Goal: Task Accomplishment & Management: Complete application form

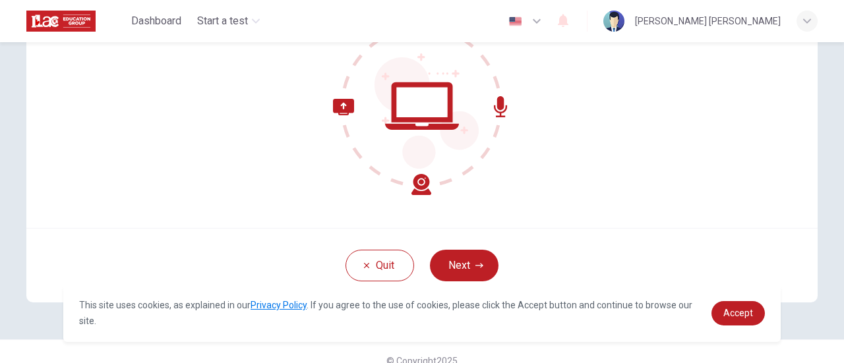
scroll to position [185, 0]
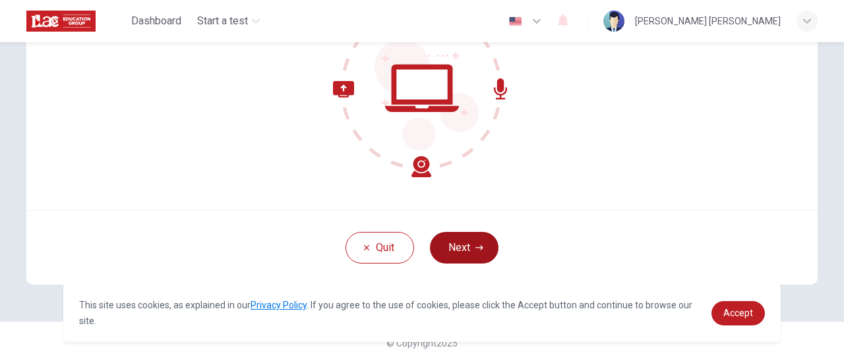
click at [466, 247] on button "Next" at bounding box center [464, 248] width 69 height 32
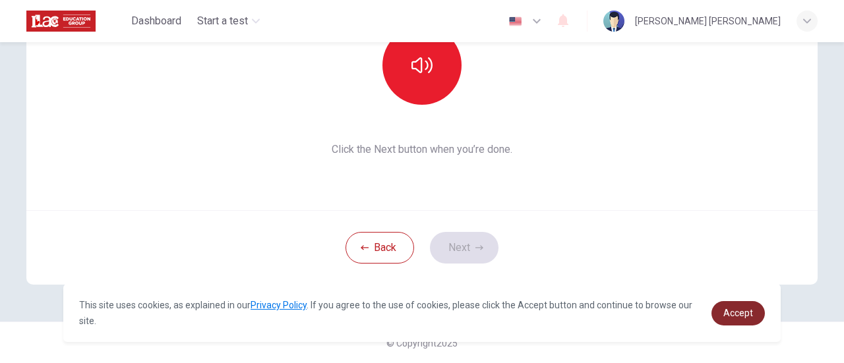
click at [737, 314] on span "Accept" at bounding box center [738, 313] width 30 height 11
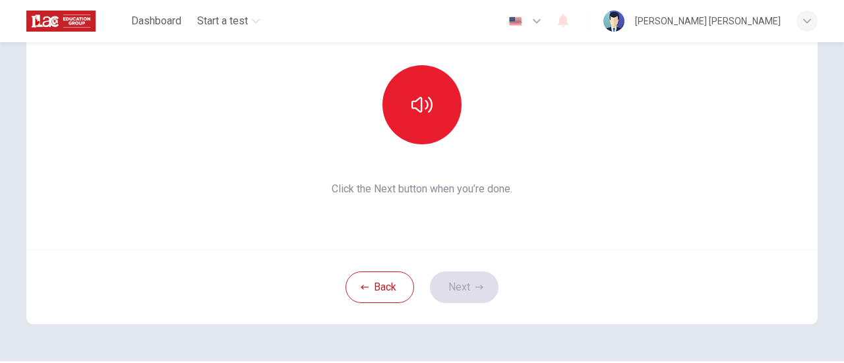
scroll to position [119, 0]
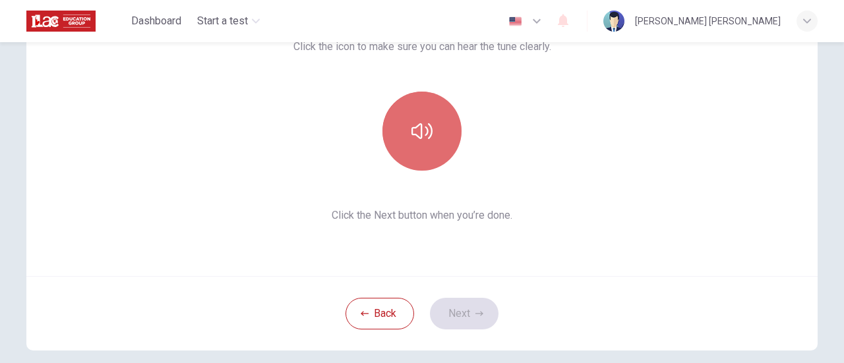
click at [429, 143] on button "button" at bounding box center [421, 131] width 79 height 79
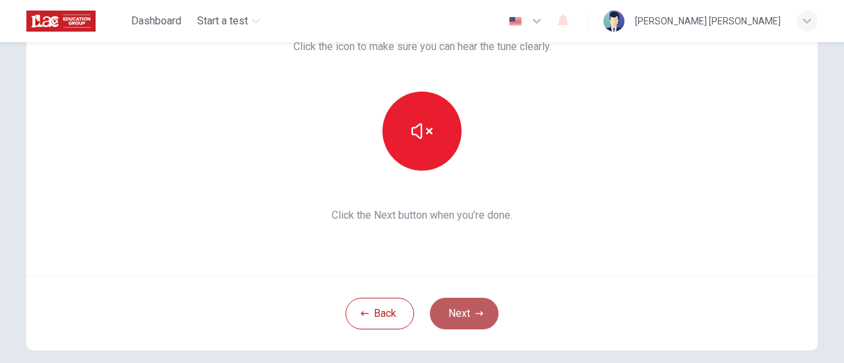
click at [467, 312] on button "Next" at bounding box center [464, 314] width 69 height 32
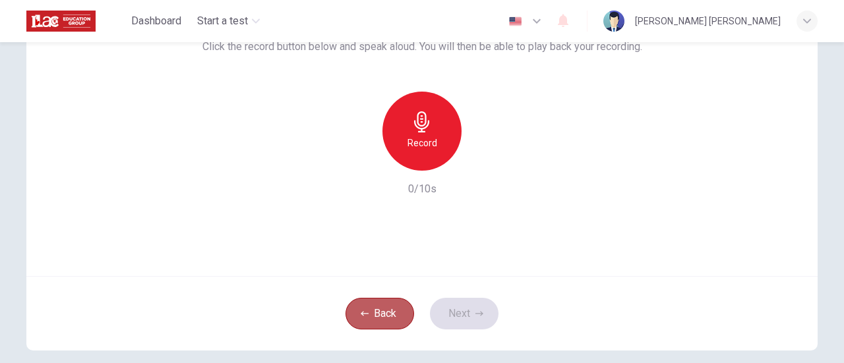
click at [378, 320] on button "Back" at bounding box center [379, 314] width 69 height 32
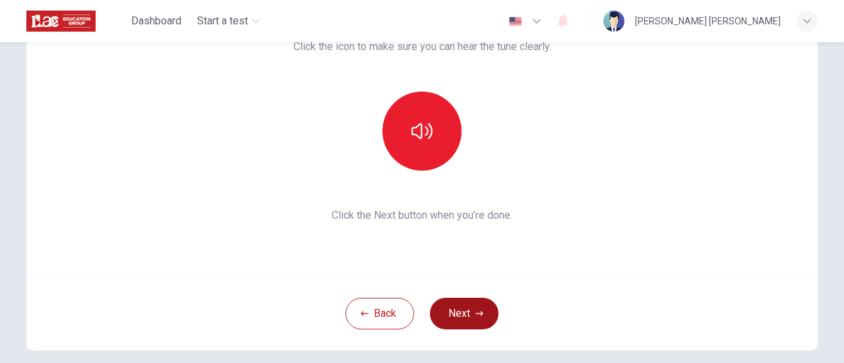
click at [471, 313] on button "Next" at bounding box center [464, 314] width 69 height 32
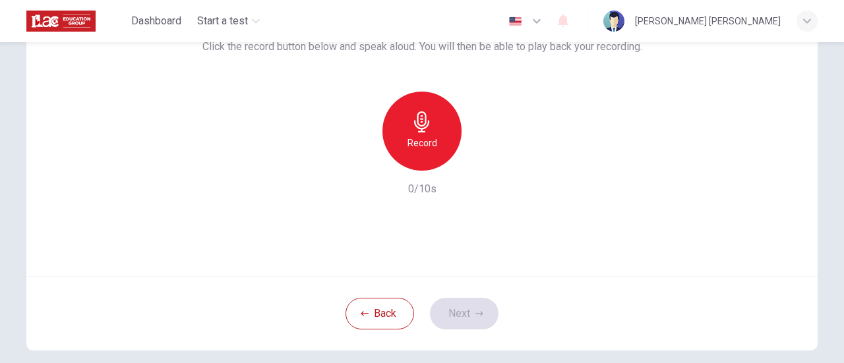
click at [421, 129] on icon "button" at bounding box center [421, 121] width 21 height 21
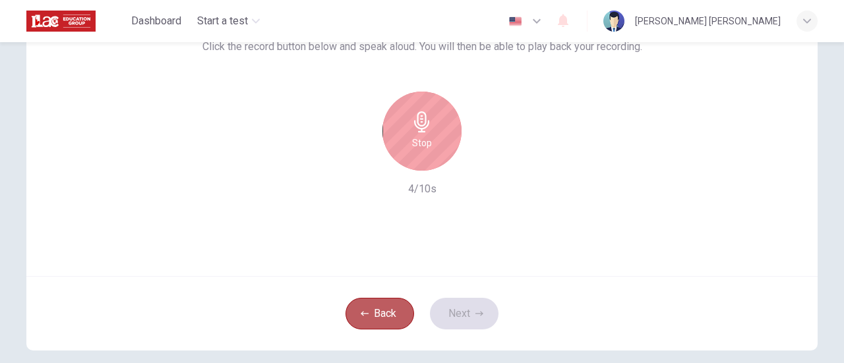
click at [378, 314] on button "Back" at bounding box center [379, 314] width 69 height 32
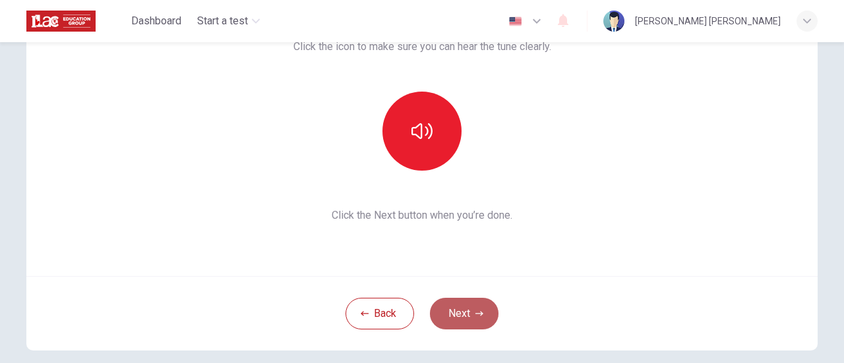
click at [465, 316] on button "Next" at bounding box center [464, 314] width 69 height 32
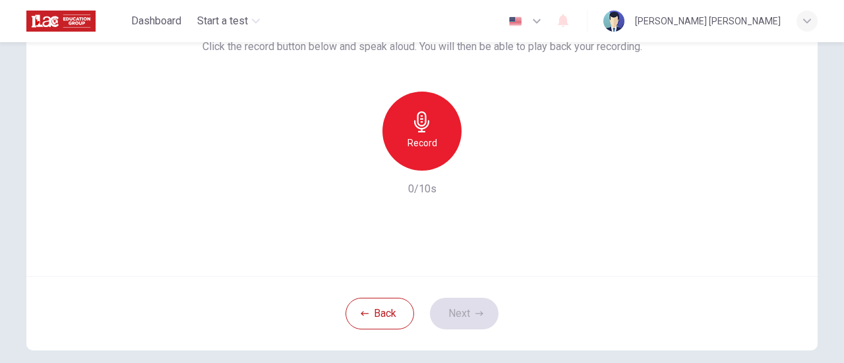
click at [476, 318] on div "Back Next" at bounding box center [421, 313] width 791 height 74
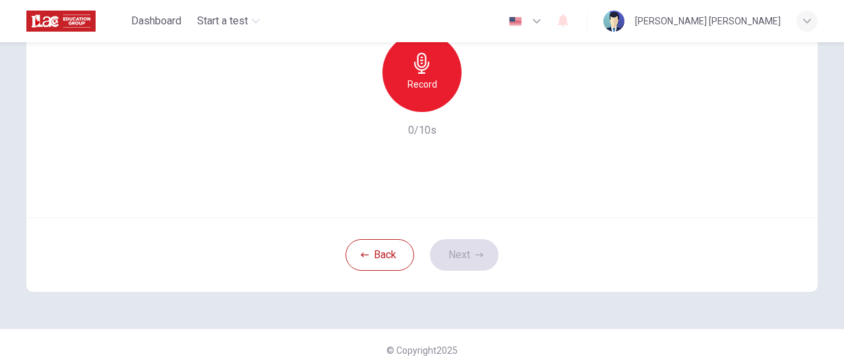
scroll to position [185, 0]
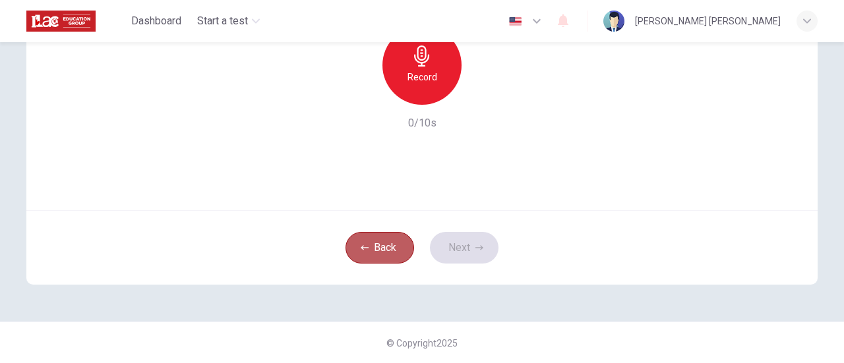
click at [382, 250] on button "Back" at bounding box center [379, 248] width 69 height 32
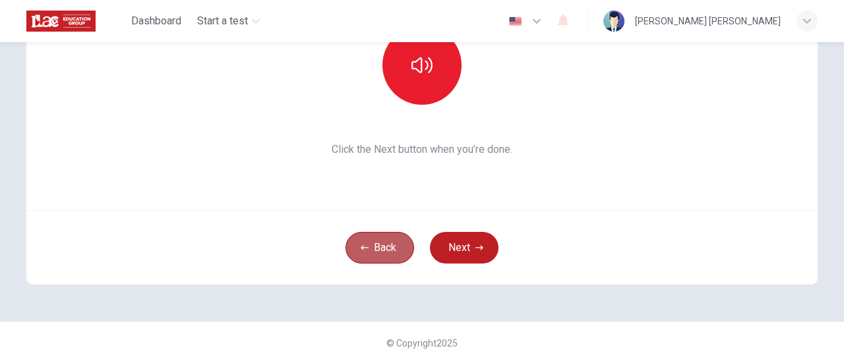
click at [382, 250] on button "Back" at bounding box center [379, 248] width 69 height 32
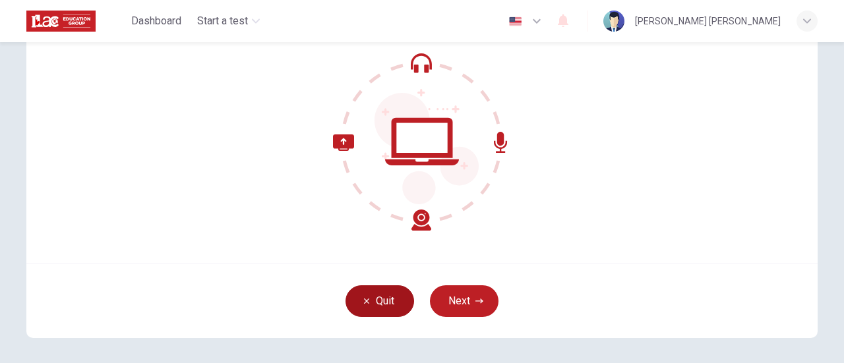
scroll to position [119, 0]
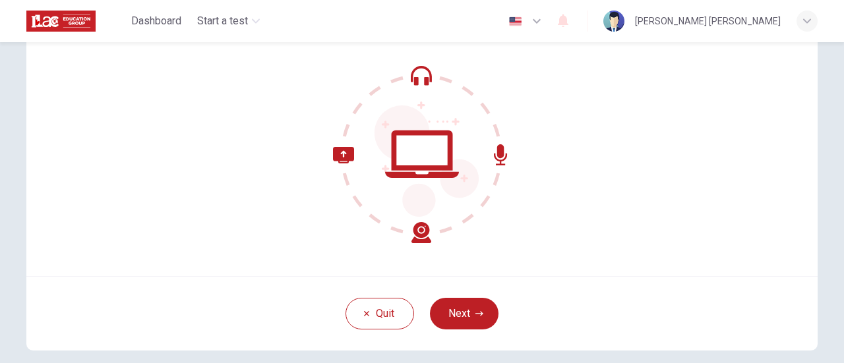
click at [415, 82] on icon at bounding box center [422, 154] width 178 height 178
click at [477, 318] on button "Next" at bounding box center [464, 314] width 69 height 32
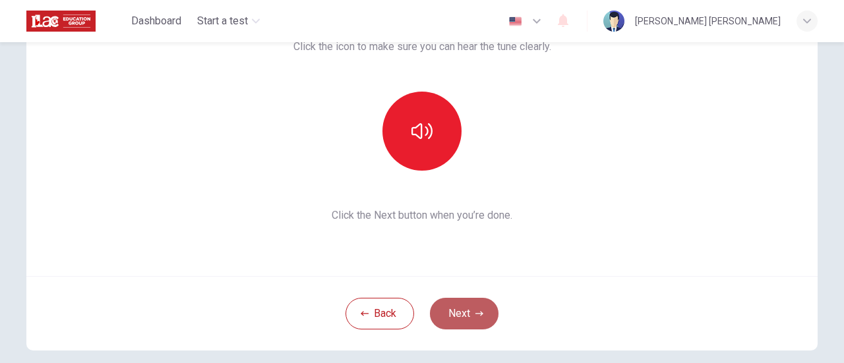
click at [477, 318] on button "Next" at bounding box center [464, 314] width 69 height 32
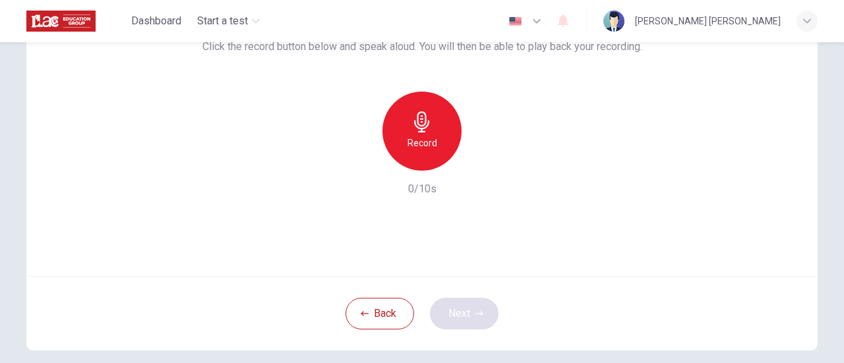
click at [477, 318] on div "Back Next" at bounding box center [421, 313] width 791 height 74
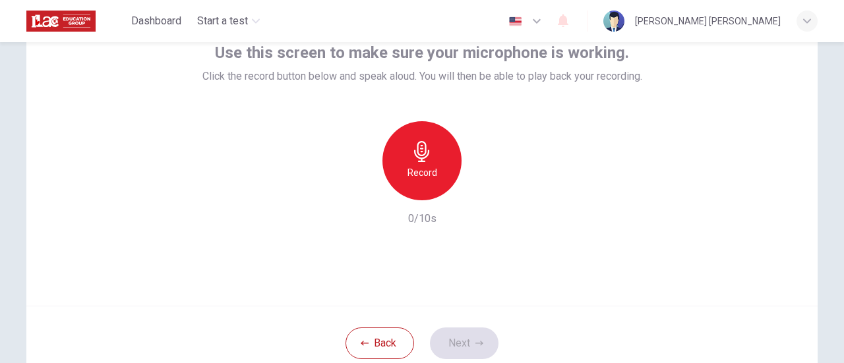
scroll to position [132, 0]
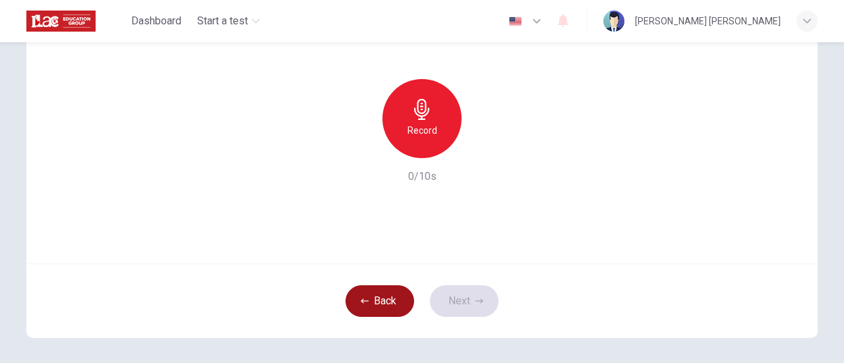
click at [388, 312] on button "Back" at bounding box center [379, 301] width 69 height 32
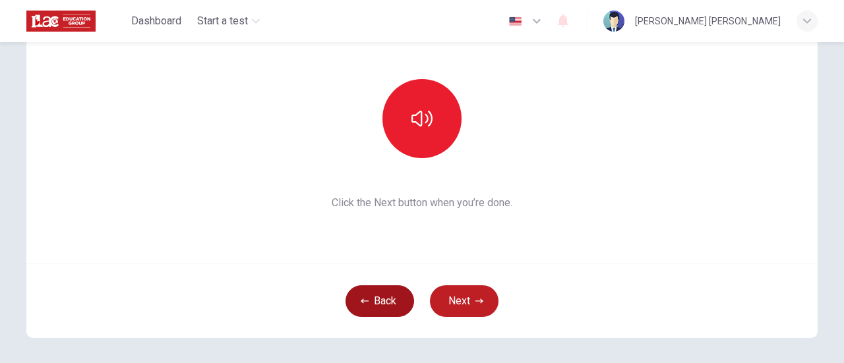
click at [390, 305] on button "Back" at bounding box center [379, 301] width 69 height 32
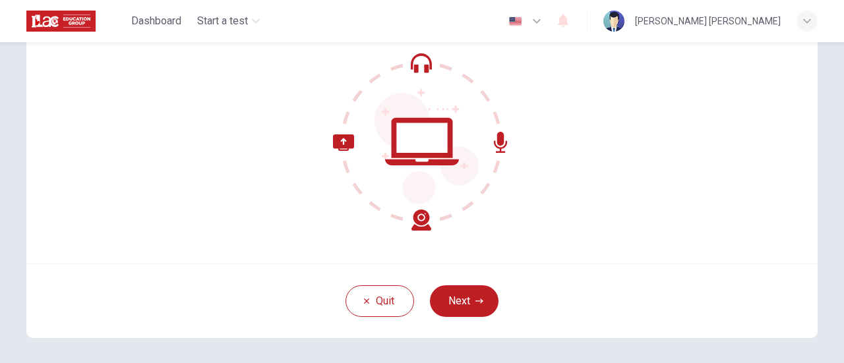
click at [419, 217] on icon at bounding box center [382, 182] width 98 height 96
click at [463, 308] on button "Next" at bounding box center [464, 301] width 69 height 32
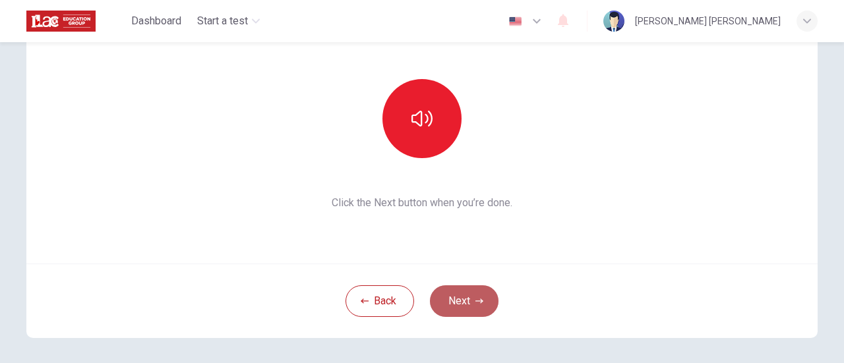
click at [463, 308] on button "Next" at bounding box center [464, 301] width 69 height 32
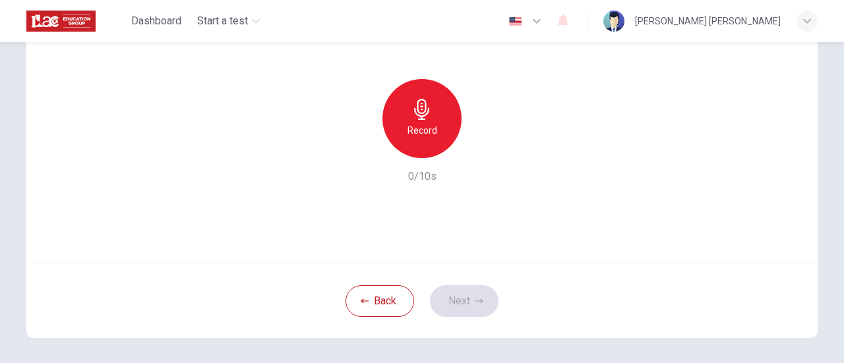
click at [422, 119] on icon "button" at bounding box center [421, 109] width 15 height 21
click at [471, 308] on button "Next" at bounding box center [464, 301] width 69 height 32
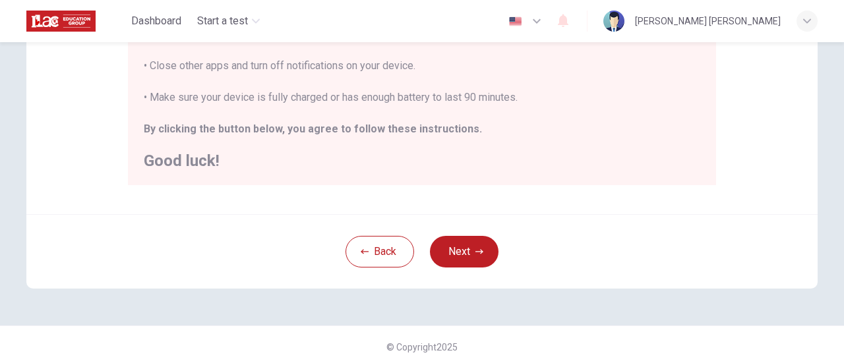
scroll to position [369, 0]
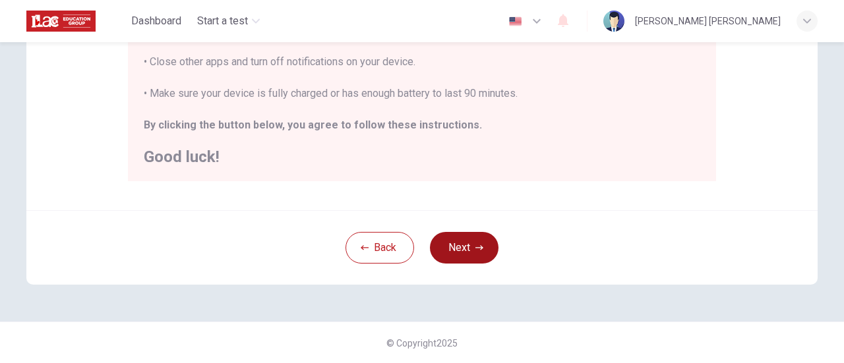
click at [456, 247] on button "Next" at bounding box center [464, 248] width 69 height 32
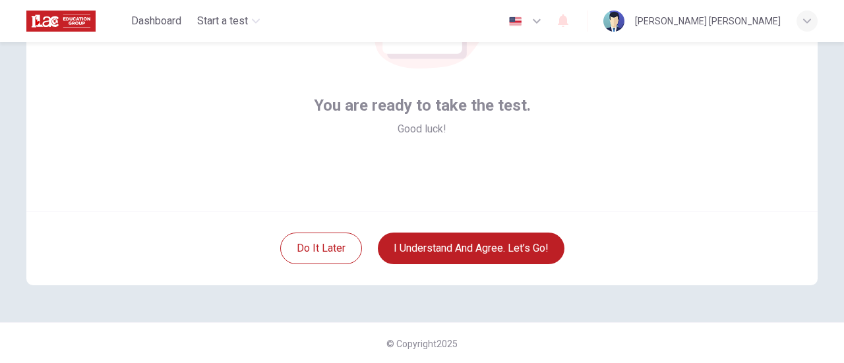
scroll to position [185, 0]
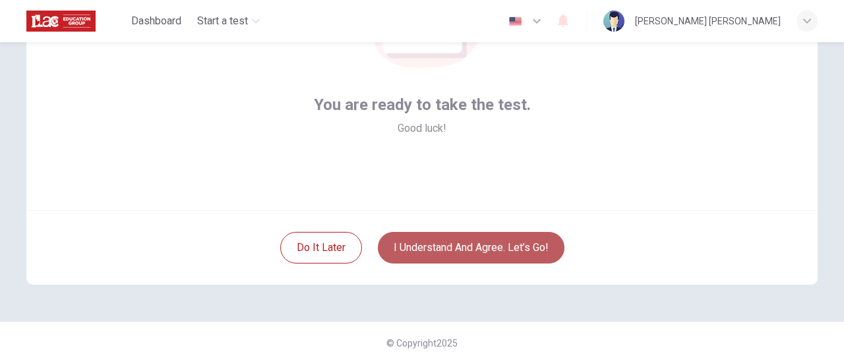
click at [477, 251] on button "I understand and agree. Let’s go!" at bounding box center [471, 248] width 187 height 32
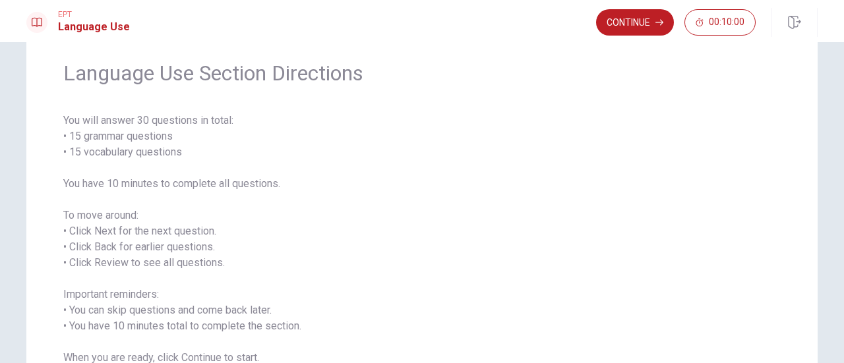
scroll to position [66, 0]
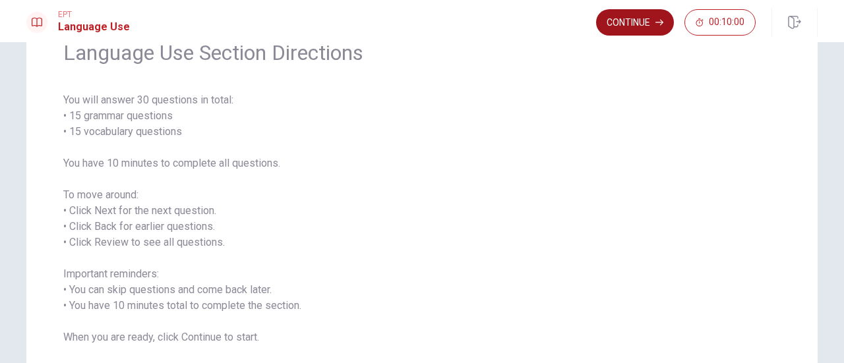
click at [620, 29] on button "Continue" at bounding box center [635, 22] width 78 height 26
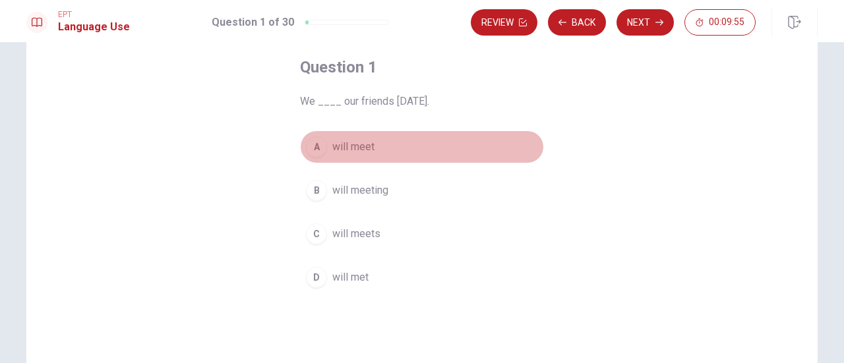
click at [312, 148] on div "A" at bounding box center [316, 146] width 21 height 21
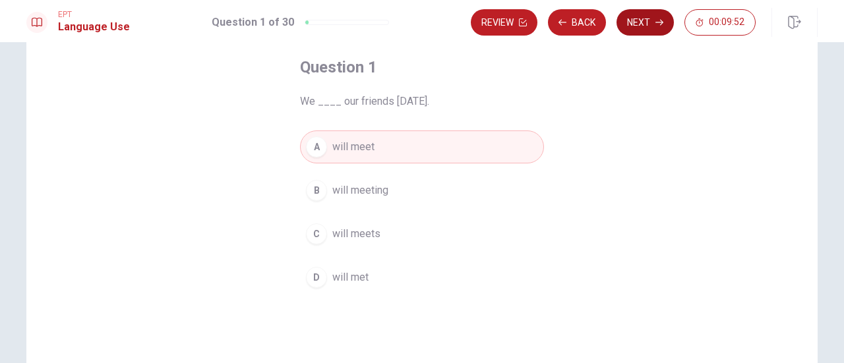
click at [652, 18] on button "Next" at bounding box center [644, 22] width 57 height 26
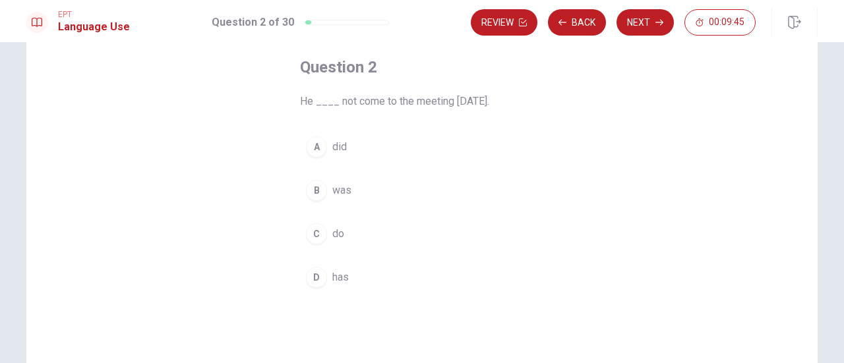
click at [334, 147] on span "did" at bounding box center [339, 147] width 14 height 16
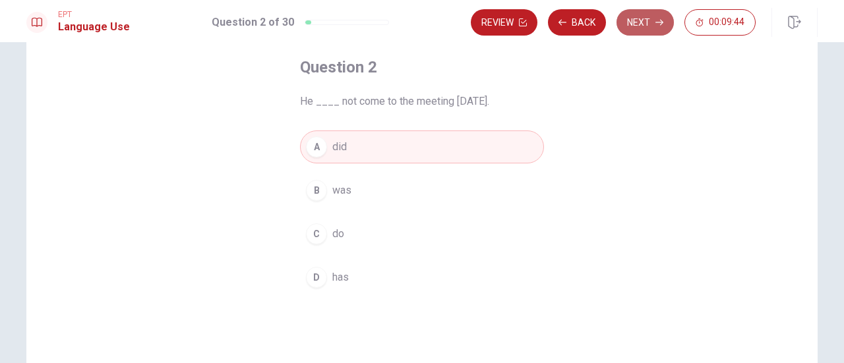
click at [649, 28] on button "Next" at bounding box center [644, 22] width 57 height 26
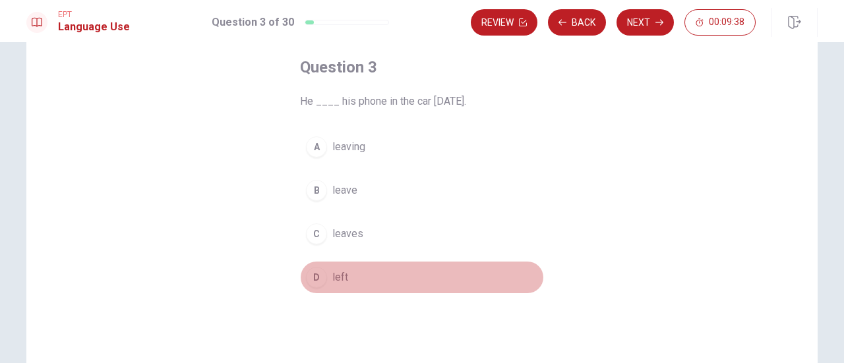
click at [336, 274] on span "left" at bounding box center [340, 278] width 16 height 16
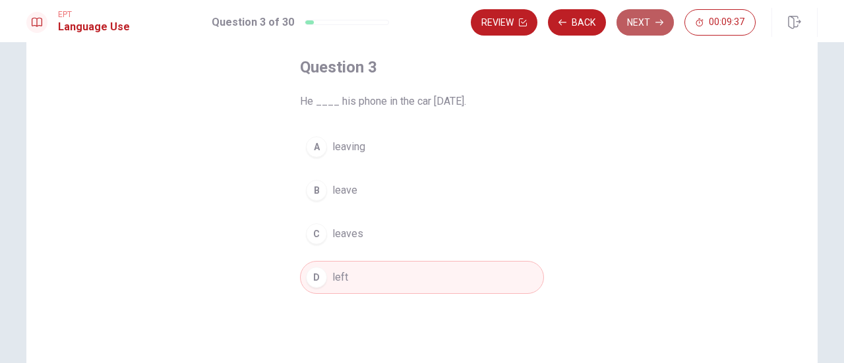
click at [647, 23] on button "Next" at bounding box center [644, 22] width 57 height 26
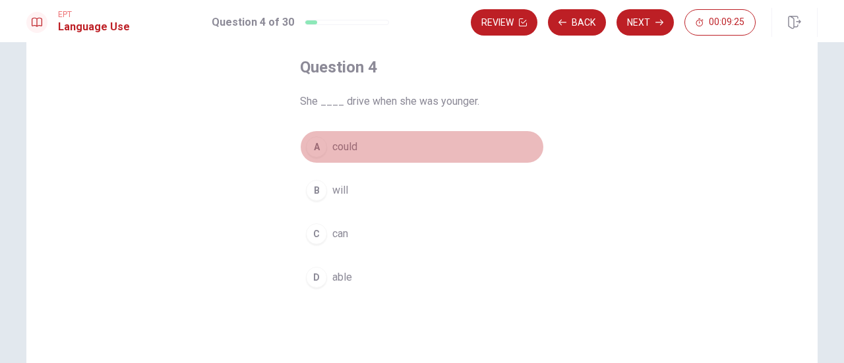
click at [351, 144] on span "could" at bounding box center [344, 147] width 25 height 16
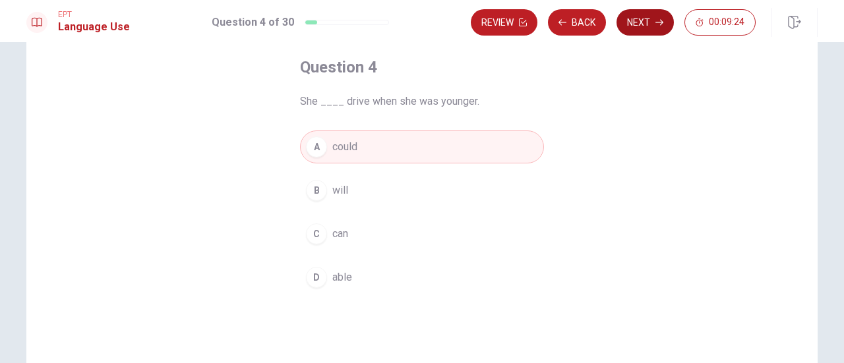
click at [647, 15] on button "Next" at bounding box center [644, 22] width 57 height 26
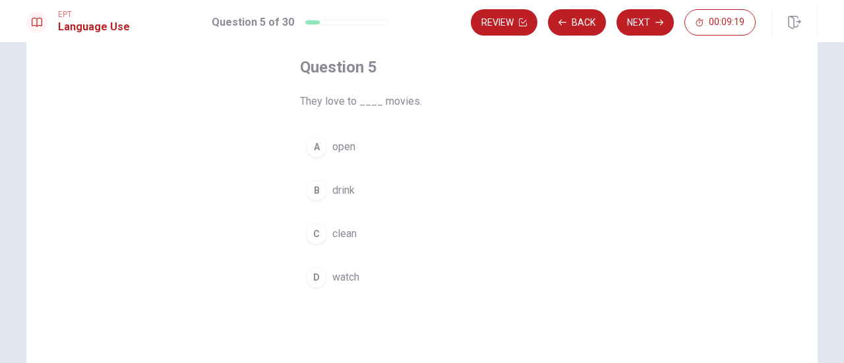
click at [345, 273] on span "watch" at bounding box center [345, 278] width 27 height 16
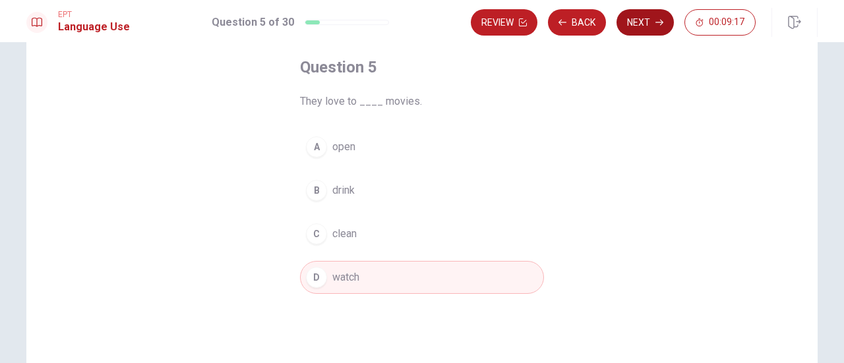
click at [636, 19] on button "Next" at bounding box center [644, 22] width 57 height 26
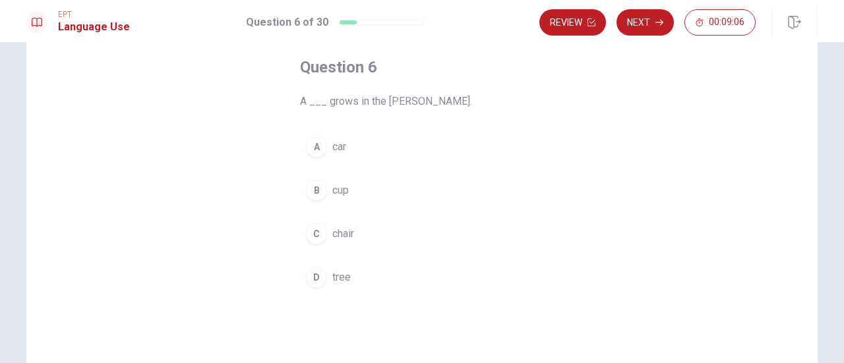
click at [343, 276] on span "tree" at bounding box center [341, 278] width 18 height 16
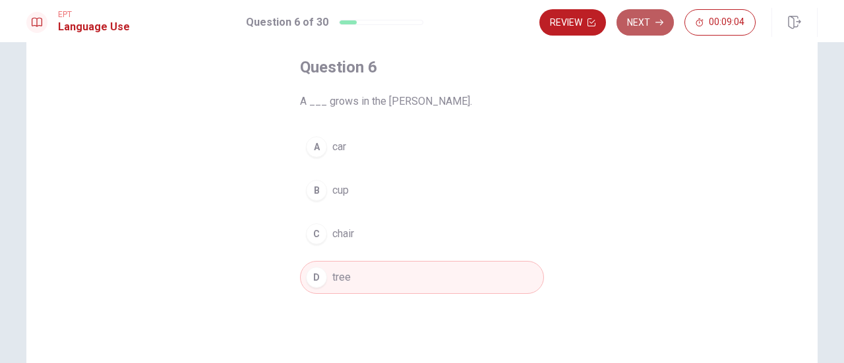
click at [645, 24] on button "Next" at bounding box center [644, 22] width 57 height 26
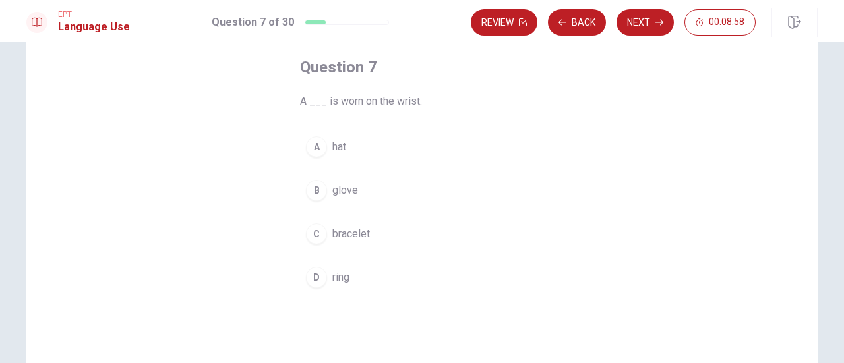
click at [337, 232] on span "bracelet" at bounding box center [351, 234] width 38 height 16
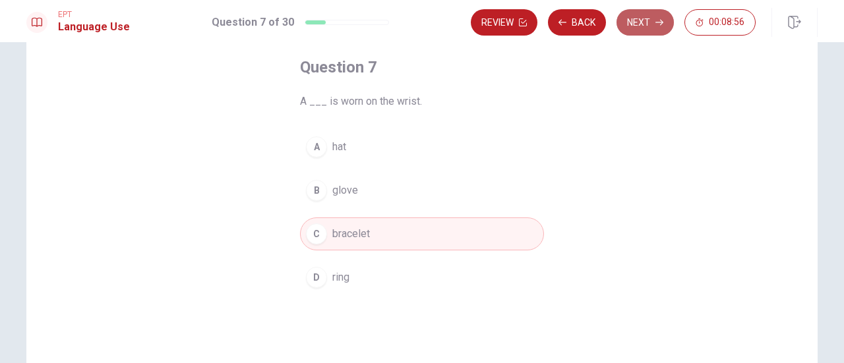
click at [643, 26] on button "Next" at bounding box center [644, 22] width 57 height 26
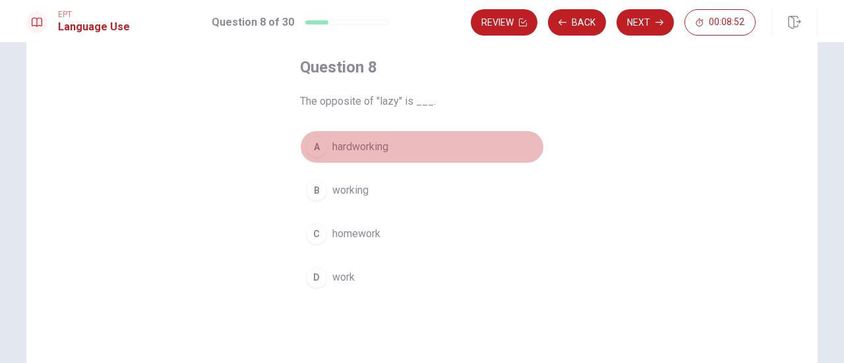
click at [374, 146] on span "hardworking" at bounding box center [360, 147] width 56 height 16
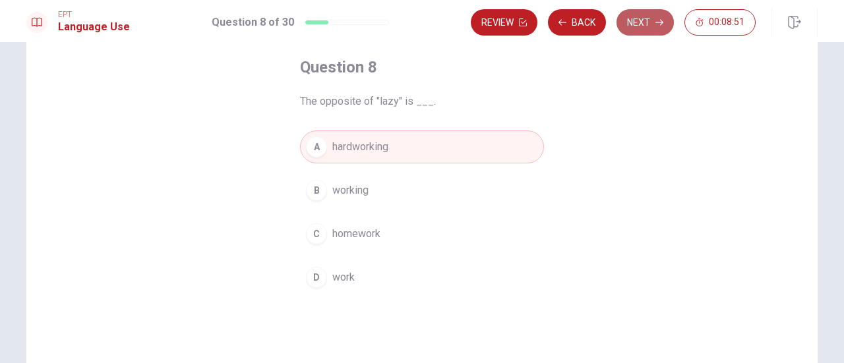
click at [651, 29] on button "Next" at bounding box center [644, 22] width 57 height 26
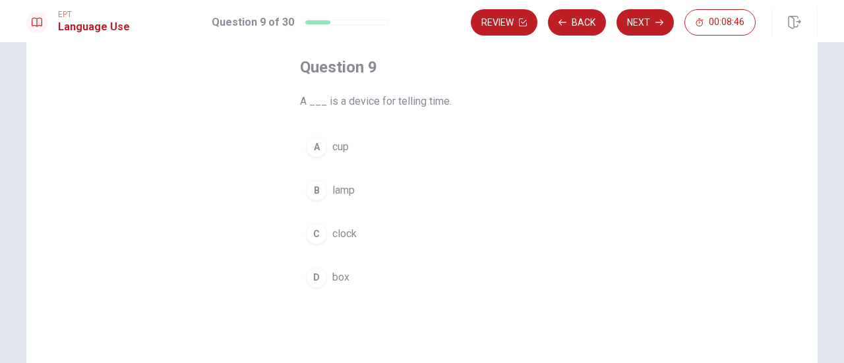
click at [336, 234] on span "clock" at bounding box center [344, 234] width 24 height 16
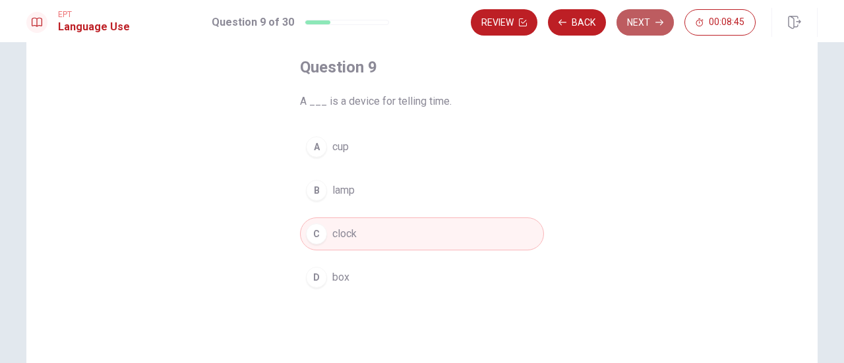
click at [635, 16] on button "Next" at bounding box center [644, 22] width 57 height 26
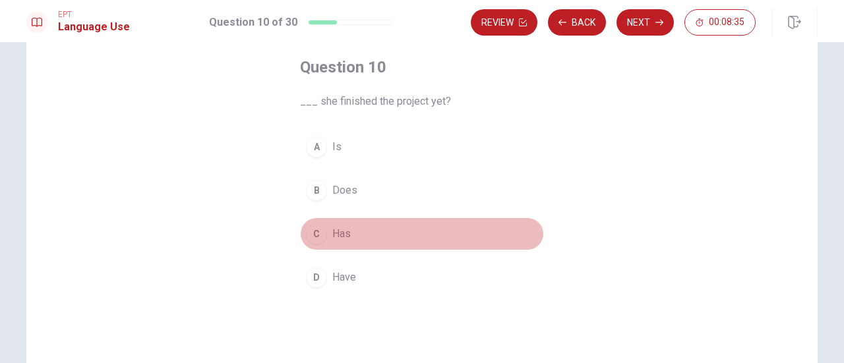
click at [339, 235] on span "Has" at bounding box center [341, 234] width 18 height 16
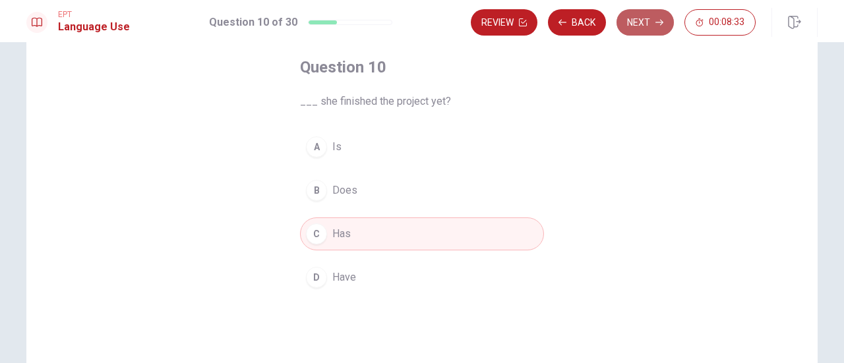
click at [636, 23] on button "Next" at bounding box center [644, 22] width 57 height 26
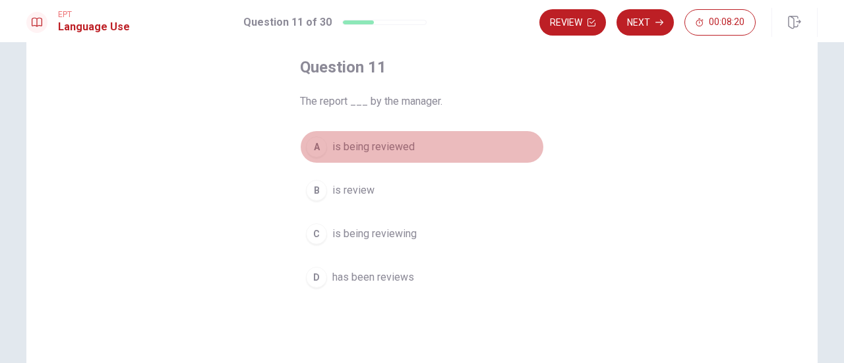
click at [319, 146] on div "A" at bounding box center [316, 146] width 21 height 21
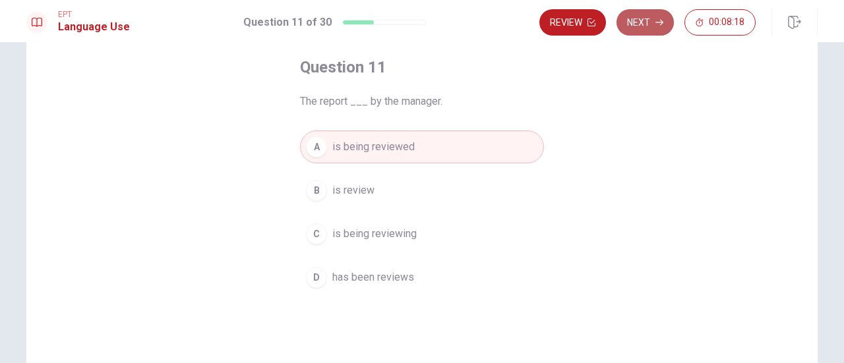
click at [639, 28] on button "Next" at bounding box center [644, 22] width 57 height 26
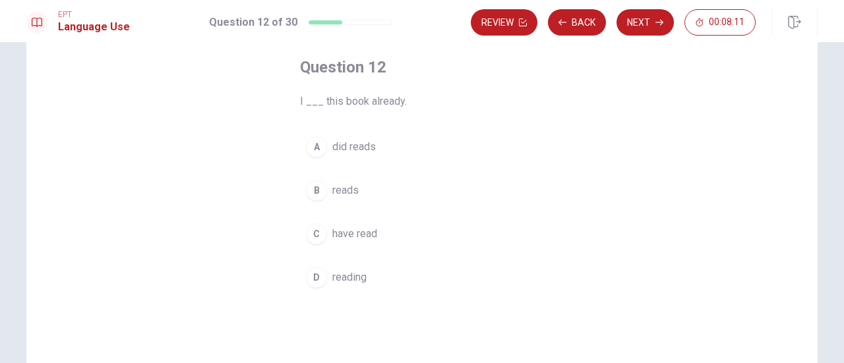
click at [365, 231] on span "have read" at bounding box center [354, 234] width 45 height 16
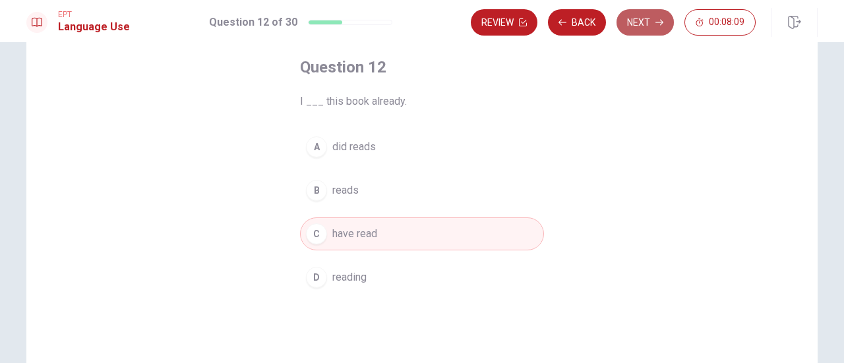
click at [649, 23] on button "Next" at bounding box center [644, 22] width 57 height 26
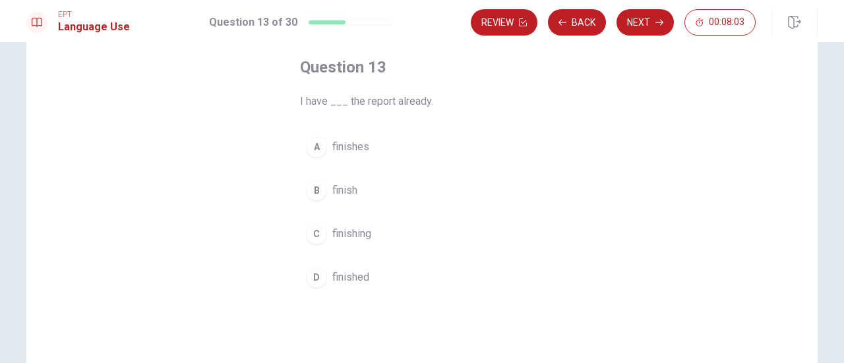
click at [356, 275] on span "finished" at bounding box center [350, 278] width 37 height 16
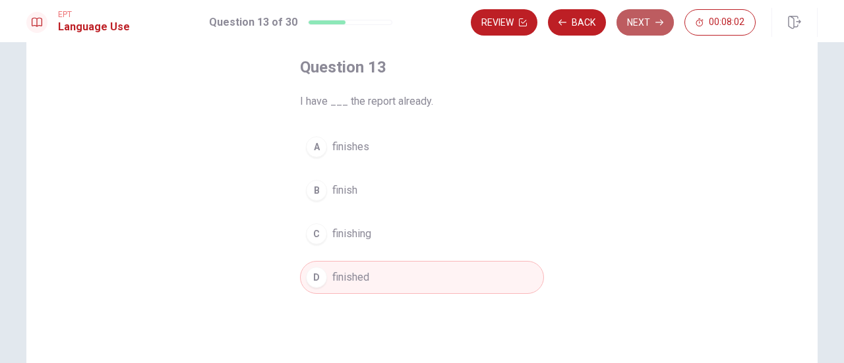
click at [646, 27] on button "Next" at bounding box center [644, 22] width 57 height 26
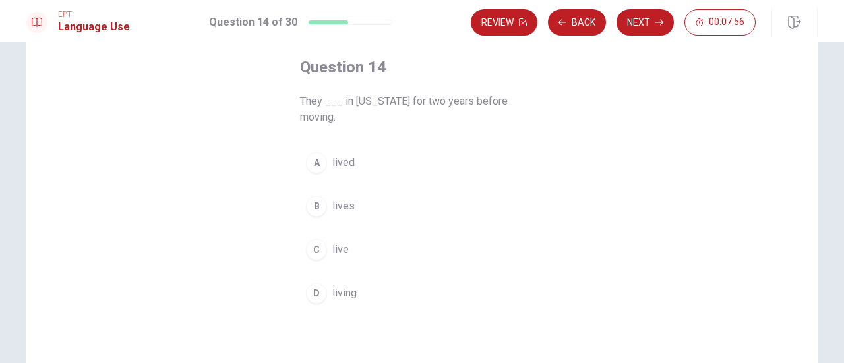
click at [345, 155] on span "lived" at bounding box center [343, 163] width 22 height 16
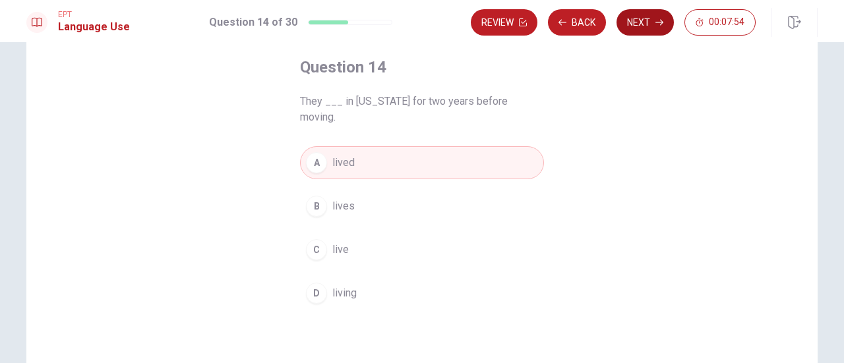
click at [641, 15] on button "Next" at bounding box center [644, 22] width 57 height 26
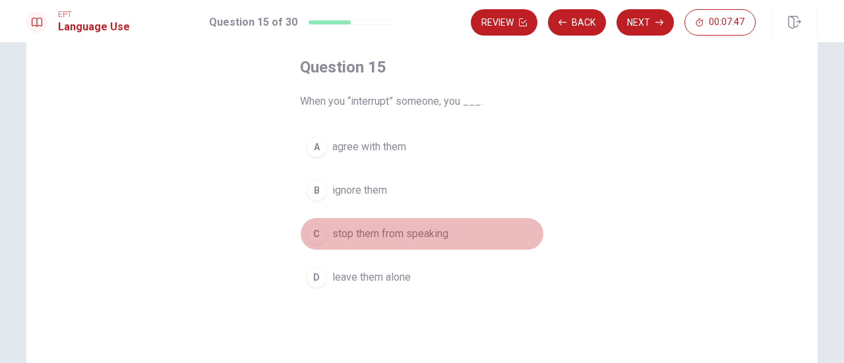
click at [426, 233] on span "stop them from speaking" at bounding box center [390, 234] width 116 height 16
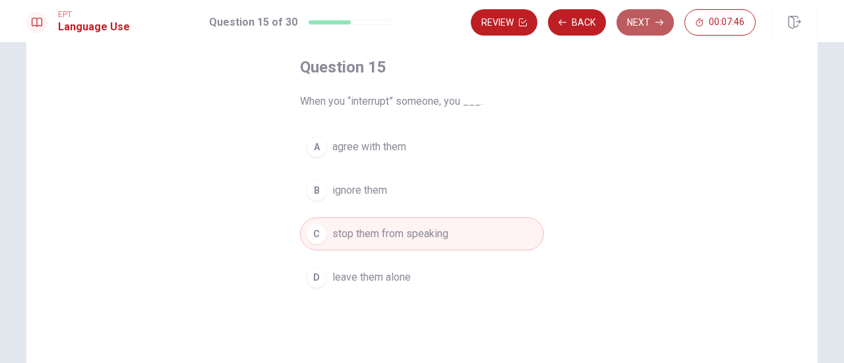
click at [647, 28] on button "Next" at bounding box center [644, 22] width 57 height 26
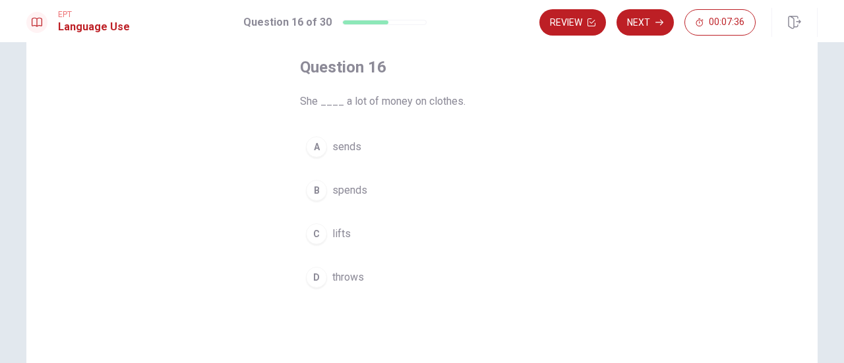
click at [350, 188] on span "spends" at bounding box center [349, 191] width 35 height 16
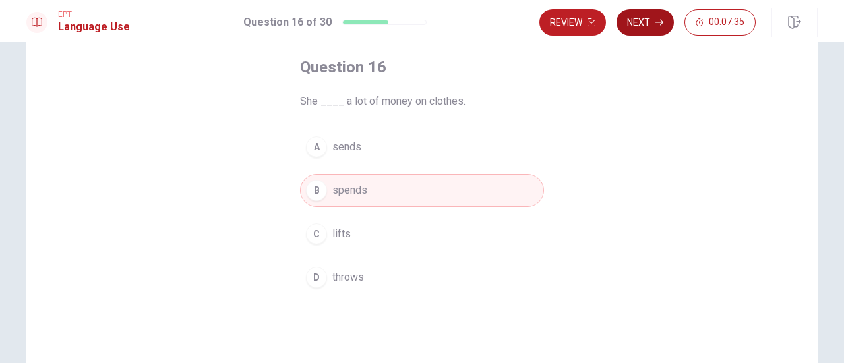
click at [649, 26] on button "Next" at bounding box center [644, 22] width 57 height 26
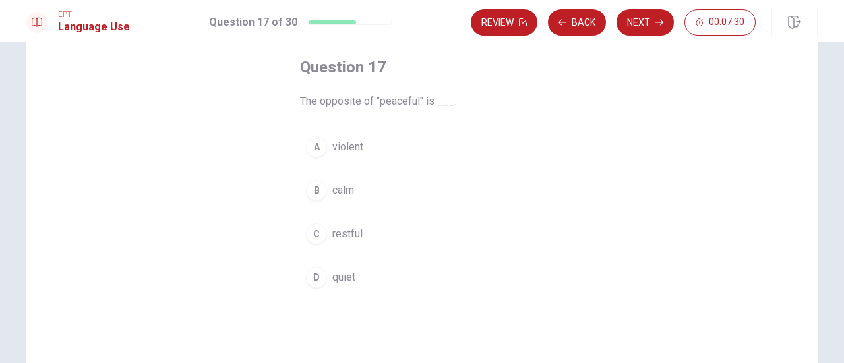
click at [336, 142] on span "violent" at bounding box center [347, 147] width 31 height 16
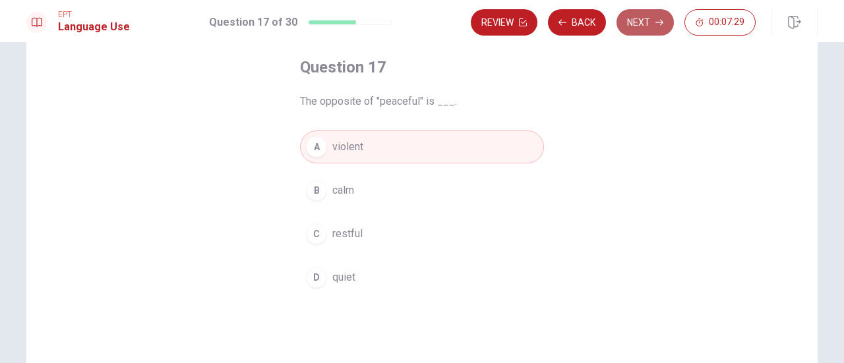
click at [646, 23] on button "Next" at bounding box center [644, 22] width 57 height 26
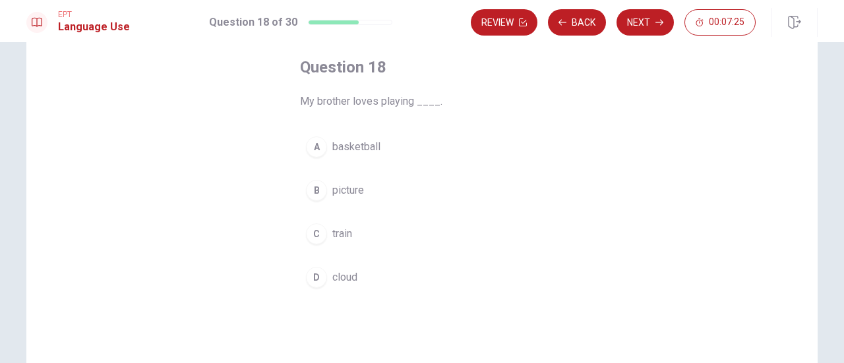
click at [370, 140] on span "basketball" at bounding box center [356, 147] width 48 height 16
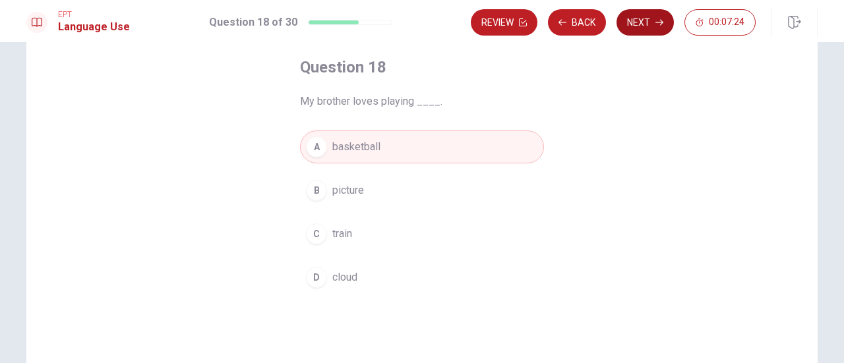
click at [649, 26] on button "Next" at bounding box center [644, 22] width 57 height 26
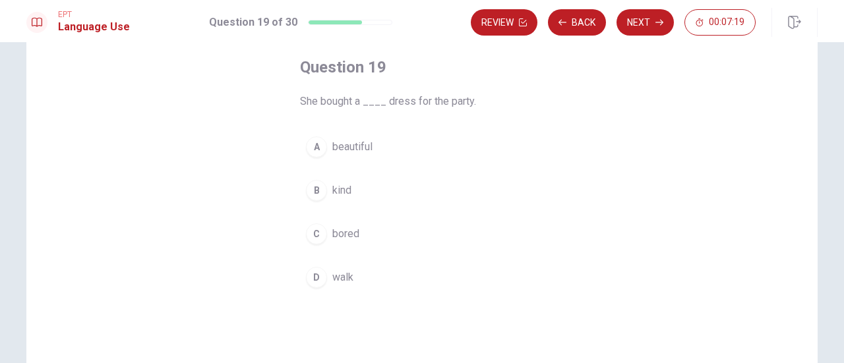
click at [349, 147] on span "beautiful" at bounding box center [352, 147] width 40 height 16
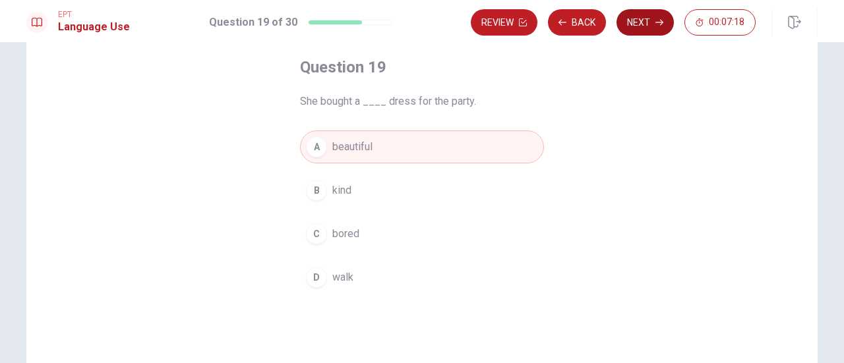
click at [639, 23] on button "Next" at bounding box center [644, 22] width 57 height 26
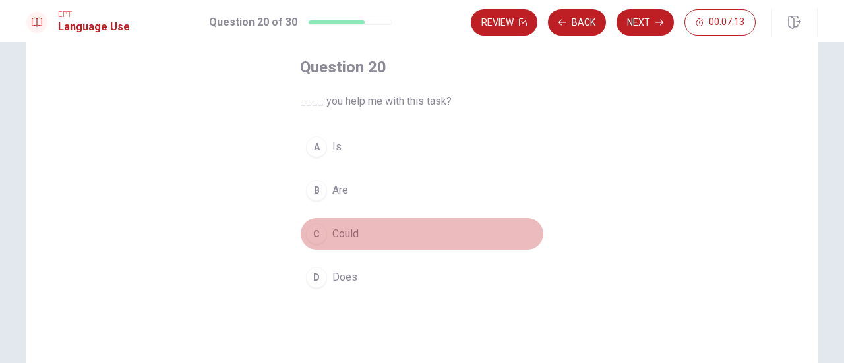
click at [357, 231] on button "C Could" at bounding box center [422, 233] width 244 height 33
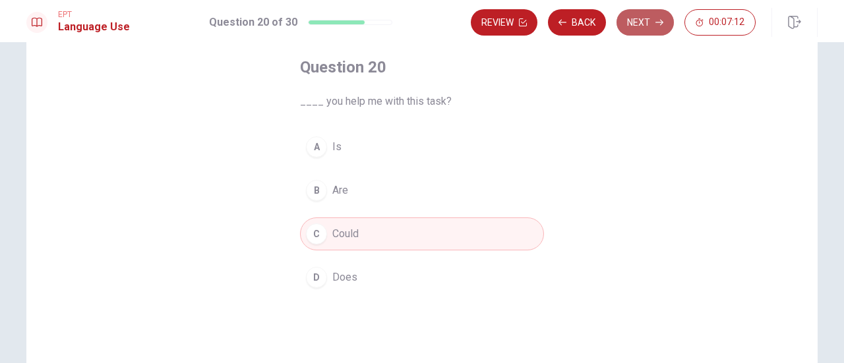
click at [654, 26] on button "Next" at bounding box center [644, 22] width 57 height 26
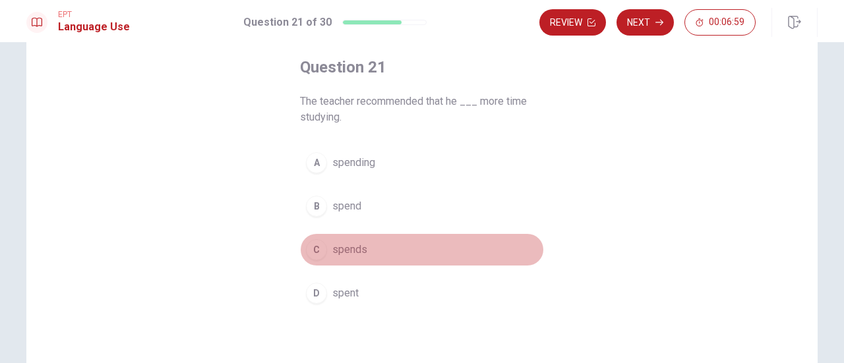
click at [350, 249] on span "spends" at bounding box center [349, 250] width 35 height 16
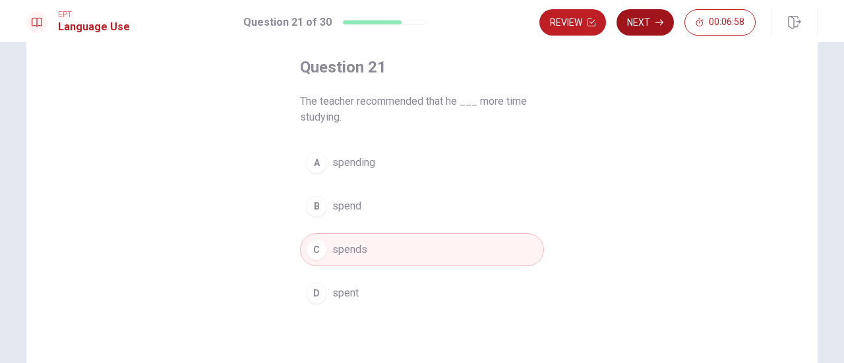
click at [637, 24] on button "Next" at bounding box center [644, 22] width 57 height 26
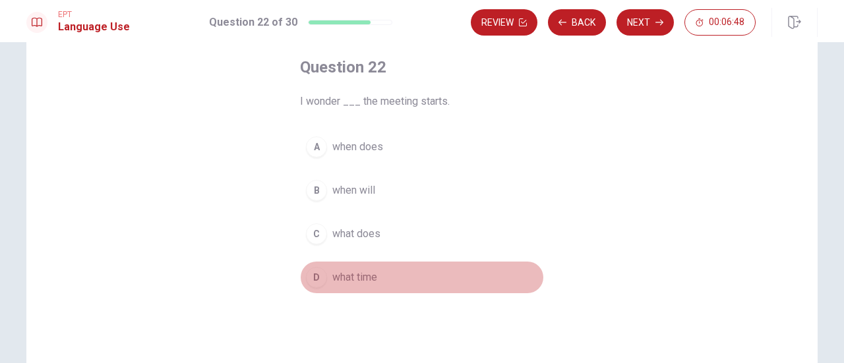
click at [364, 274] on span "what time" at bounding box center [354, 278] width 45 height 16
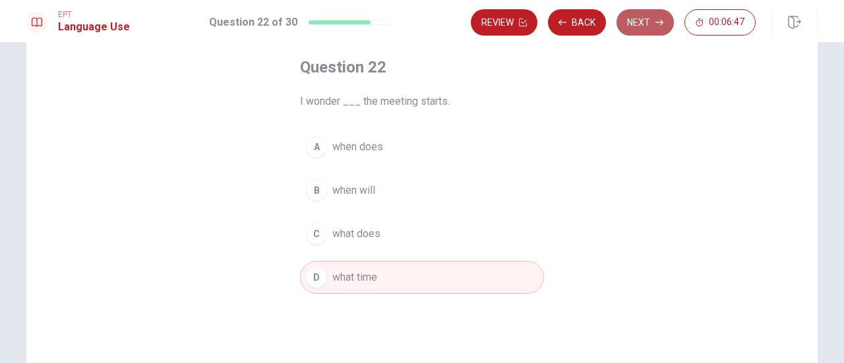
click at [640, 20] on button "Next" at bounding box center [644, 22] width 57 height 26
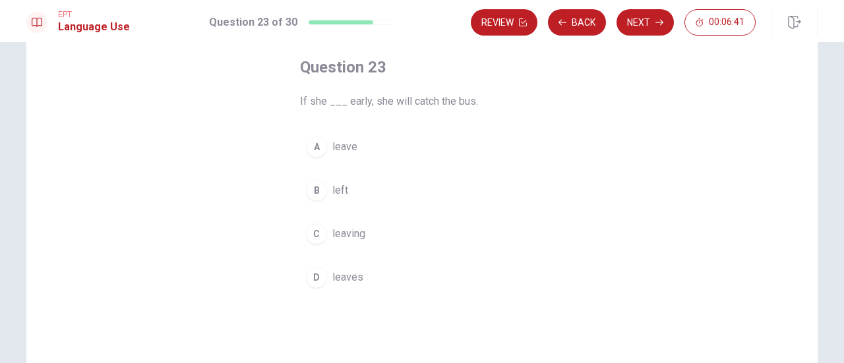
click at [344, 272] on span "leaves" at bounding box center [347, 278] width 31 height 16
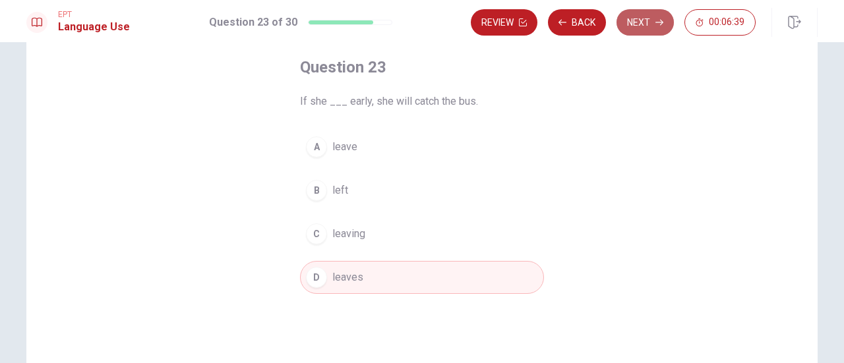
click at [651, 15] on button "Next" at bounding box center [644, 22] width 57 height 26
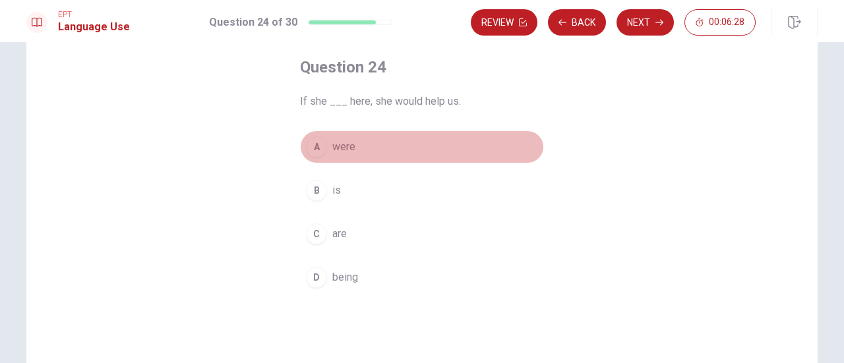
click at [345, 146] on span "were" at bounding box center [343, 147] width 23 height 16
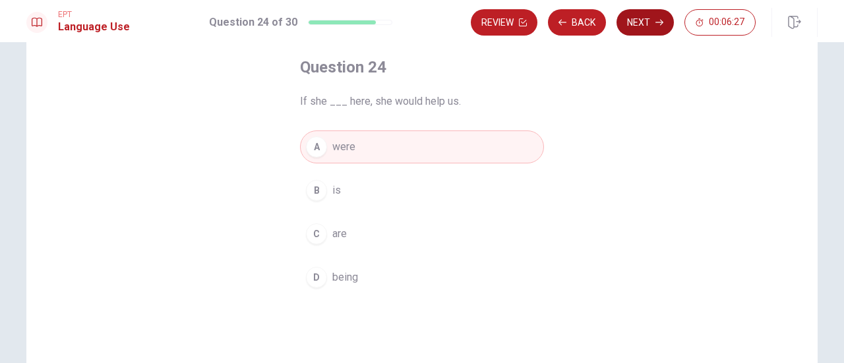
click at [646, 28] on button "Next" at bounding box center [644, 22] width 57 height 26
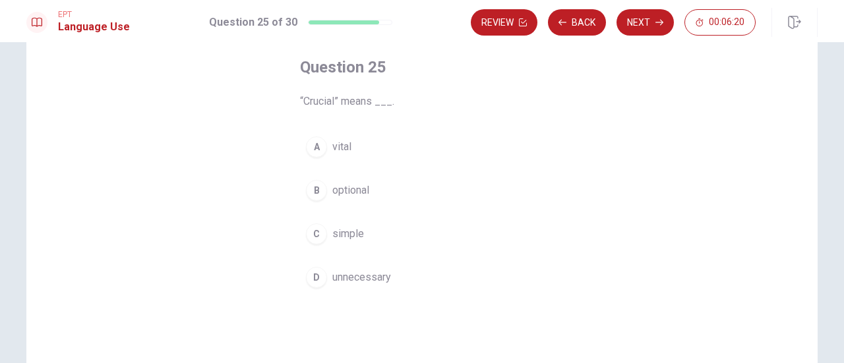
click at [337, 146] on span "vital" at bounding box center [341, 147] width 19 height 16
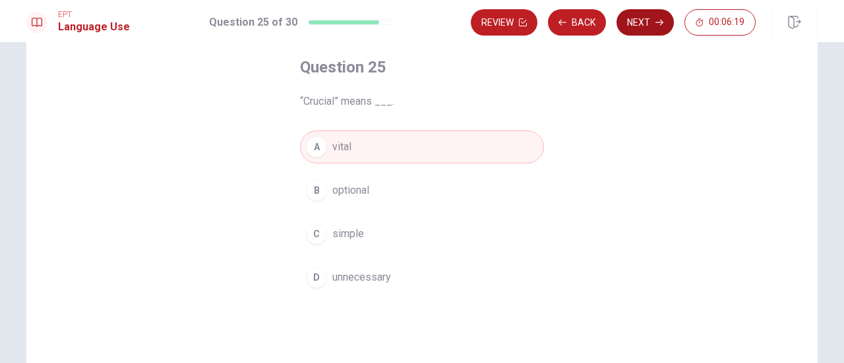
click at [645, 28] on button "Next" at bounding box center [644, 22] width 57 height 26
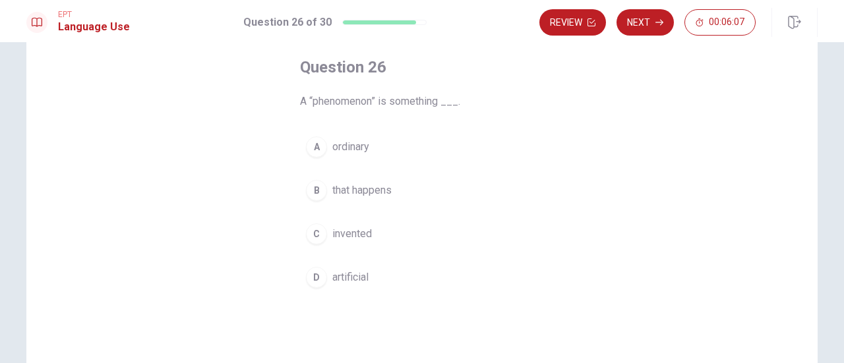
click at [364, 190] on span "that happens" at bounding box center [361, 191] width 59 height 16
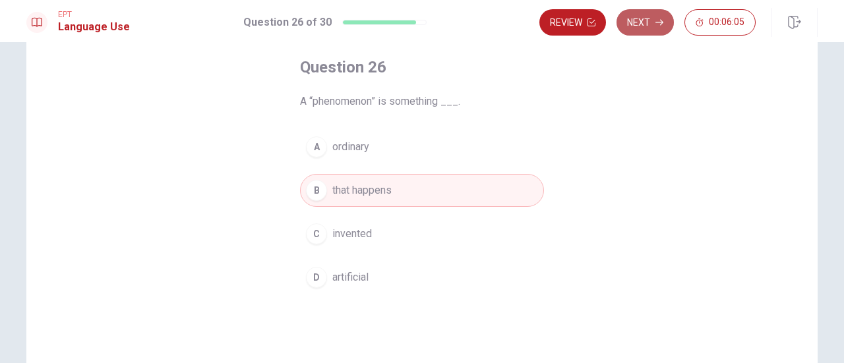
click at [643, 22] on button "Next" at bounding box center [644, 22] width 57 height 26
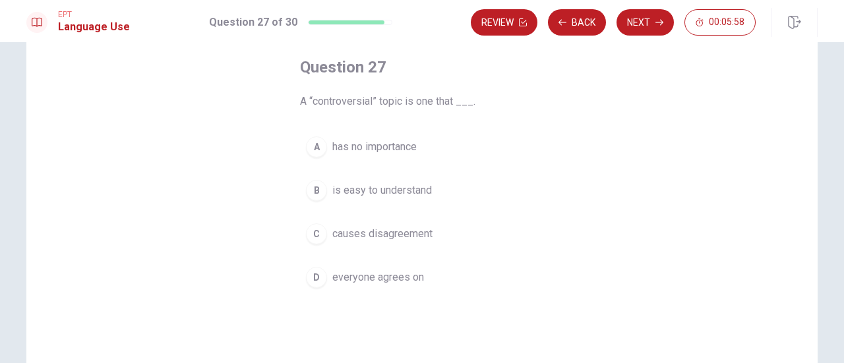
click at [415, 230] on span "causes disagreement" at bounding box center [382, 234] width 100 height 16
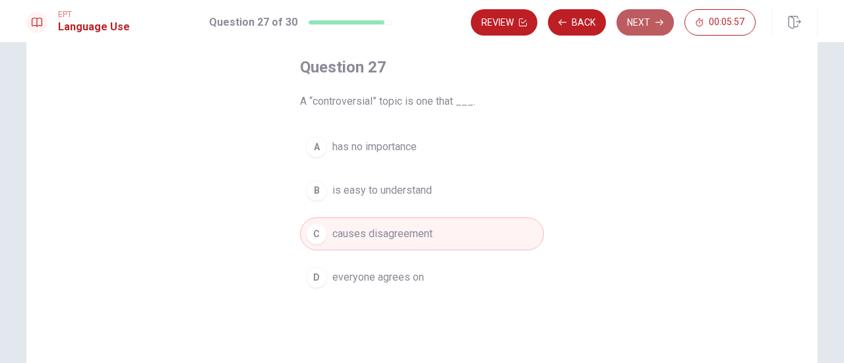
click at [642, 22] on button "Next" at bounding box center [644, 22] width 57 height 26
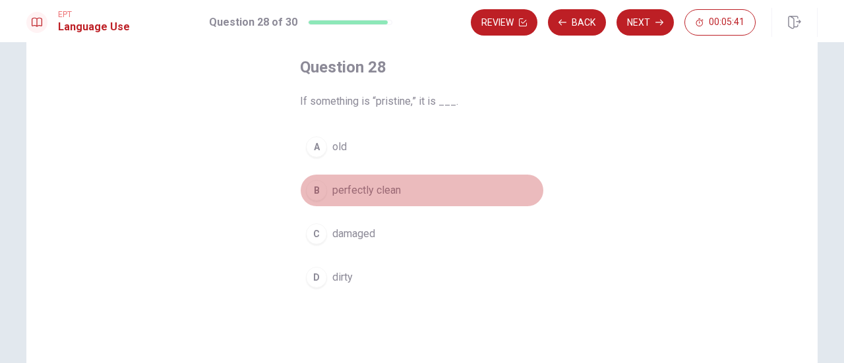
click at [381, 187] on span "perfectly clean" at bounding box center [366, 191] width 69 height 16
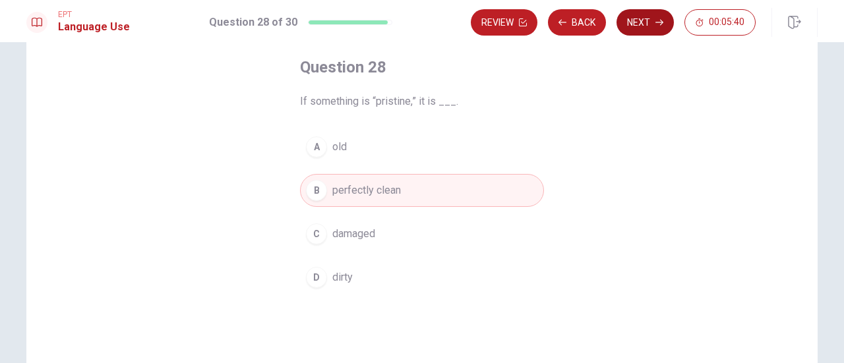
click at [651, 24] on button "Next" at bounding box center [644, 22] width 57 height 26
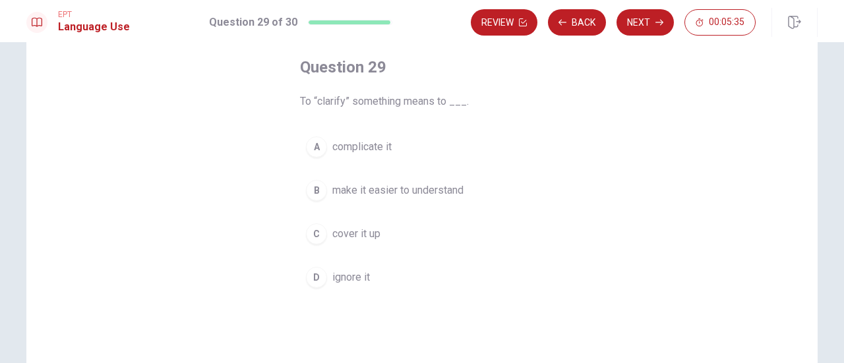
click at [451, 188] on span "make it easier to understand" at bounding box center [397, 191] width 131 height 16
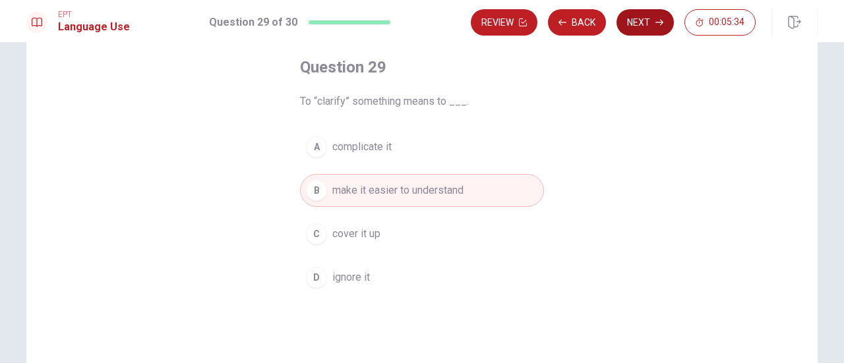
click at [650, 26] on button "Next" at bounding box center [644, 22] width 57 height 26
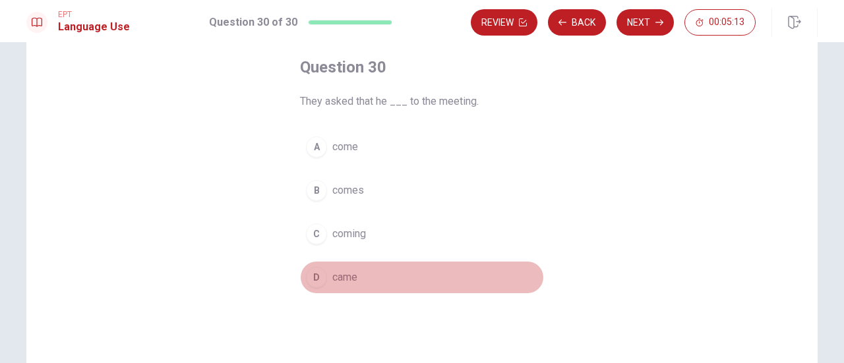
click at [341, 280] on span "came" at bounding box center [344, 278] width 25 height 16
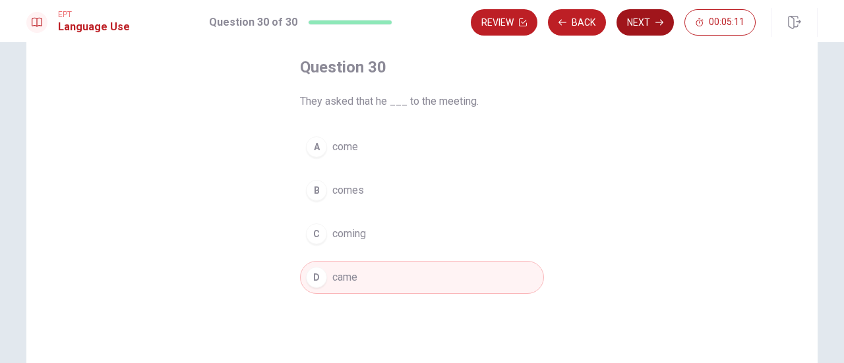
click at [635, 26] on button "Next" at bounding box center [644, 22] width 57 height 26
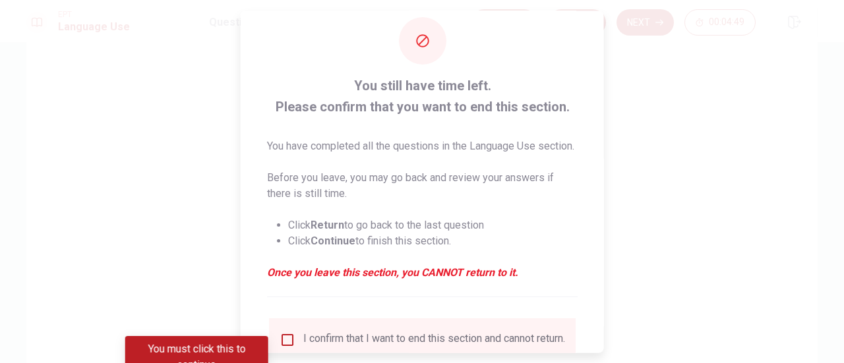
scroll to position [0, 0]
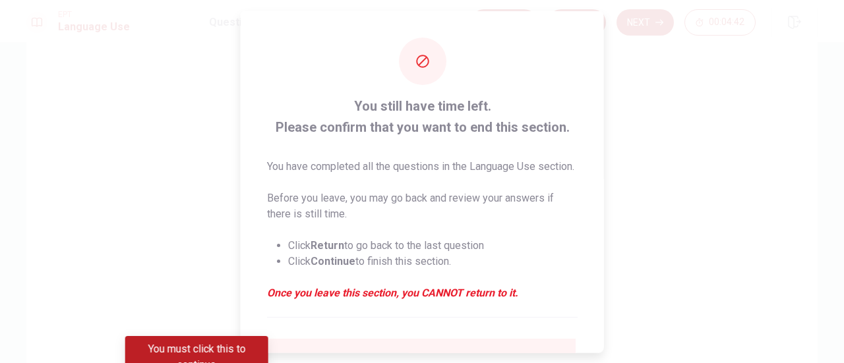
click at [418, 64] on icon at bounding box center [422, 61] width 16 height 16
click at [359, 171] on p "You have completed all the questions in the Language Use section." at bounding box center [422, 166] width 310 height 16
click at [325, 251] on strong "Return" at bounding box center [327, 245] width 34 height 13
click at [343, 251] on strong "Return" at bounding box center [327, 245] width 34 height 13
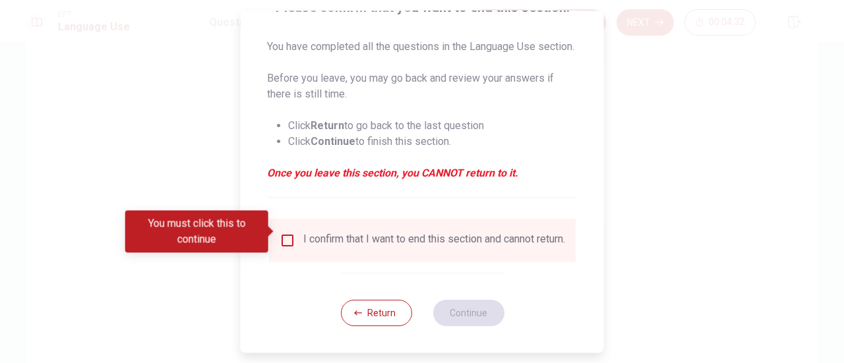
scroll to position [144, 0]
click at [370, 320] on button "Return" at bounding box center [375, 313] width 71 height 26
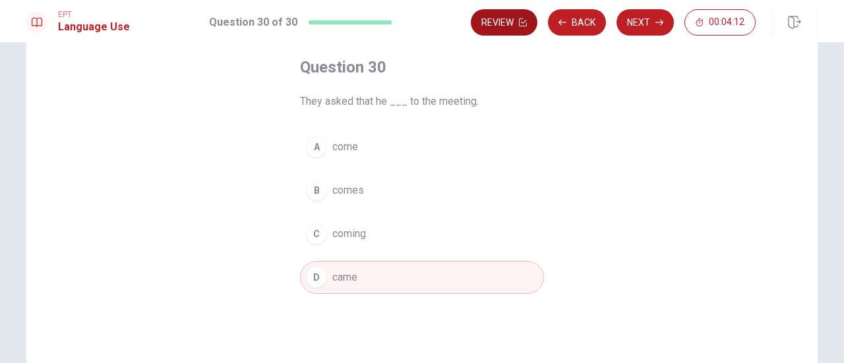
click at [505, 27] on button "Review" at bounding box center [504, 22] width 67 height 26
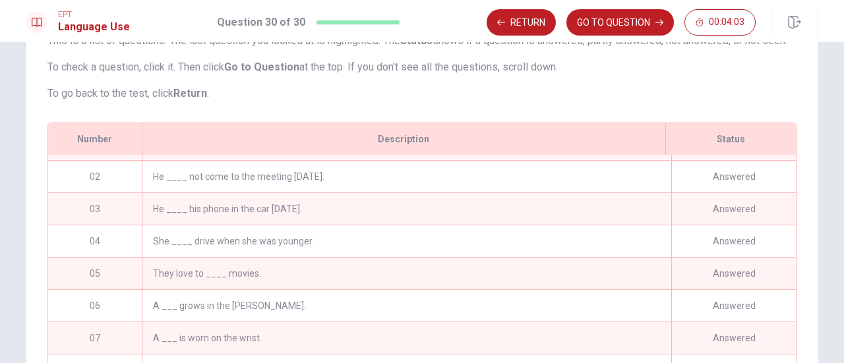
scroll to position [0, 0]
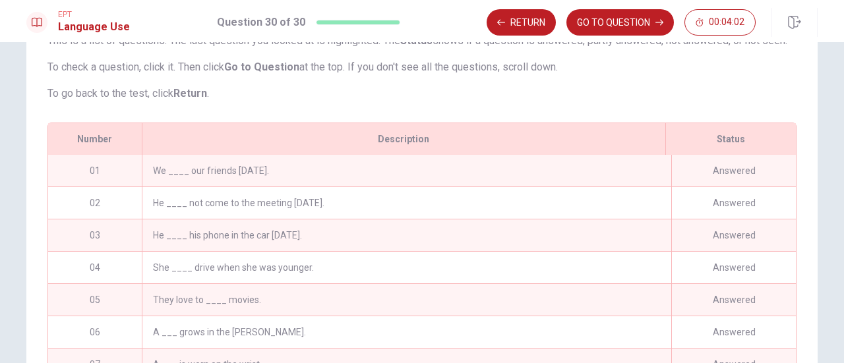
click at [548, 187] on div "We ____ our friends [DATE]." at bounding box center [406, 171] width 529 height 32
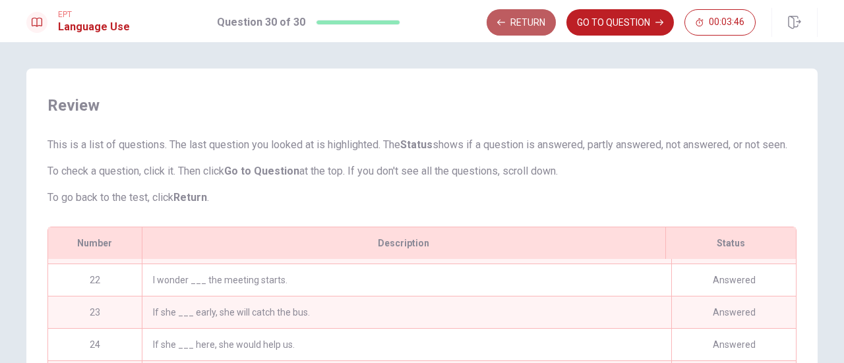
click at [514, 20] on button "Return" at bounding box center [520, 22] width 69 height 26
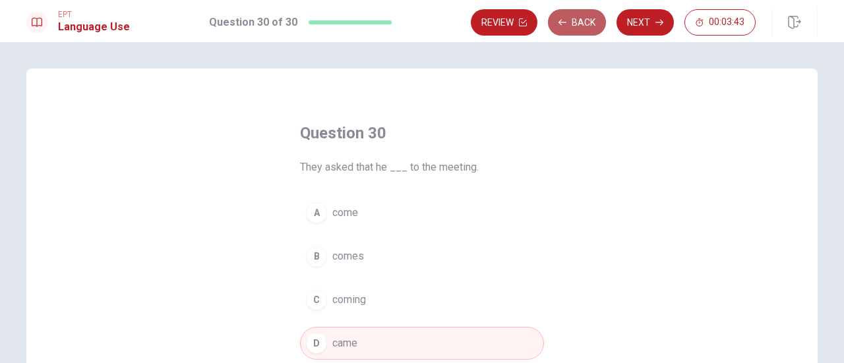
click at [584, 22] on button "Back" at bounding box center [577, 22] width 58 height 26
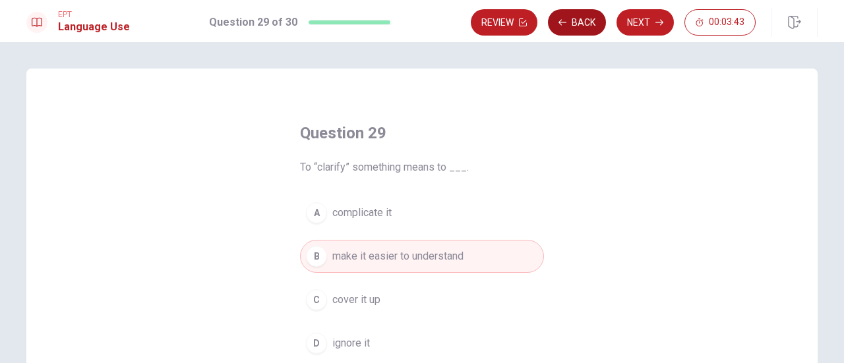
click at [584, 22] on button "Back" at bounding box center [577, 22] width 58 height 26
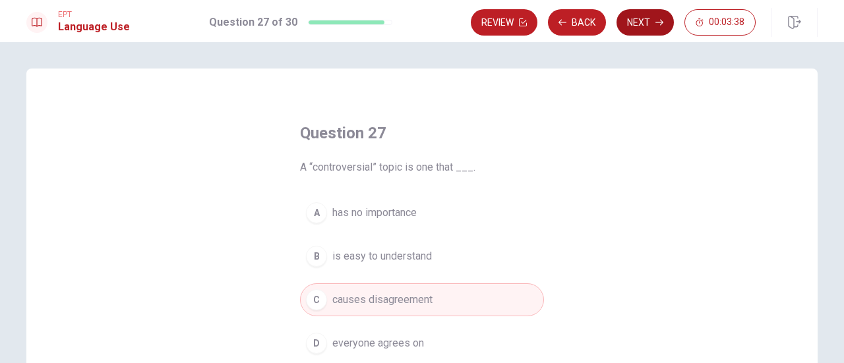
click at [637, 25] on button "Next" at bounding box center [644, 22] width 57 height 26
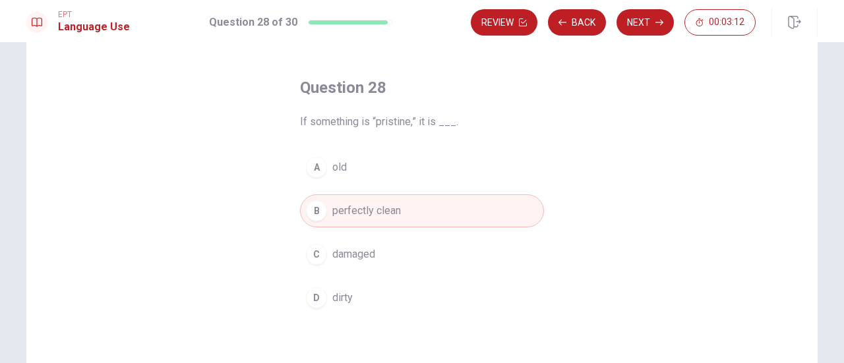
scroll to position [66, 0]
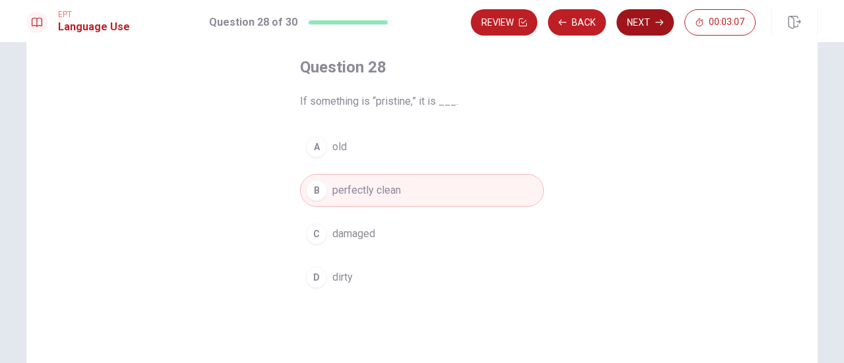
click at [637, 26] on button "Next" at bounding box center [644, 22] width 57 height 26
click at [643, 32] on button "Next" at bounding box center [644, 22] width 57 height 26
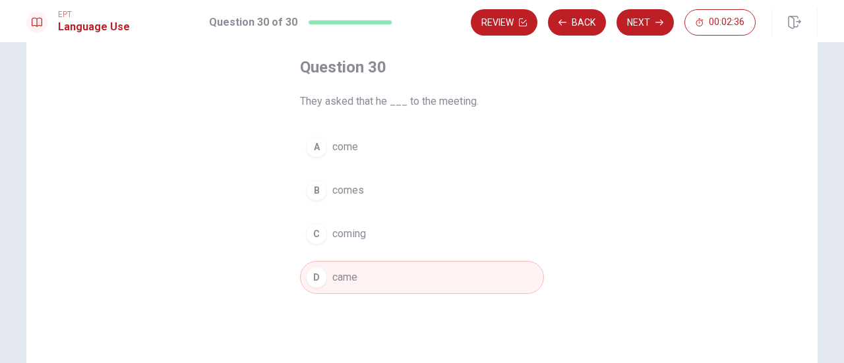
click at [358, 147] on button "A come" at bounding box center [422, 146] width 244 height 33
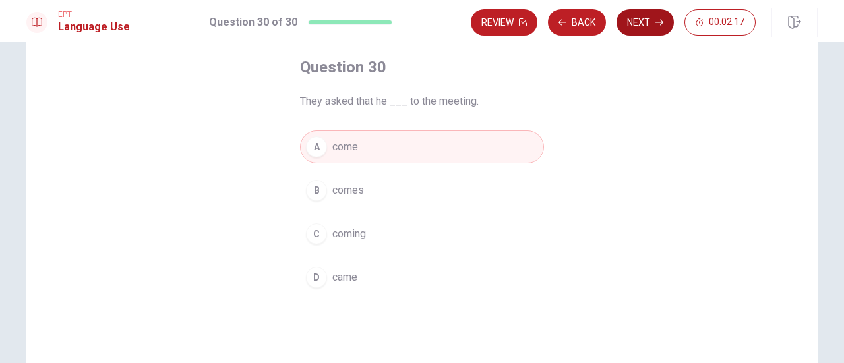
click at [637, 26] on button "Next" at bounding box center [644, 22] width 57 height 26
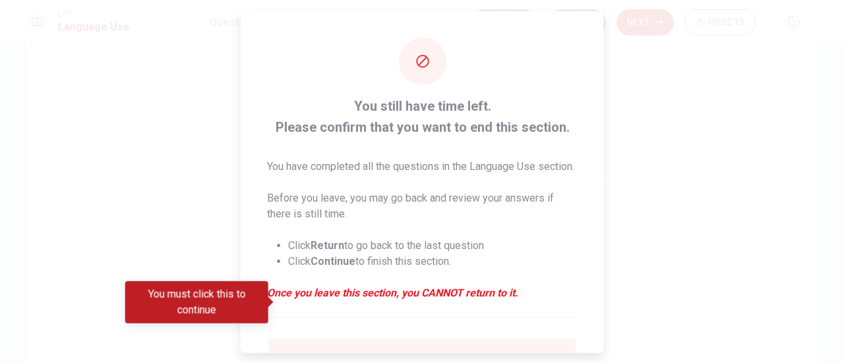
scroll to position [144, 0]
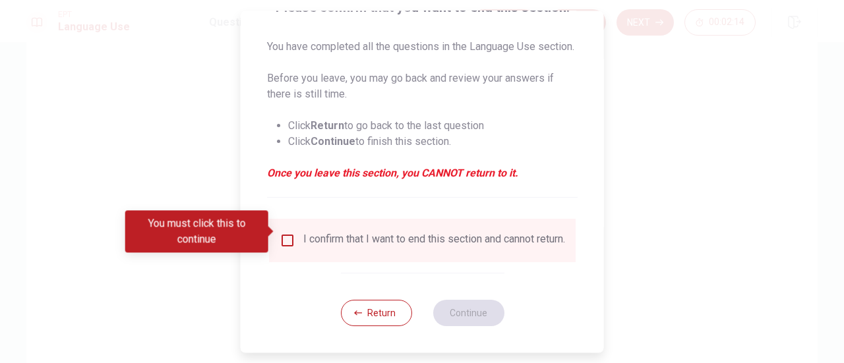
click at [283, 234] on input "You must click this to continue" at bounding box center [287, 241] width 16 height 16
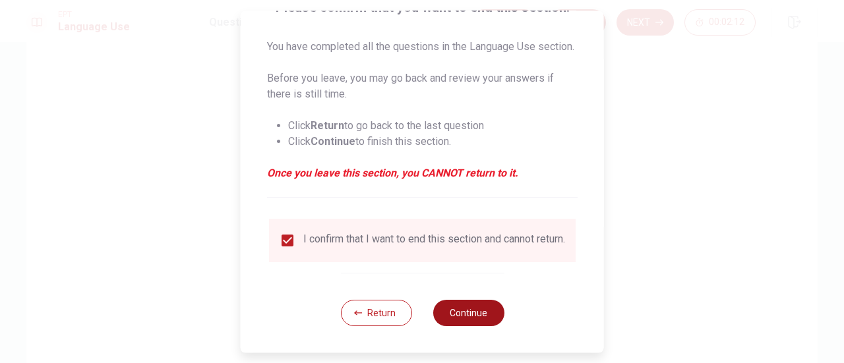
click at [486, 314] on button "Continue" at bounding box center [467, 313] width 71 height 26
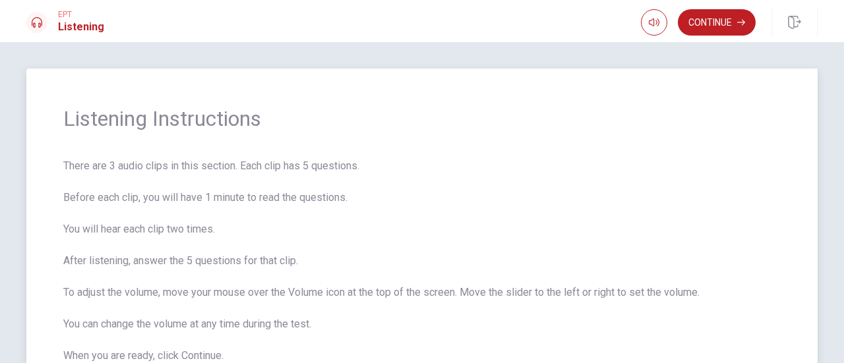
scroll to position [66, 0]
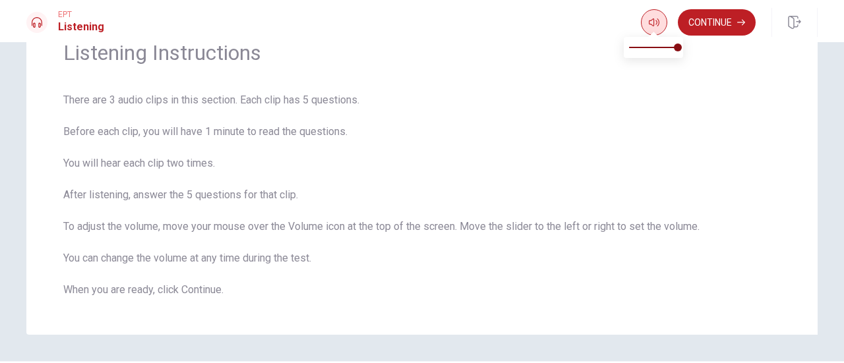
click at [656, 24] on icon "button" at bounding box center [654, 22] width 11 height 11
click at [717, 24] on button "Continue" at bounding box center [717, 22] width 78 height 26
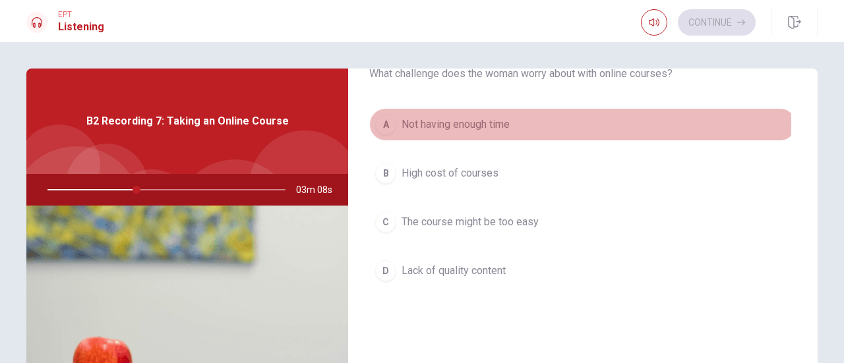
click at [384, 123] on div "A" at bounding box center [385, 124] width 21 height 21
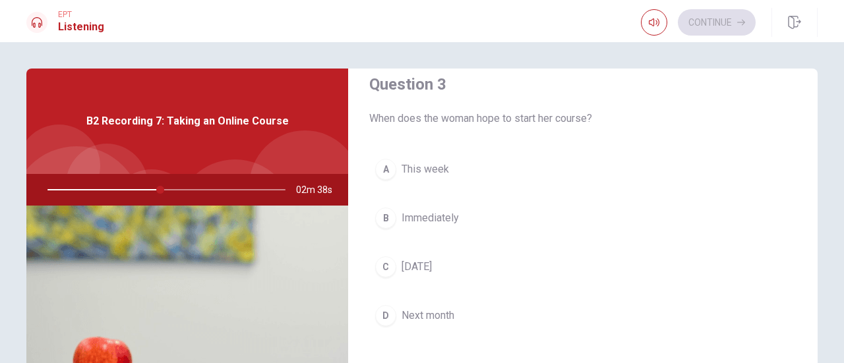
scroll to position [725, 0]
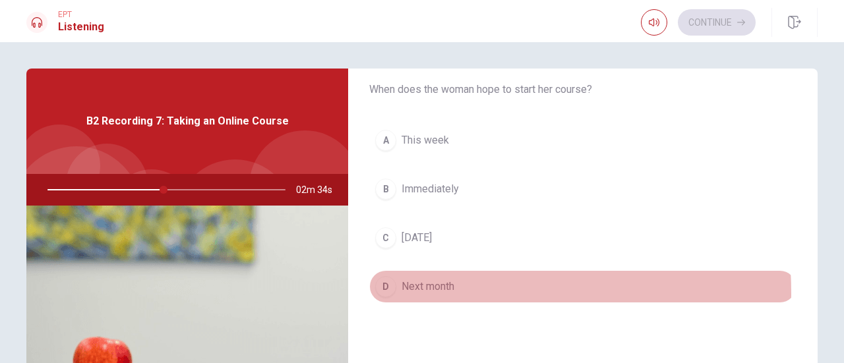
click at [389, 288] on div "D" at bounding box center [385, 286] width 21 height 21
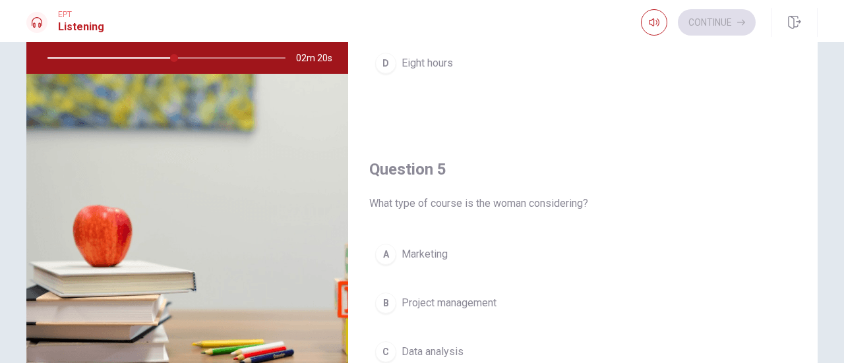
scroll to position [1220, 0]
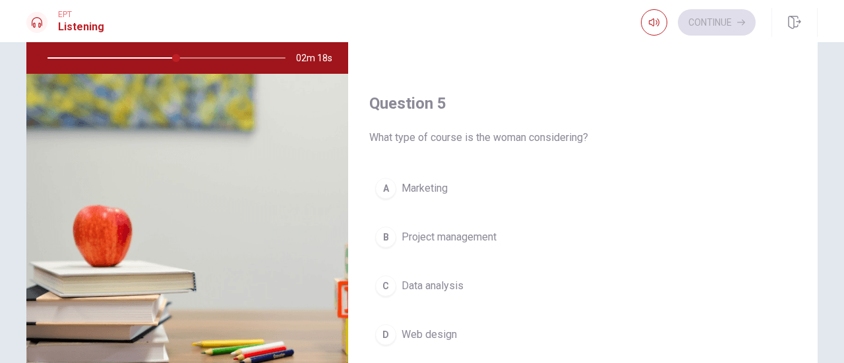
click at [381, 277] on div "C" at bounding box center [385, 285] width 21 height 21
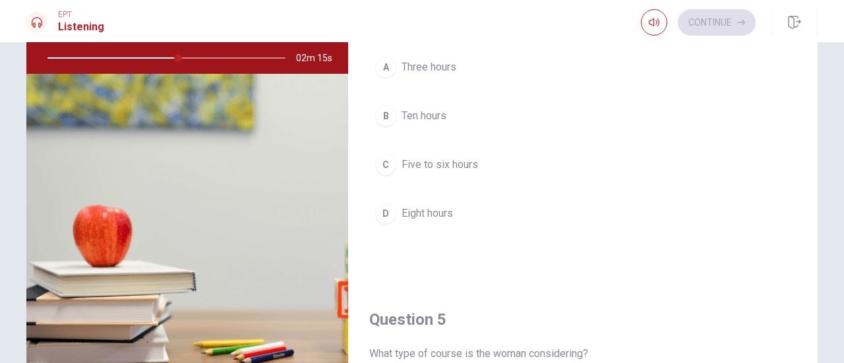
scroll to position [956, 0]
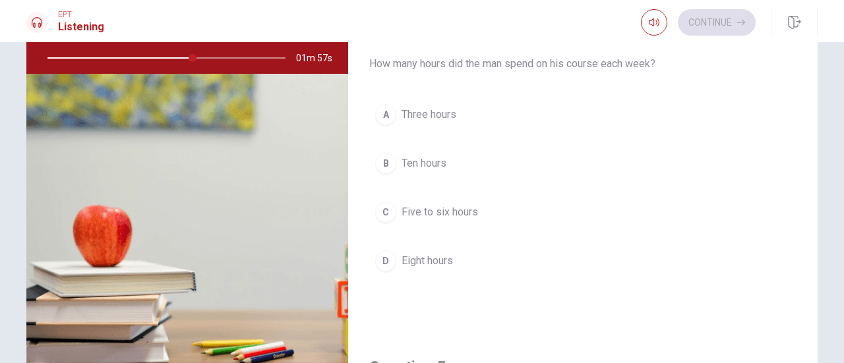
click at [376, 206] on div "C" at bounding box center [385, 212] width 21 height 21
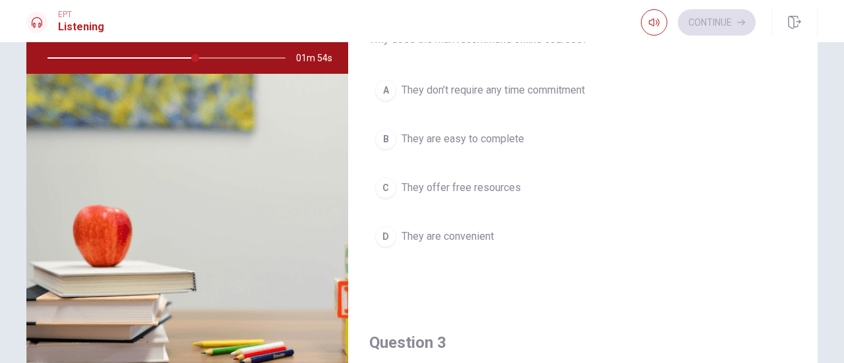
scroll to position [297, 0]
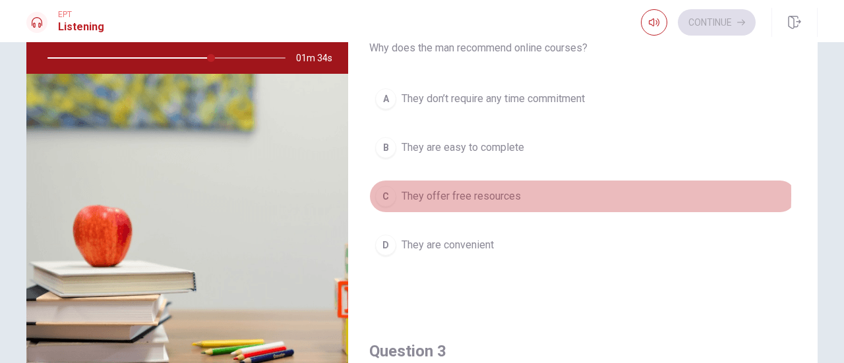
click at [378, 192] on div "C" at bounding box center [385, 196] width 21 height 21
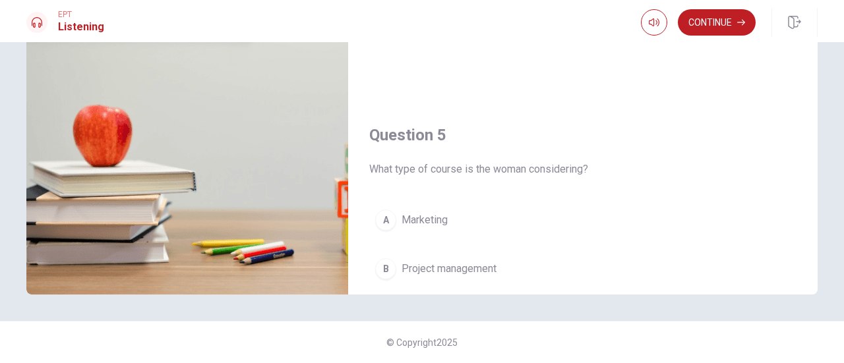
scroll to position [1154, 0]
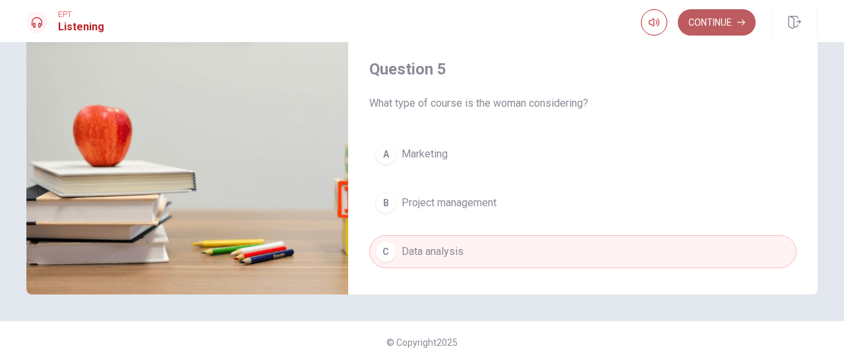
click at [729, 19] on button "Continue" at bounding box center [717, 22] width 78 height 26
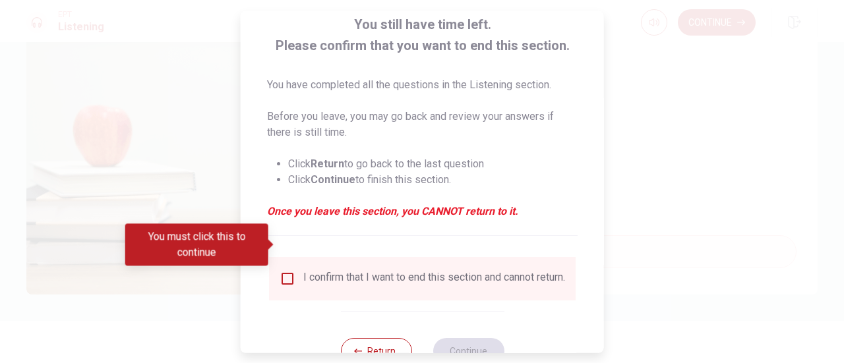
scroll to position [128, 0]
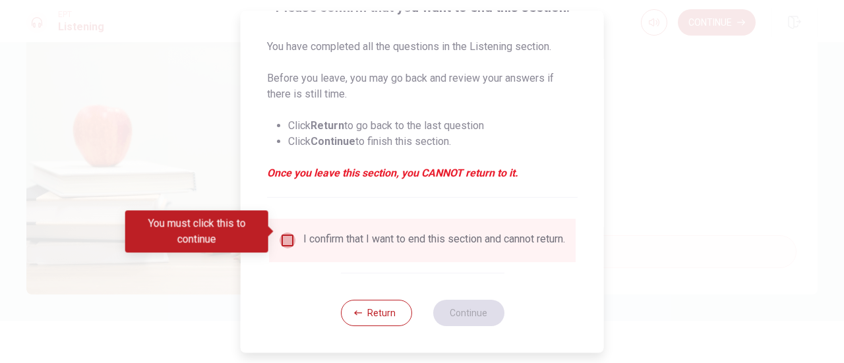
click at [284, 233] on input "You must click this to continue" at bounding box center [287, 241] width 16 height 16
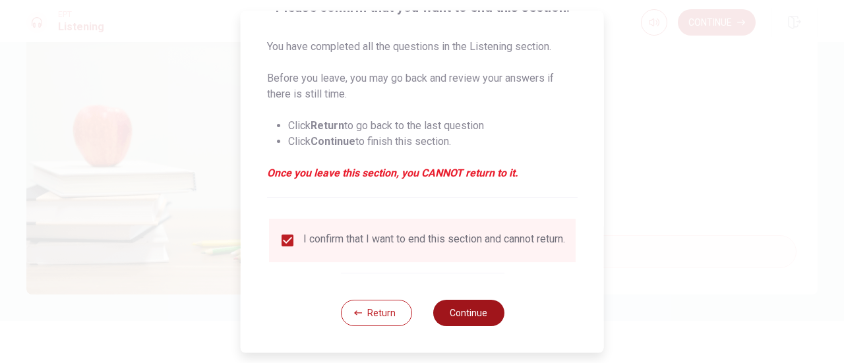
click at [462, 310] on button "Continue" at bounding box center [467, 313] width 71 height 26
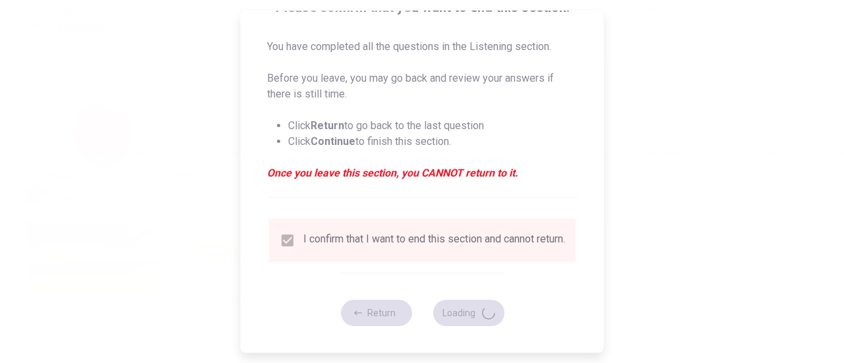
type input "86"
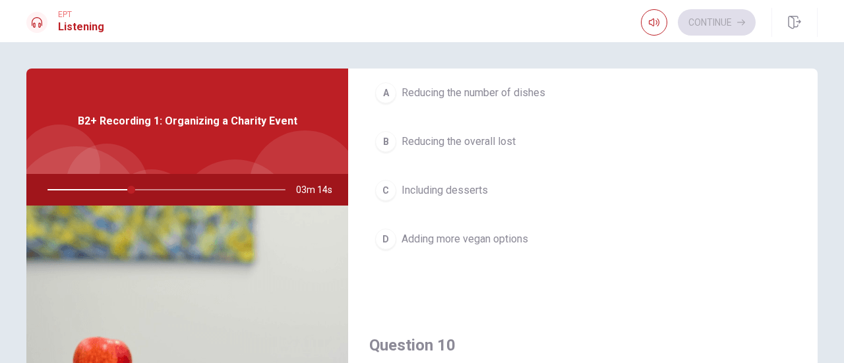
scroll to position [1120, 0]
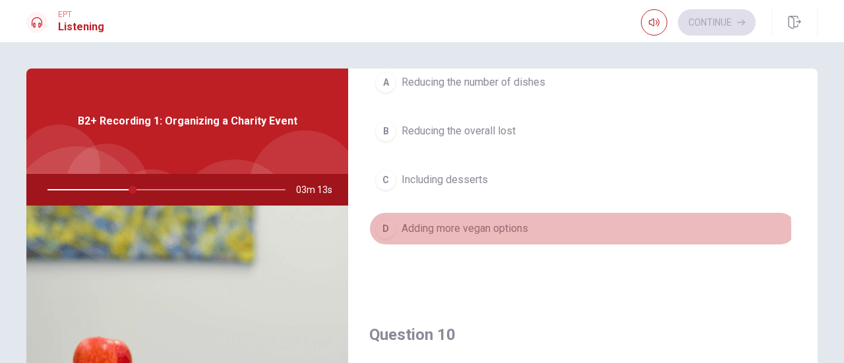
click at [381, 224] on div "D" at bounding box center [385, 228] width 21 height 21
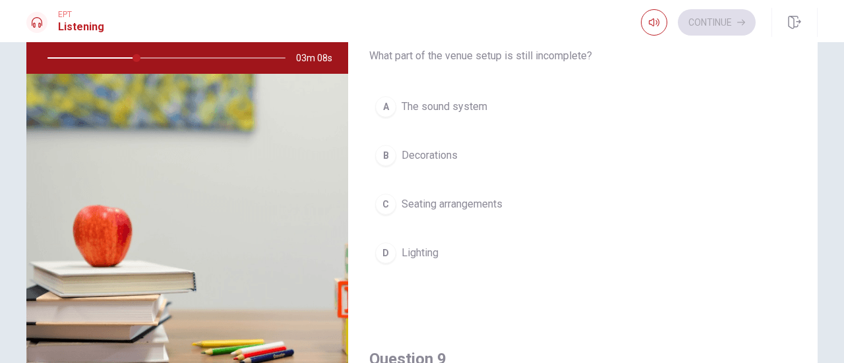
scroll to position [561, 0]
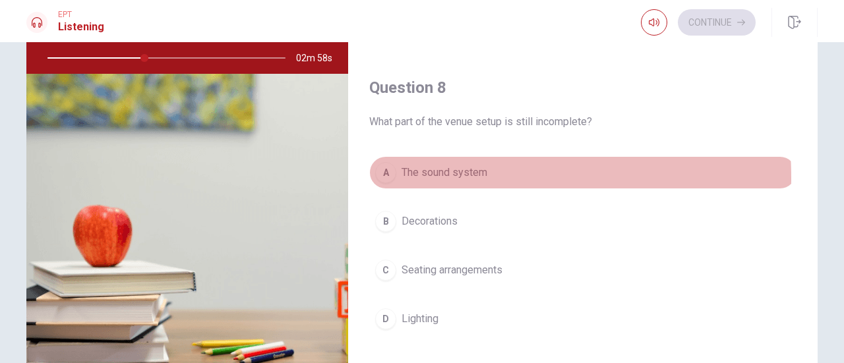
click at [384, 175] on div "A" at bounding box center [385, 172] width 21 height 21
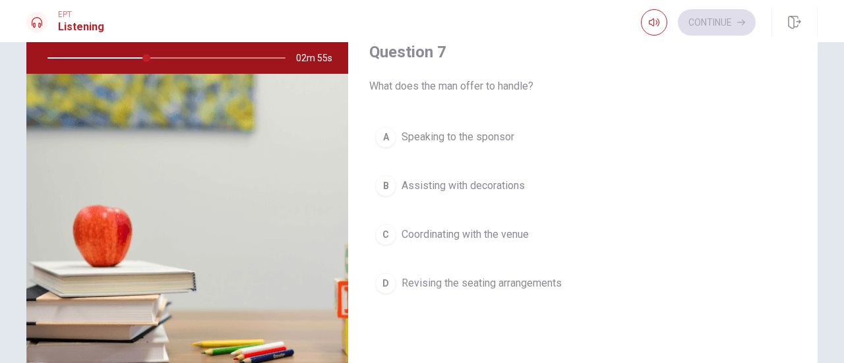
scroll to position [231, 0]
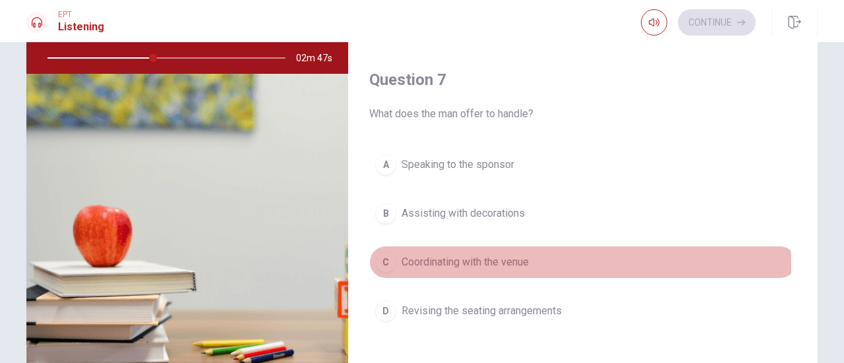
click at [381, 263] on div "C" at bounding box center [385, 262] width 21 height 21
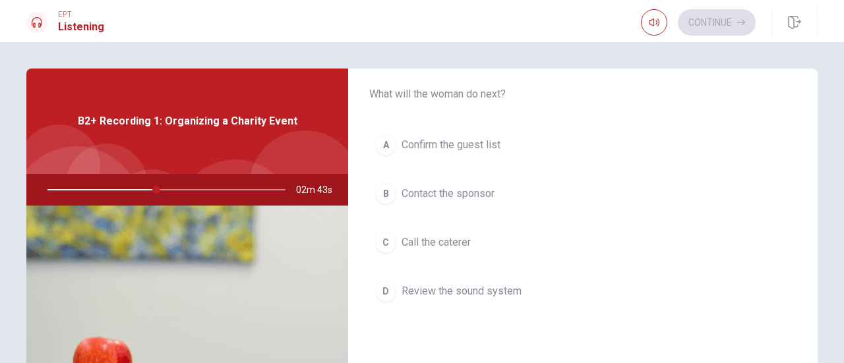
scroll to position [66, 0]
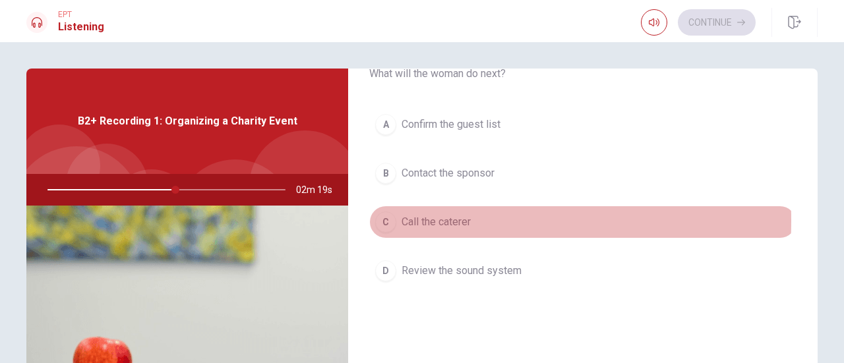
click at [382, 219] on div "C" at bounding box center [385, 222] width 21 height 21
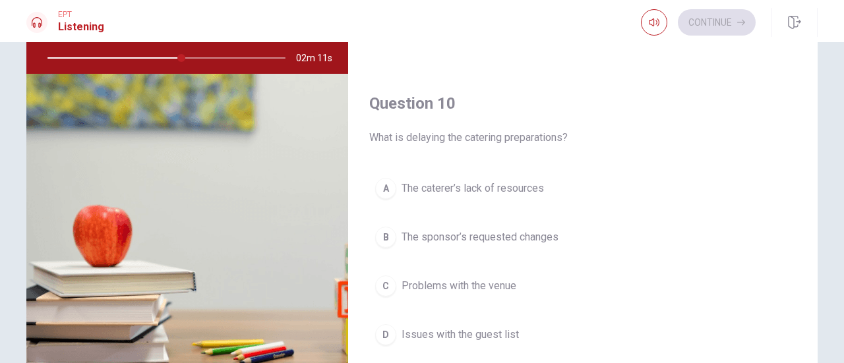
scroll to position [198, 0]
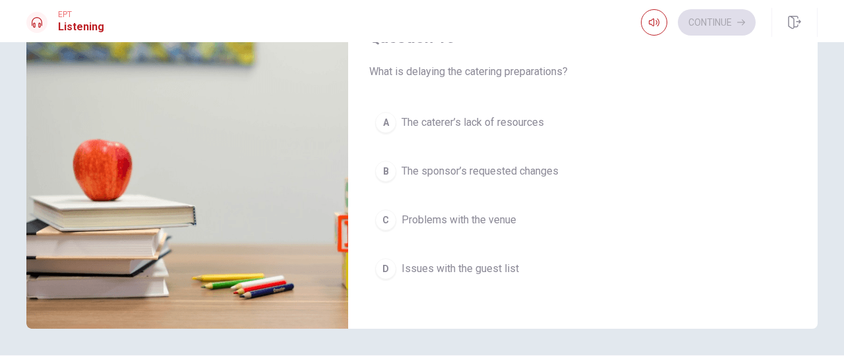
click at [379, 168] on div "B" at bounding box center [385, 171] width 21 height 21
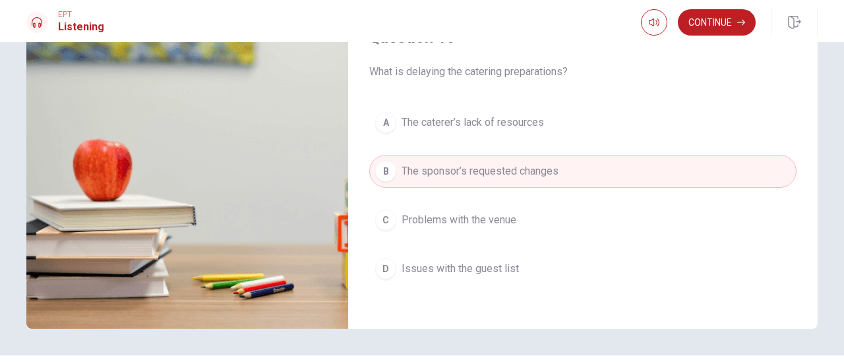
scroll to position [232, 0]
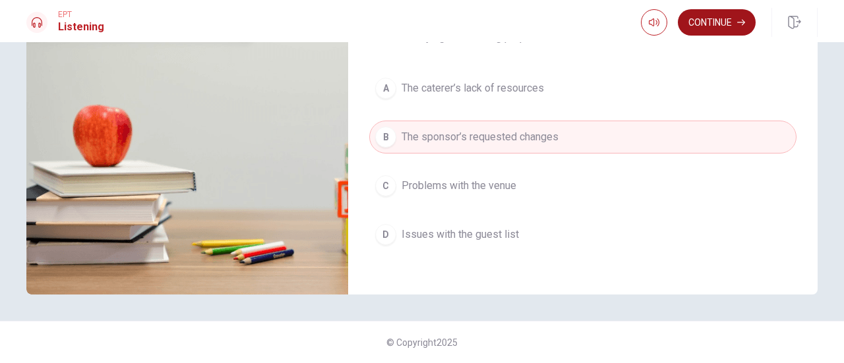
click at [710, 23] on button "Continue" at bounding box center [717, 22] width 78 height 26
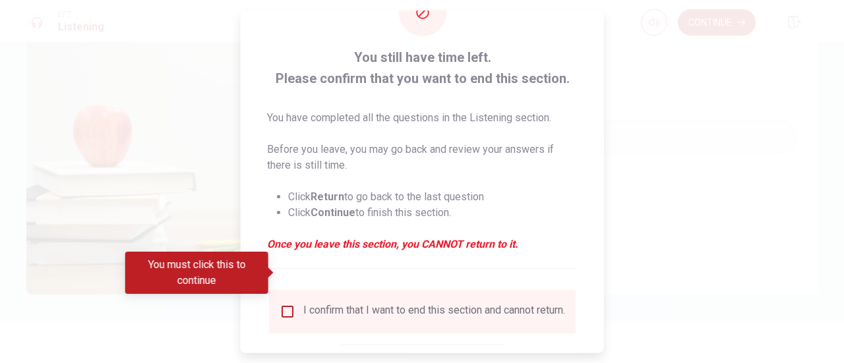
scroll to position [128, 0]
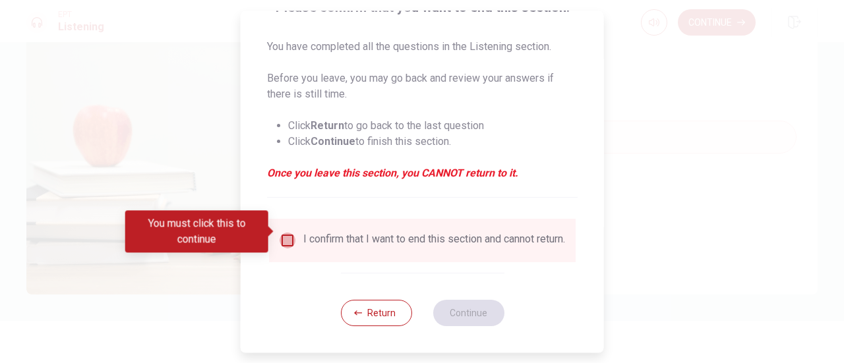
click at [281, 233] on input "You must click this to continue" at bounding box center [287, 241] width 16 height 16
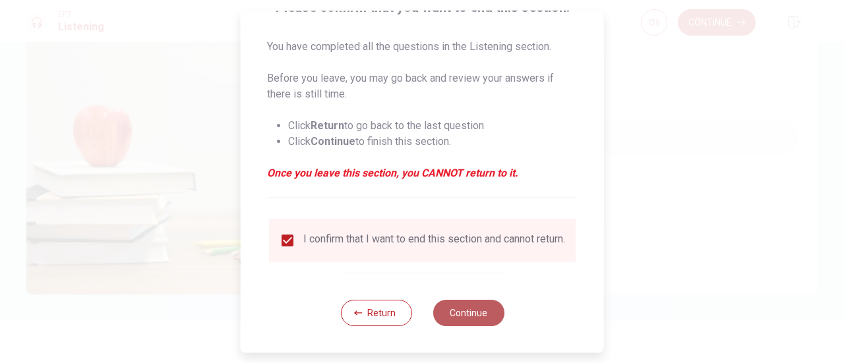
click at [473, 319] on button "Continue" at bounding box center [467, 313] width 71 height 26
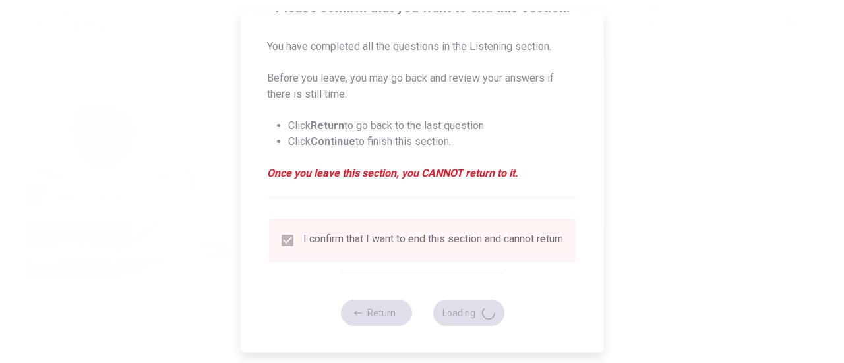
type input "73"
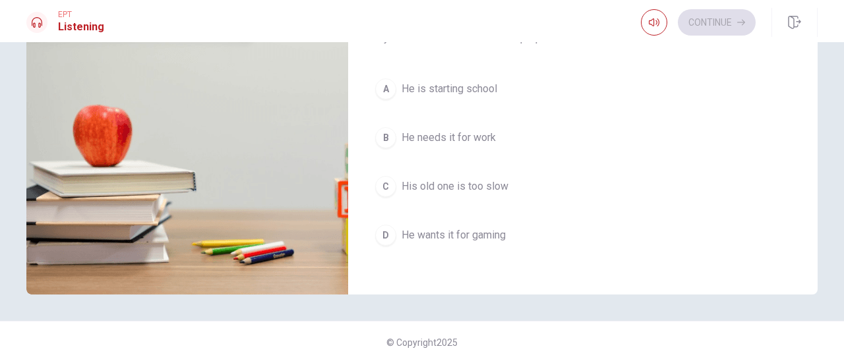
scroll to position [1220, 0]
click at [382, 129] on div "B" at bounding box center [385, 137] width 21 height 21
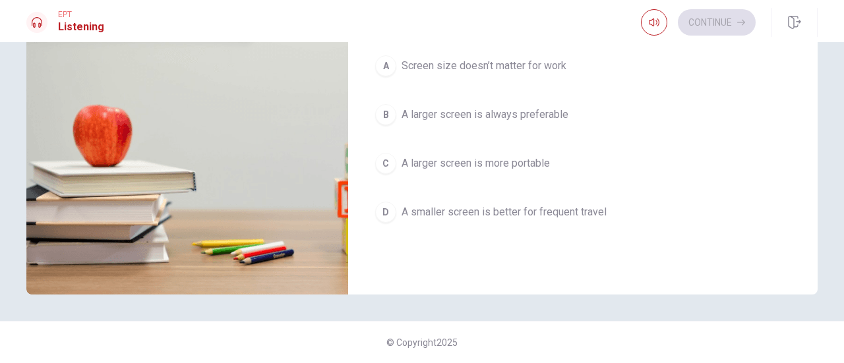
scroll to position [231, 0]
click at [384, 208] on div "D" at bounding box center [385, 210] width 21 height 21
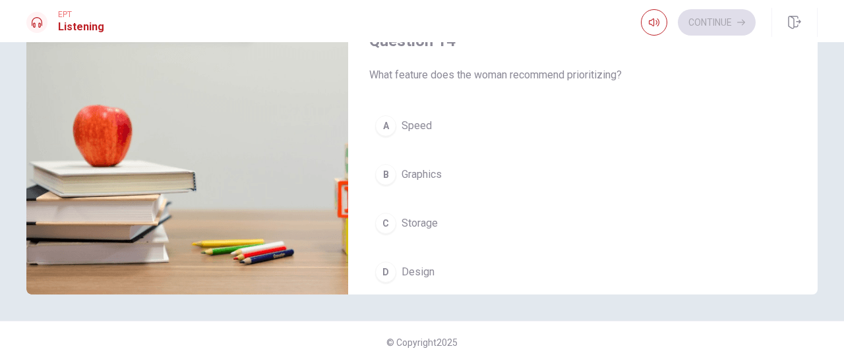
scroll to position [824, 0]
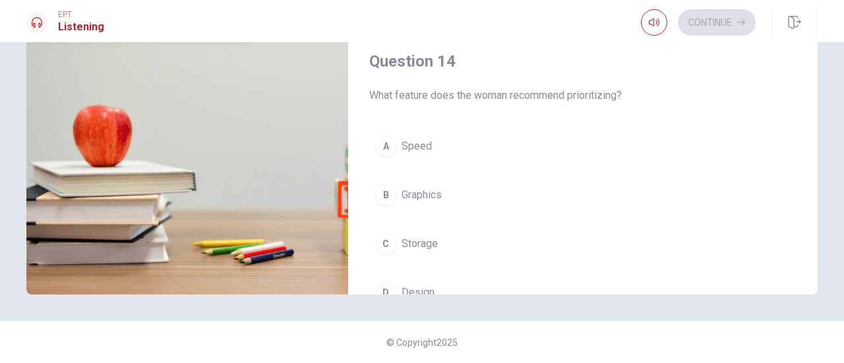
click at [384, 139] on div "A" at bounding box center [385, 146] width 21 height 21
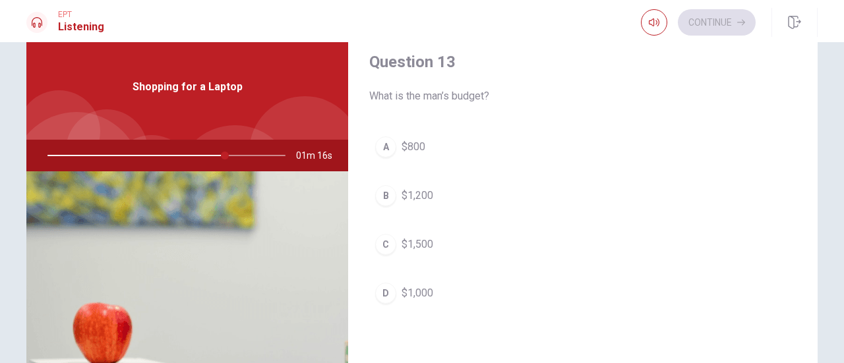
scroll to position [725, 0]
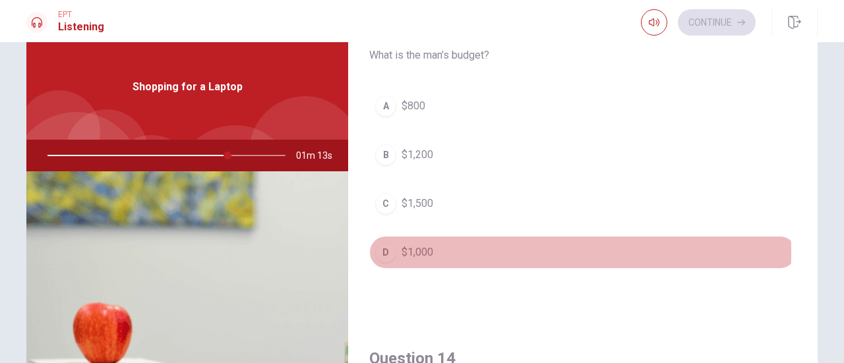
click at [381, 248] on div "D" at bounding box center [385, 252] width 21 height 21
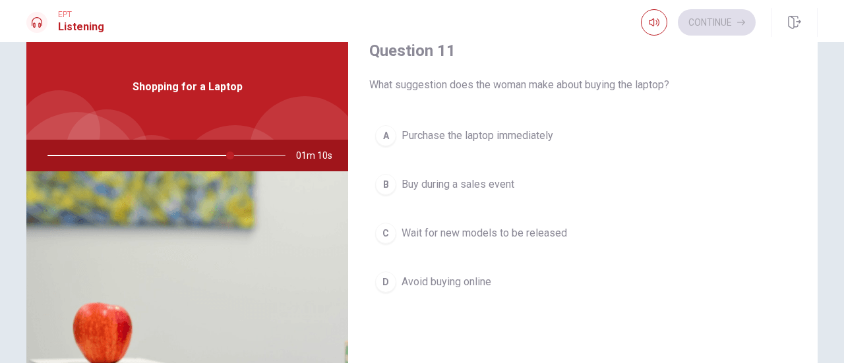
scroll to position [0, 0]
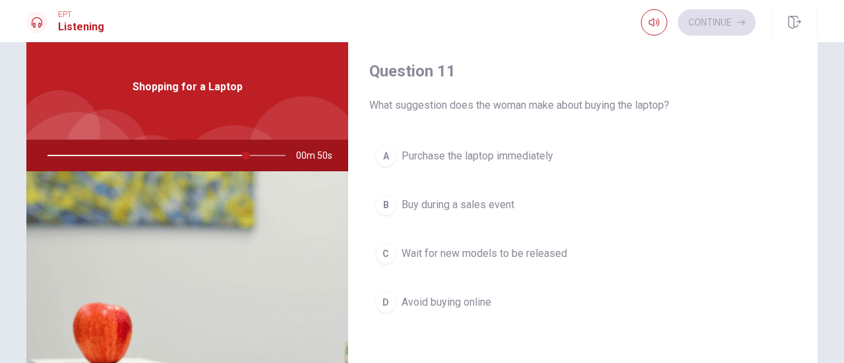
click at [492, 206] on span "Buy during a sales event" at bounding box center [457, 205] width 113 height 16
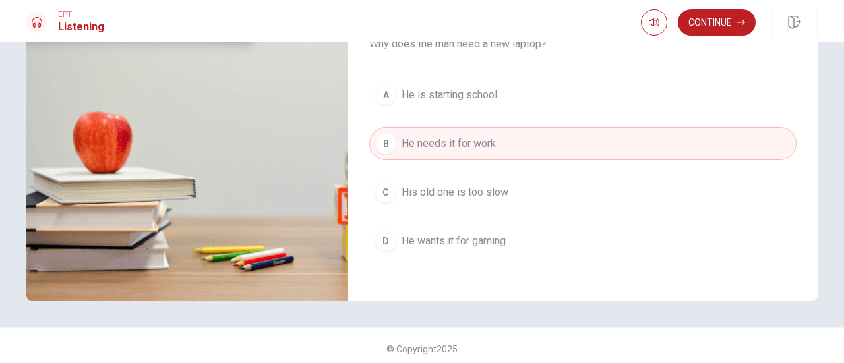
scroll to position [232, 0]
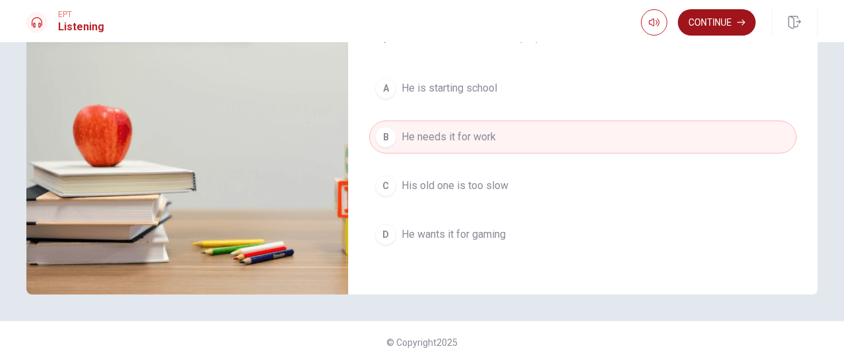
click at [713, 31] on button "Continue" at bounding box center [717, 22] width 78 height 26
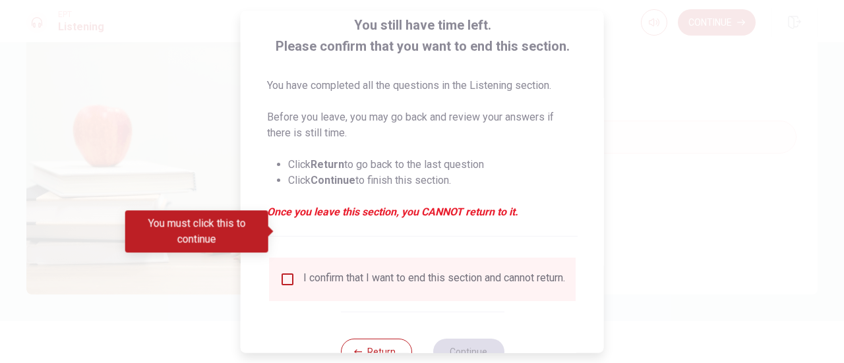
scroll to position [128, 0]
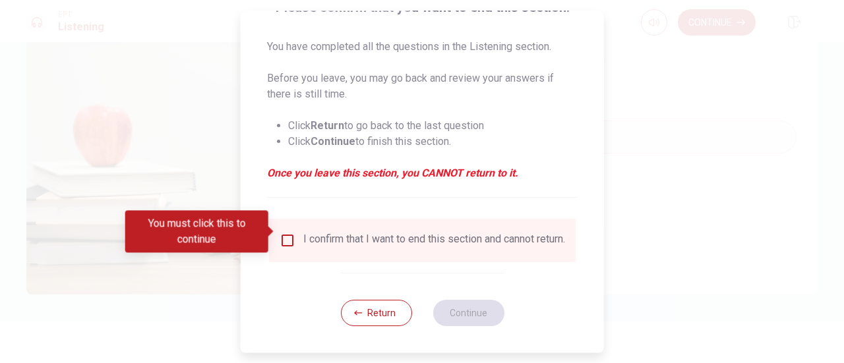
type input "0"
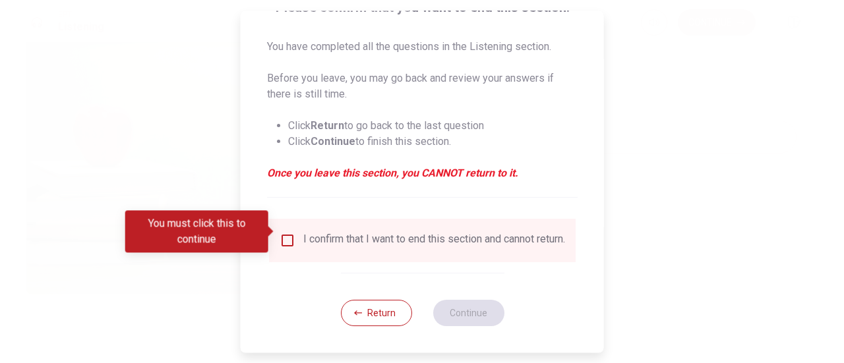
click at [285, 233] on input "You must click this to continue" at bounding box center [287, 241] width 16 height 16
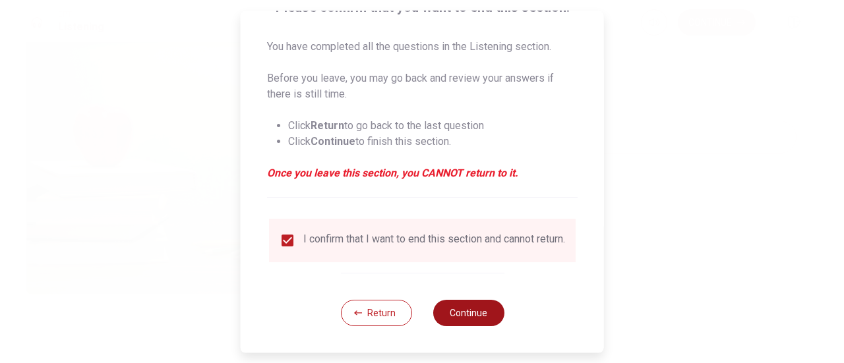
click at [456, 313] on button "Continue" at bounding box center [467, 313] width 71 height 26
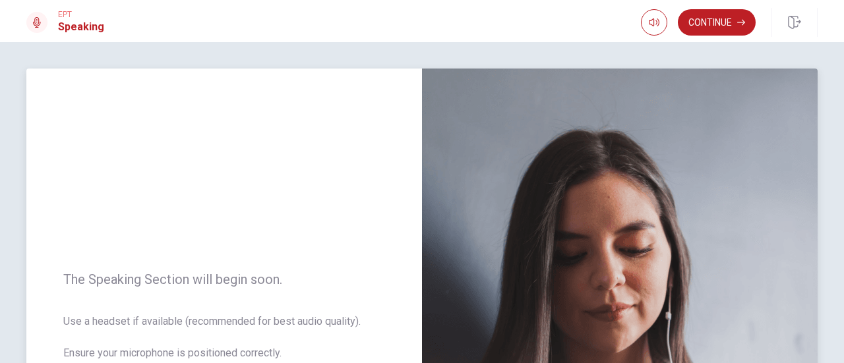
scroll to position [0, 0]
click at [724, 20] on button "Continue" at bounding box center [717, 22] width 78 height 26
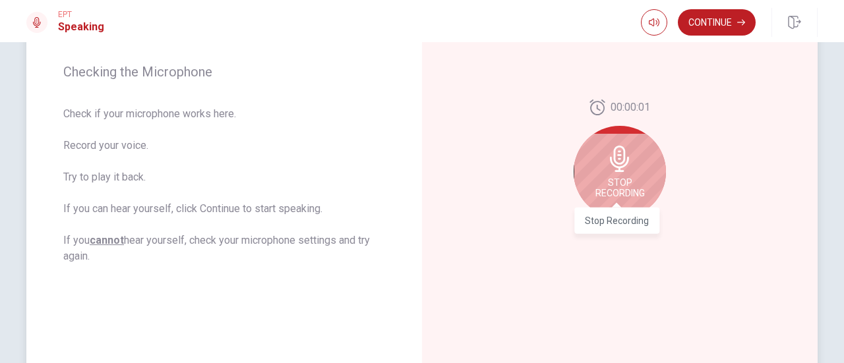
scroll to position [198, 0]
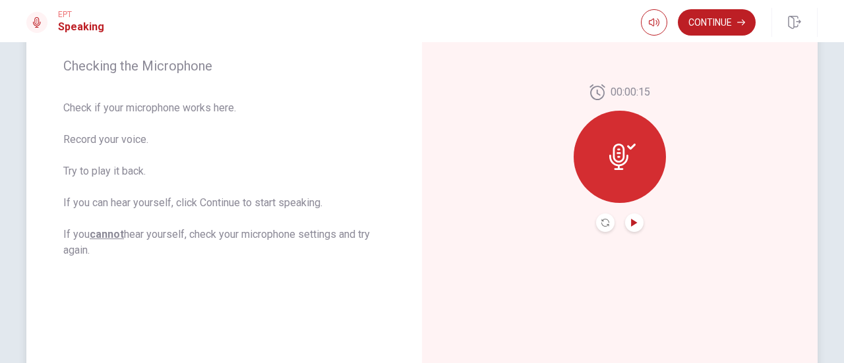
click at [633, 223] on icon "Play Audio" at bounding box center [634, 223] width 8 height 8
click at [722, 23] on button "Continue" at bounding box center [717, 22] width 78 height 26
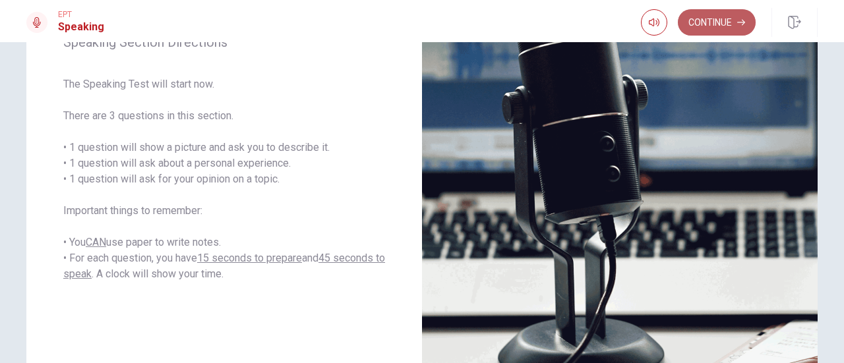
click at [713, 18] on button "Continue" at bounding box center [717, 22] width 78 height 26
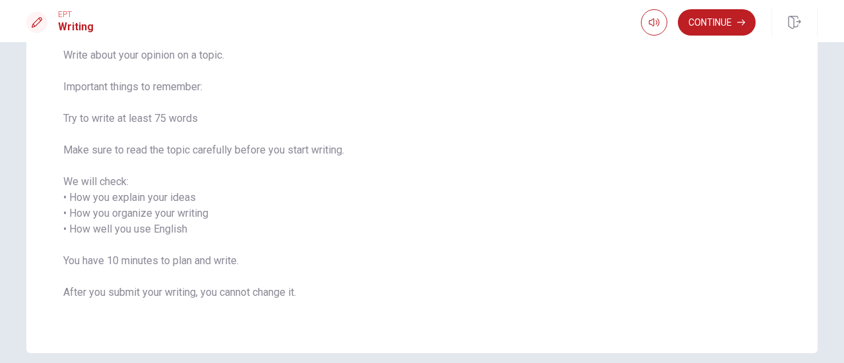
scroll to position [132, 0]
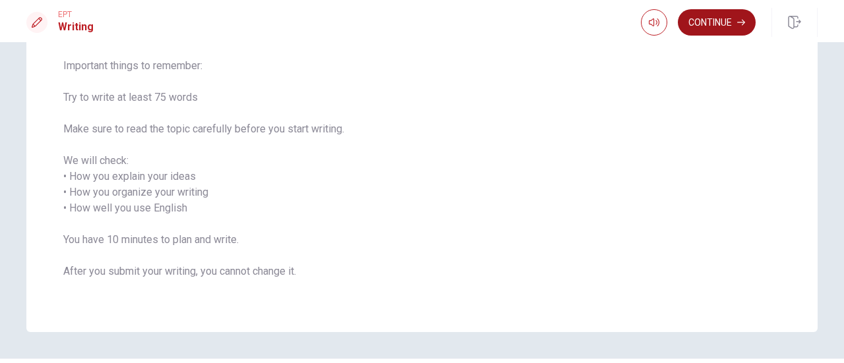
click at [720, 23] on button "Continue" at bounding box center [717, 22] width 78 height 26
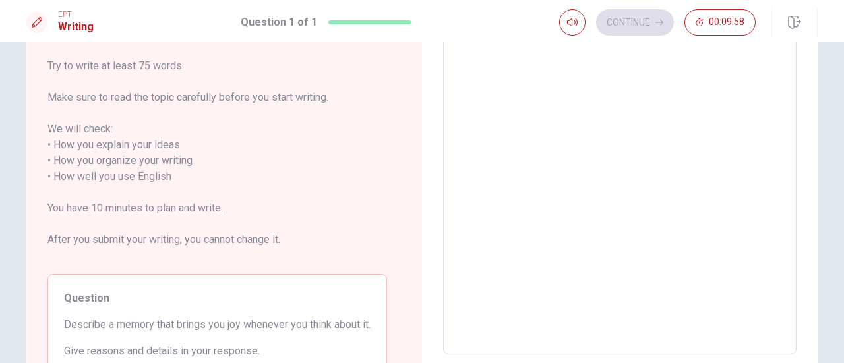
scroll to position [198, 0]
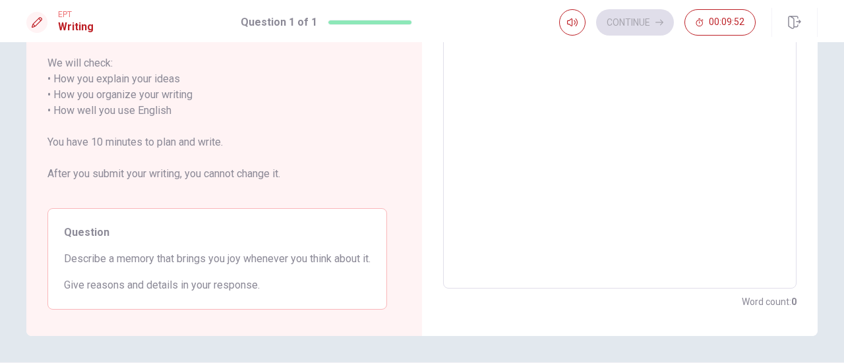
click at [581, 142] on textarea at bounding box center [619, 103] width 335 height 350
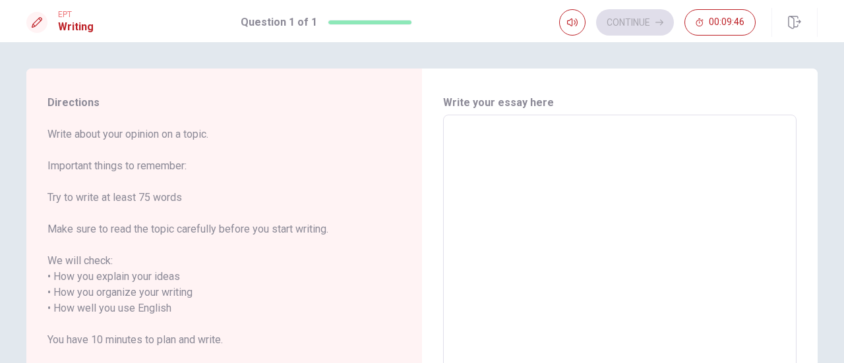
type textarea "I"
type textarea "x"
type textarea "I"
type textarea "x"
type textarea "I l"
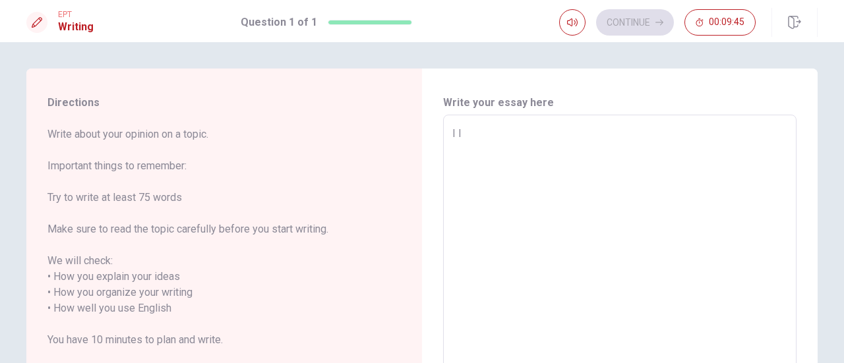
type textarea "x"
type textarea "I lo"
type textarea "x"
type textarea "I lov"
type textarea "x"
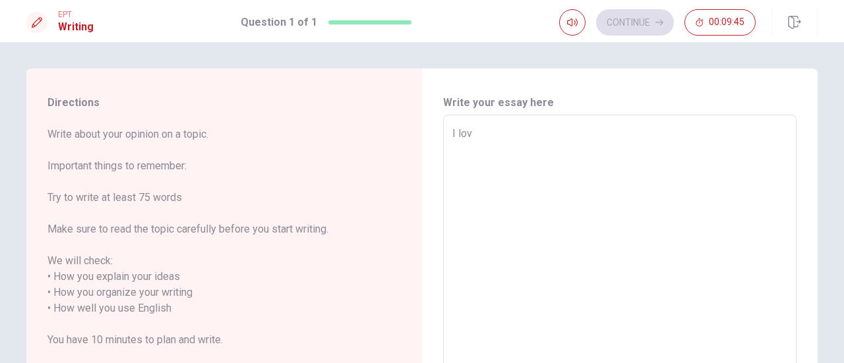
type textarea "I love"
type textarea "x"
type textarea "I love"
type textarea "x"
type textarea "I love t"
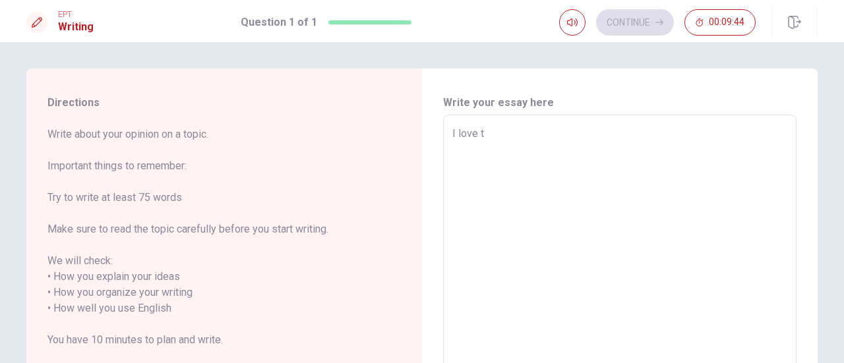
type textarea "x"
type textarea "I love tr"
type textarea "x"
type textarea "I love tra"
type textarea "x"
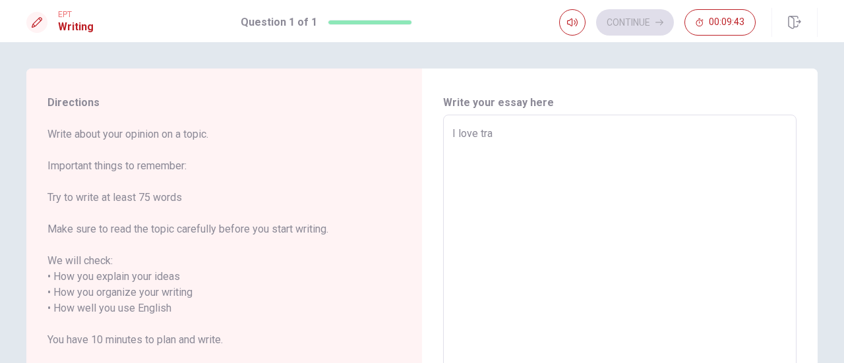
type textarea "I love trav"
type textarea "x"
type textarea "I love trave"
type textarea "x"
type textarea "I love travel"
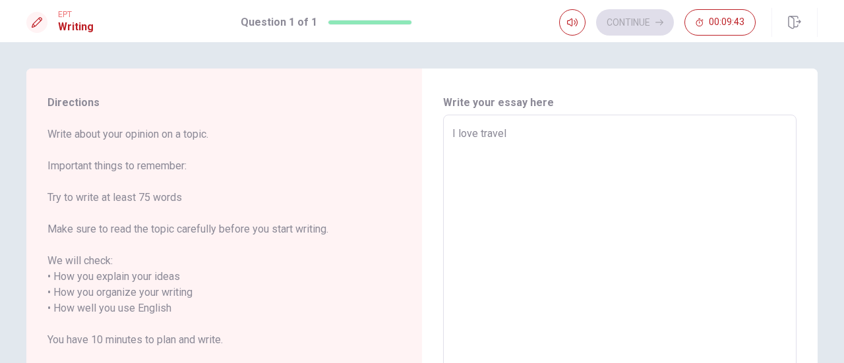
type textarea "x"
type textarea "I love traveli"
type textarea "x"
type textarea "I love travelin"
type textarea "x"
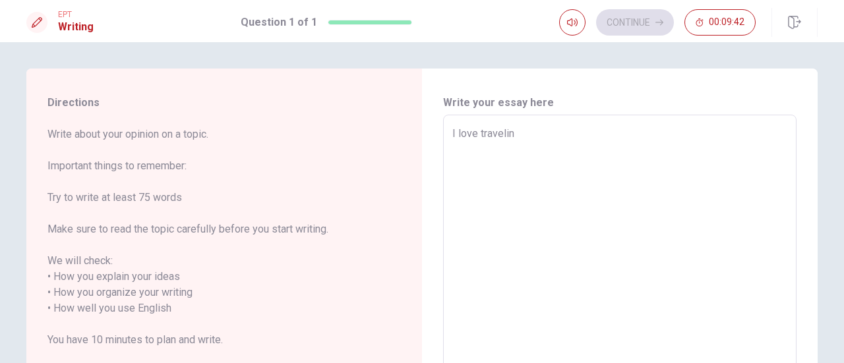
type textarea "I love traveling"
type textarea "x"
type textarea "I love traveling,"
type textarea "x"
type textarea "I love traveling,"
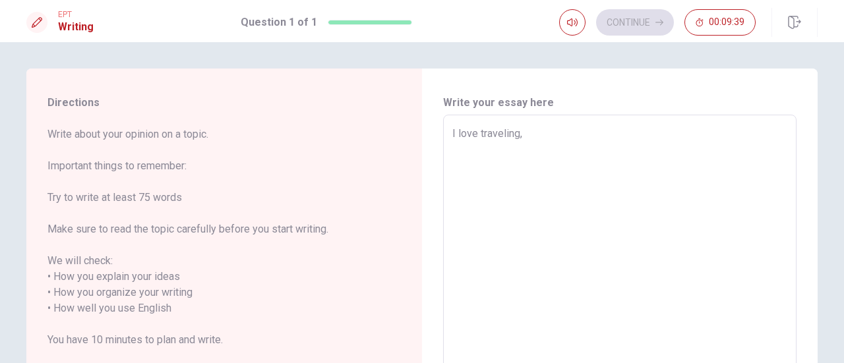
type textarea "x"
type textarea "I love traveling, a"
type textarea "x"
type textarea "I love traveling, an"
type textarea "x"
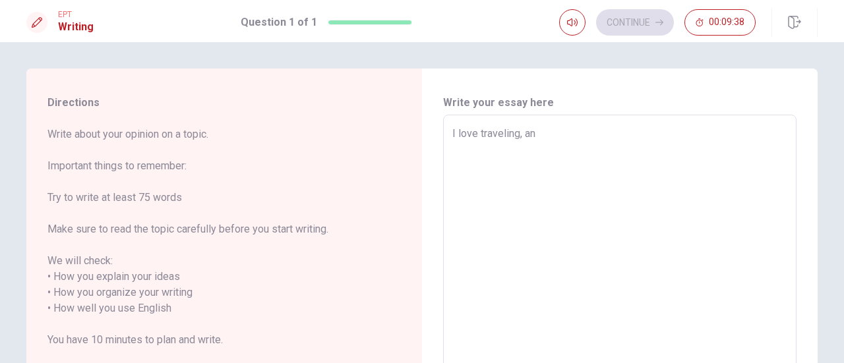
type textarea "I love traveling, and"
type textarea "x"
type textarea "I love traveling, and"
type textarea "x"
type textarea "I love traveling, and"
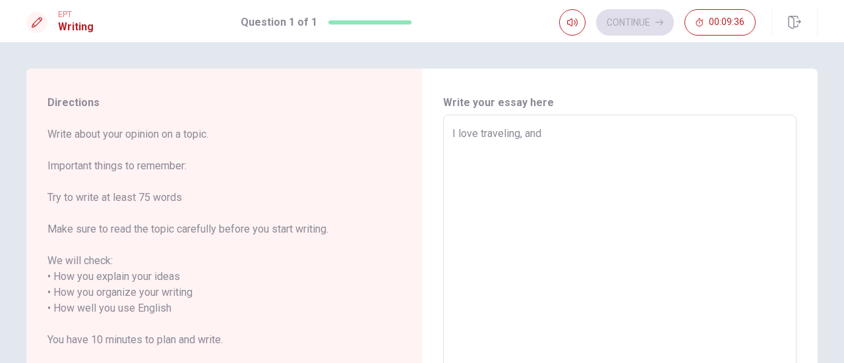
type textarea "x"
type textarea "I love traveling, and I"
type textarea "x"
type textarea "I love traveling, and I"
type textarea "x"
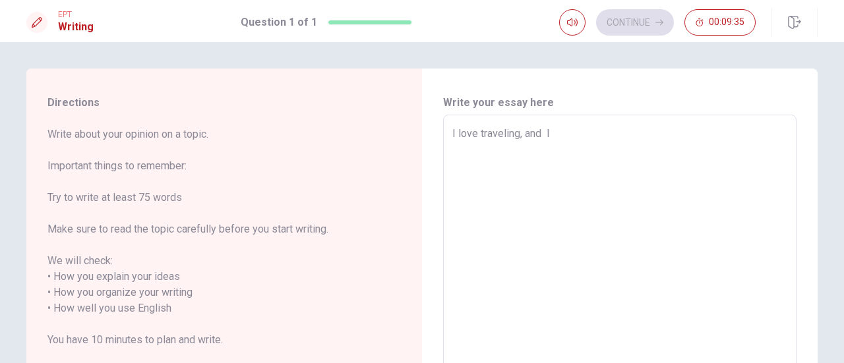
type textarea "I love traveling, and I t"
type textarea "x"
type textarea "I love traveling, and I th"
type textarea "x"
type textarea "I love traveling, and I thi"
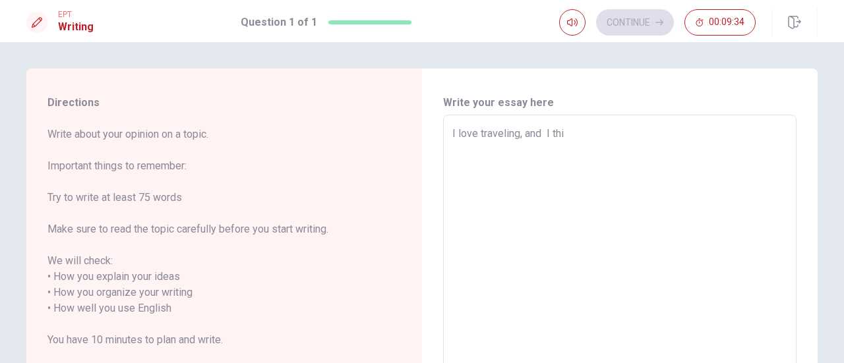
type textarea "x"
type textarea "I love traveling, and I thin"
type textarea "x"
type textarea "I love traveling, and I think"
type textarea "x"
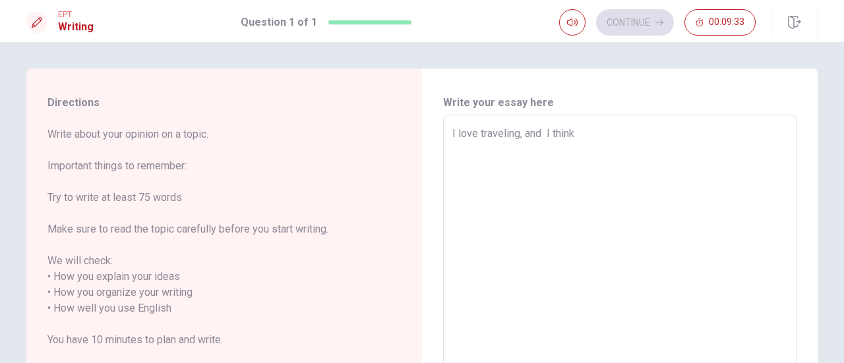
type textarea "I love traveling, and I think"
type textarea "x"
type textarea "I love traveling, and I think w"
type textarea "x"
type textarea "I love traveling, and I think wh"
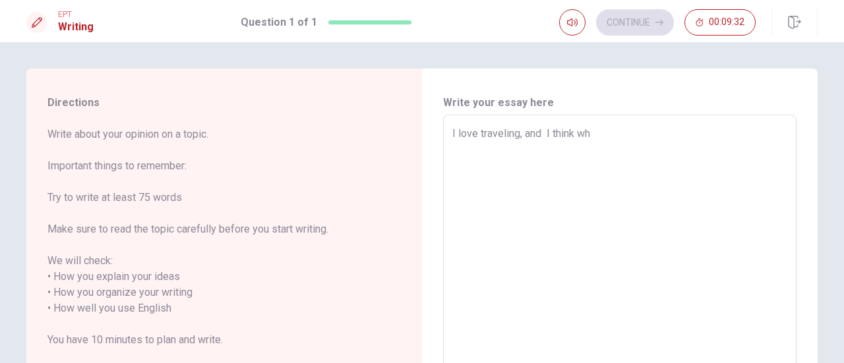
type textarea "x"
type textarea "I love traveling, and I think whe"
type textarea "x"
type textarea "I love traveling, and I think when"
type textarea "x"
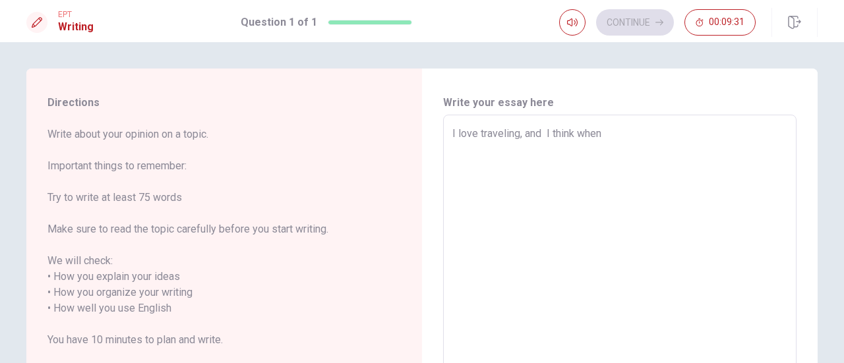
type textarea "I love traveling, and I think when"
type textarea "x"
type textarea "I love traveling, and I think when y"
type textarea "x"
type textarea "I love traveling, and I think when yo"
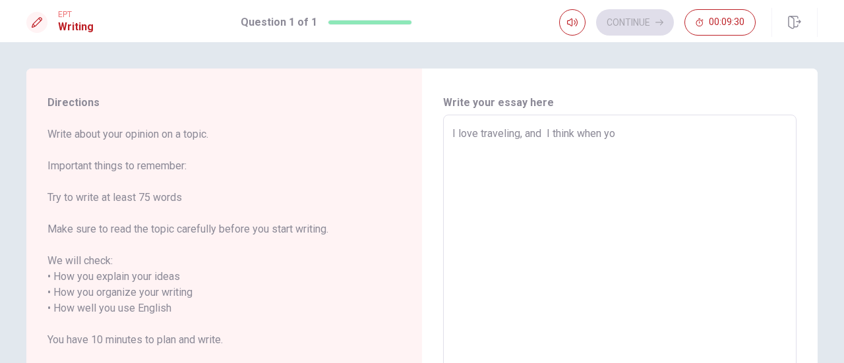
type textarea "x"
type textarea "I love traveling, and I think when you"
type textarea "x"
type textarea "I love traveling, and I think when you"
type textarea "x"
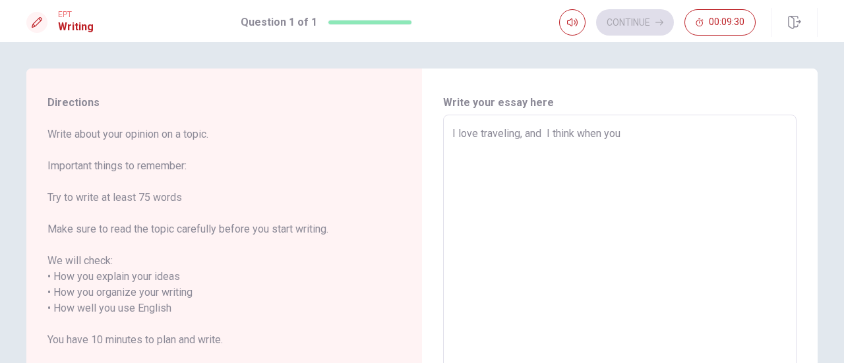
type textarea "I love traveling, and I think when you t"
type textarea "x"
type textarea "I love traveling, and I think when you tr"
type textarea "x"
type textarea "I love traveling, and I think when you tra"
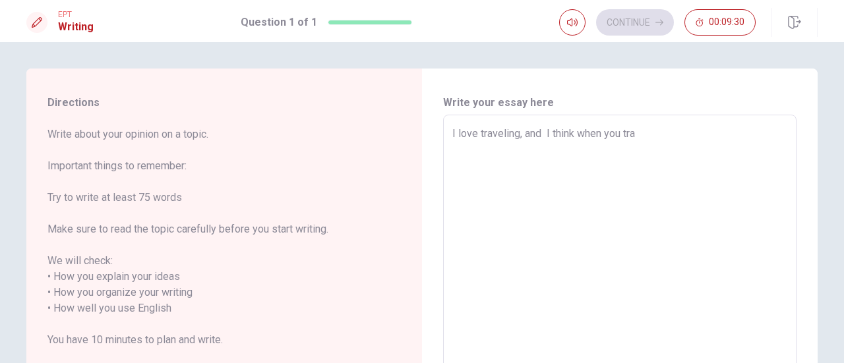
type textarea "x"
type textarea "I love traveling, and I think when you trav"
type textarea "x"
type textarea "I love traveling, and I think when you trave"
type textarea "x"
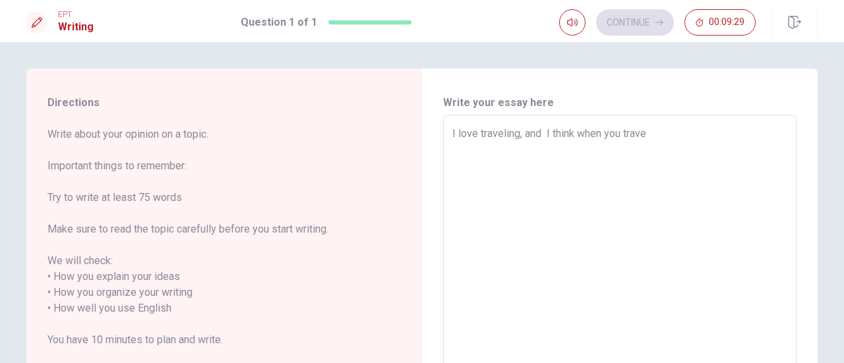
type textarea "I love traveling, and I think when you travel"
type textarea "x"
type textarea "I love traveling, and I think when you travel"
type textarea "x"
type textarea "I love traveling, and I think when you travel y"
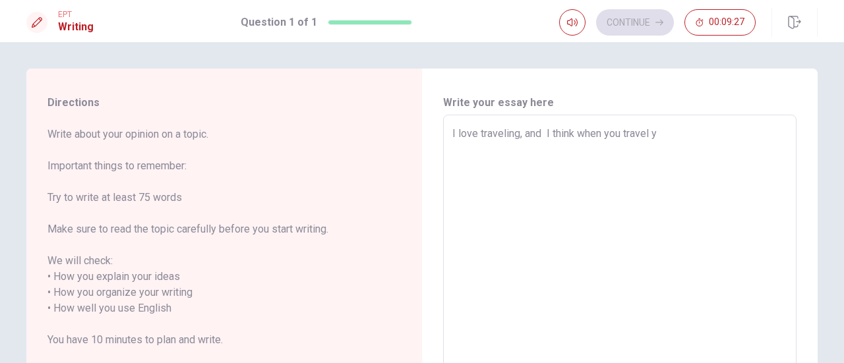
type textarea "x"
type textarea "I love traveling, and I think when you travel yo"
type textarea "x"
type textarea "I love traveling, and I think when you travel you"
type textarea "x"
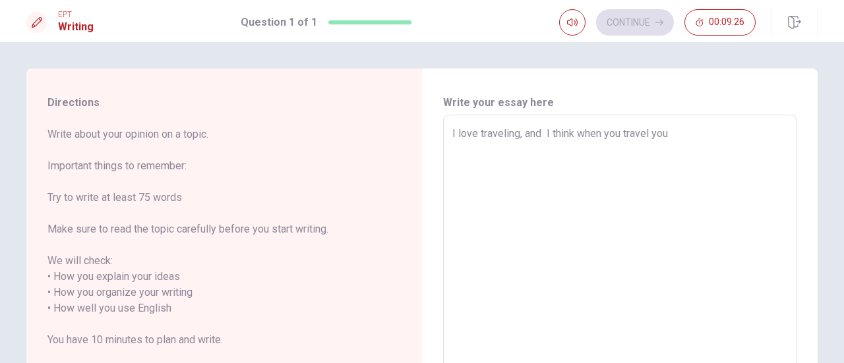
type textarea "I love traveling, and I think when you travel you"
type textarea "x"
type textarea "I love traveling, and I think when you travel you r"
type textarea "x"
type textarea "I love traveling, and I think when you travel you"
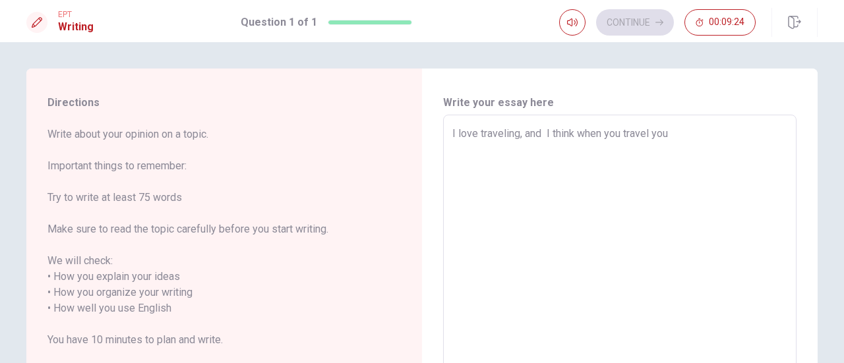
type textarea "x"
type textarea "I love traveling, and I think when you travel you"
type textarea "x"
type textarea "I love traveling, and I think when you travel you"
type textarea "x"
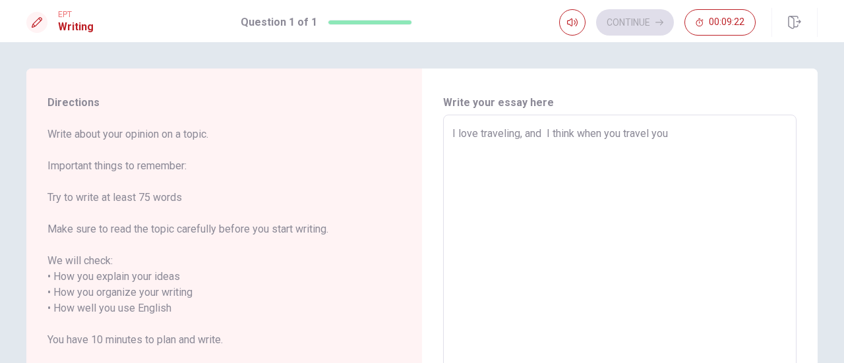
type textarea "I love traveling, and I think when you travel you a"
type textarea "x"
type textarea "I love traveling, and I think when you travel you ar"
type textarea "x"
type textarea "I love traveling, and I think when you travel you are"
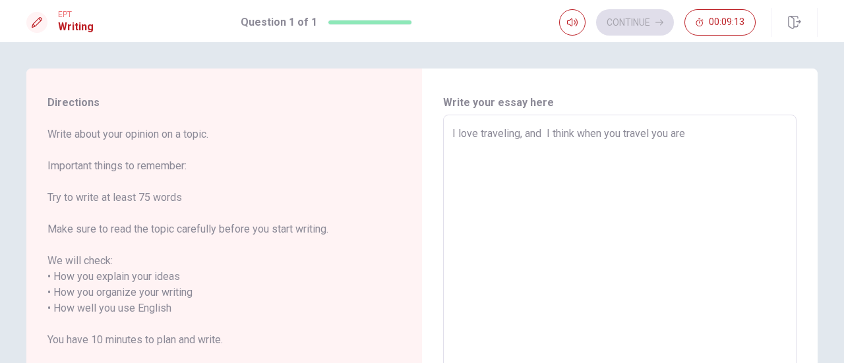
type textarea "x"
type textarea "I love traveling, and I think when you travel you are"
type textarea "x"
type textarea "I love traveling, and I think when you travel you are c"
type textarea "x"
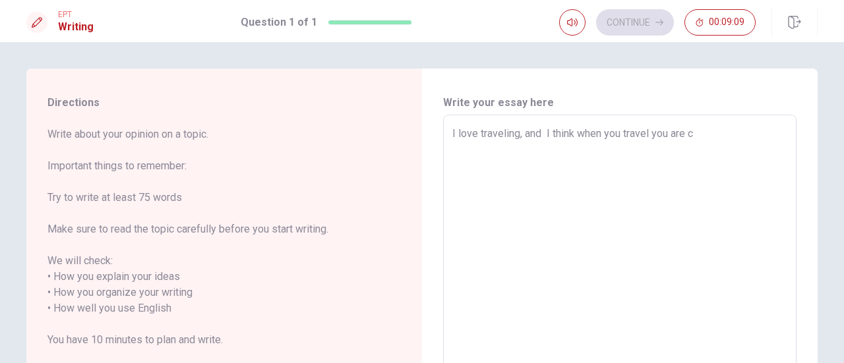
type textarea "I love traveling, and I think when you travel you are cr"
type textarea "x"
type textarea "I love traveling, and I think when you travel you are cre"
type textarea "x"
type textarea "I love traveling, and I think when you travel you are crea"
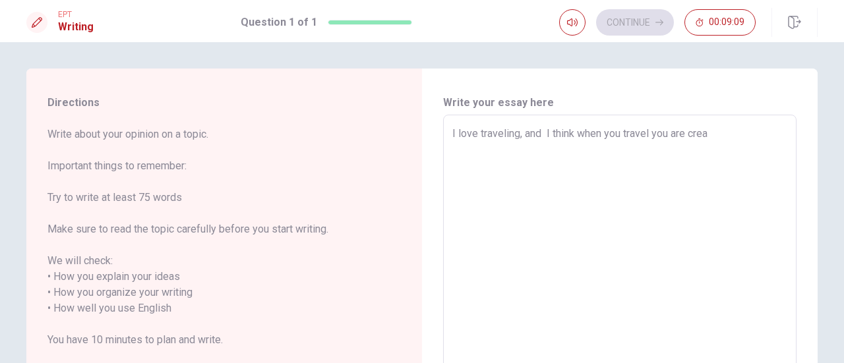
type textarea "x"
type textarea "I love traveling, and I think when you travel you are creat"
type textarea "x"
type textarea "I love traveling, and I think when you travel you are creati"
type textarea "x"
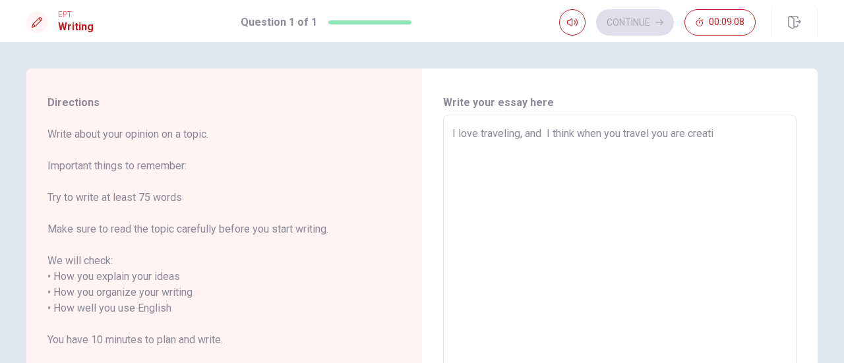
type textarea "I love traveling, and I think when you travel you are creatin"
type textarea "x"
type textarea "I love traveling, and I think when you travel you are creating"
type textarea "x"
type textarea "I love traveling, and I think when you travel you are creating"
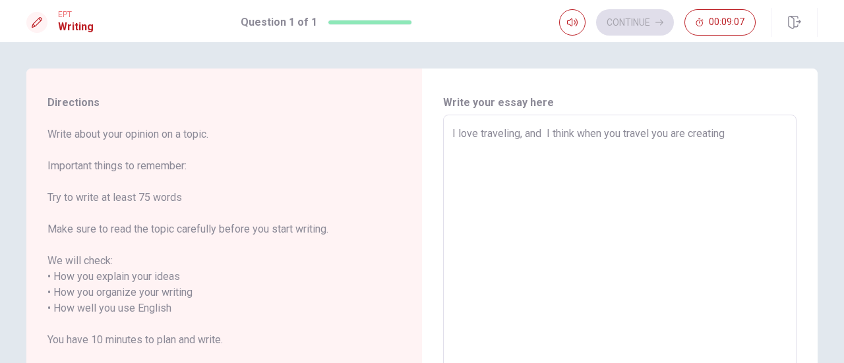
type textarea "x"
type textarea "I love traveling, and I think when you travel you are creating m"
type textarea "x"
type textarea "I love traveling, and I think when you travel you are creating me"
type textarea "x"
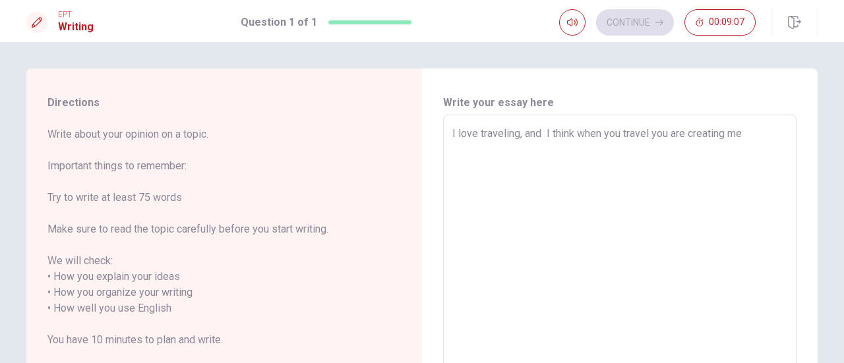
type textarea "I love traveling, and I think when you travel you are creating mem"
type textarea "x"
type textarea "I love traveling, and I think when you travel you are creating memo"
type textarea "x"
type textarea "I love traveling, and I think when you travel you are creating memor"
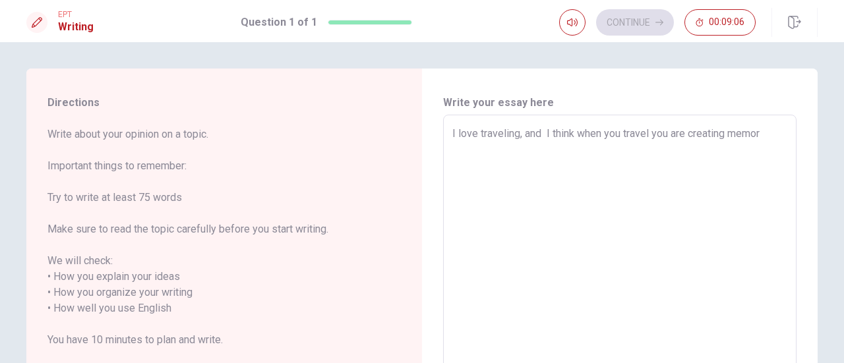
type textarea "x"
type textarea "I love traveling, and I think when you travel you are creating memory"
type textarea "x"
type textarea "I love traveling, and I think when you travel you are creating memory."
type textarea "x"
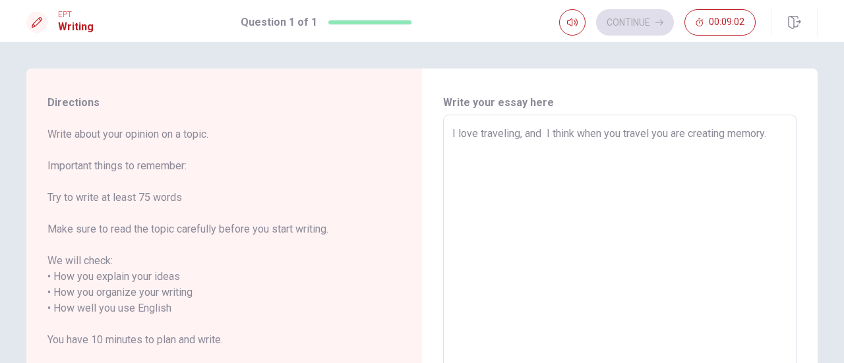
type textarea "I love traveling, and I think when you travel you are creating memory."
type textarea "x"
type textarea "I love traveling, and I think when you travel you are creating memory. S"
type textarea "x"
type textarea "I love traveling, and I think when you travel you are creating memory. So"
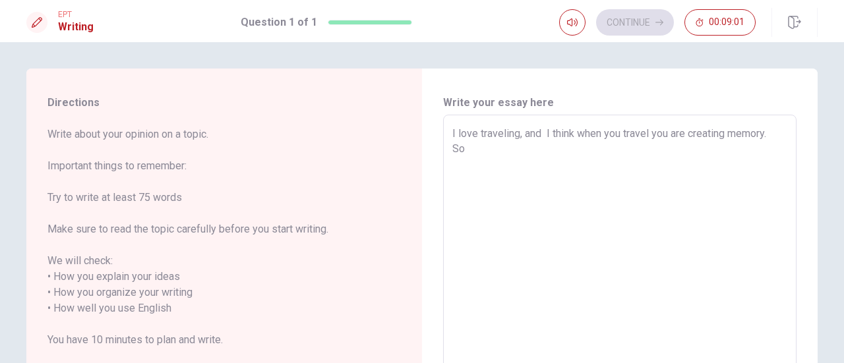
type textarea "x"
type textarea "I love traveling, and I think when you travel you are creating memory. So"
type textarea "x"
type textarea "I love traveling, and I think when you travel you are creating memory. So"
type textarea "x"
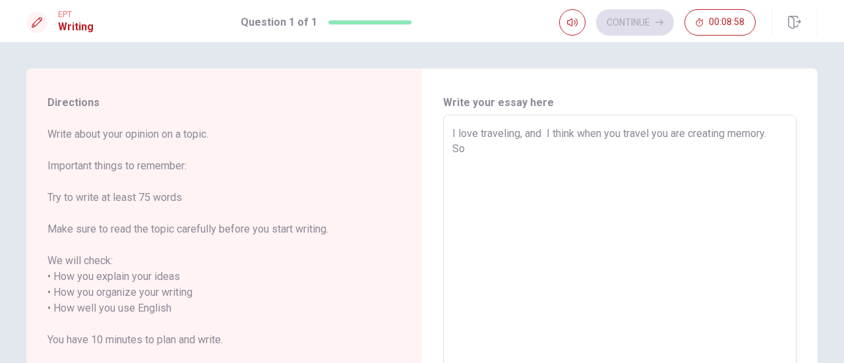
type textarea "I love traveling, and I think when you travel you are creating memory. So,"
type textarea "x"
type textarea "I love traveling, and I think when you travel you are creating memory. So,"
type textarea "x"
type textarea "I love traveling, and I think when you travel you are creating memory. So, I"
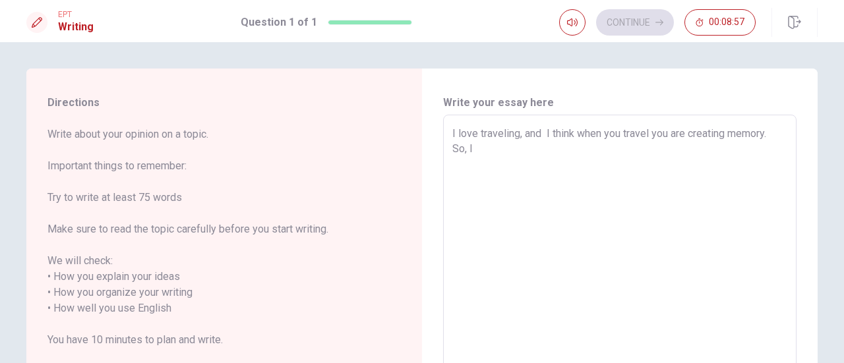
type textarea "x"
type textarea "I love traveling, and I think when you travel you are creating memory. So, I"
type textarea "x"
type textarea "I love traveling, and I think when you travel you are creating memory. So, I h"
type textarea "x"
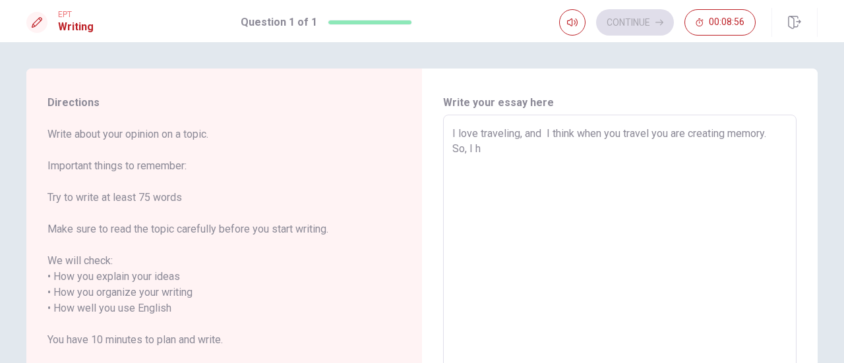
type textarea "I love traveling, and I think when you travel you are creating memory. So, I ha"
type textarea "x"
type textarea "I love traveling, and I think when you travel you are creating memory. So, I hav"
type textarea "x"
type textarea "I love traveling, and I think when you travel you are creating memory. So, I ha…"
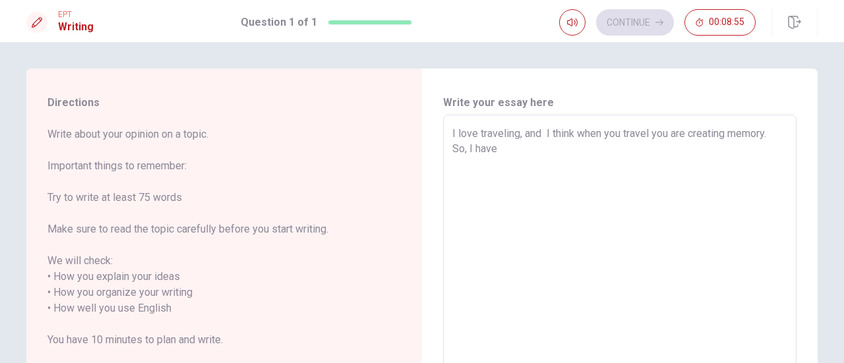
type textarea "x"
type textarea "I love traveling, and I think when you travel you are creating memory. So, I ha…"
type textarea "x"
type textarea "I love traveling, and I think when you travel you are creating memory. So, I ha…"
type textarea "x"
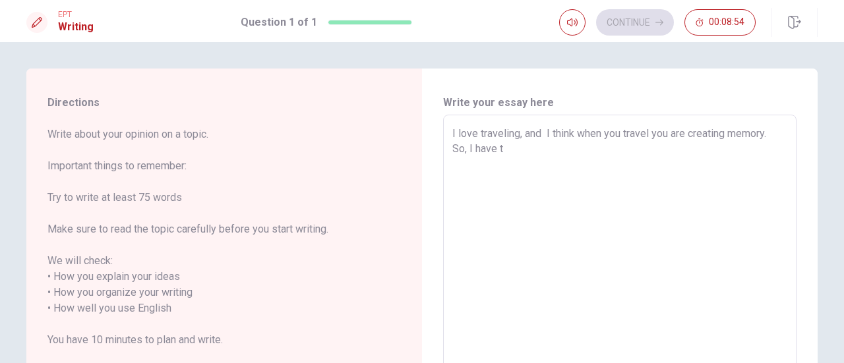
type textarea "I love traveling, and I think when you travel you are creating memory. So, I ha…"
type textarea "x"
type textarea "I love traveling, and I think when you travel you are creating memory. So, I ha…"
type textarea "x"
type textarea "I love traveling, and I think when you travel you are creating memory. So, I ha…"
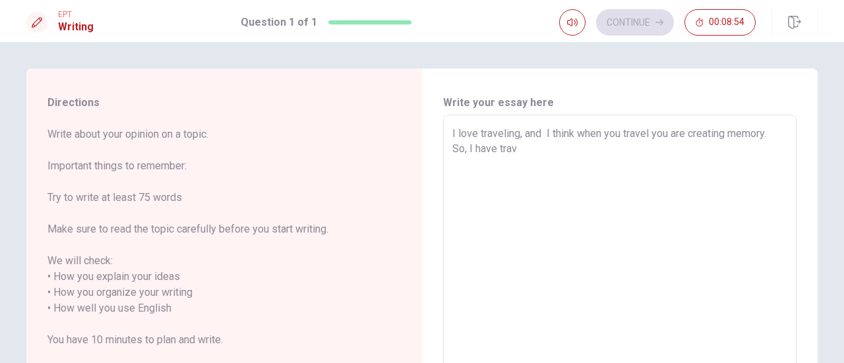
type textarea "x"
type textarea "I love traveling, and I think when you travel you are creating memory. So, I ha…"
type textarea "x"
type textarea "I love traveling, and I think when you travel you are creating memory. So, I ha…"
type textarea "x"
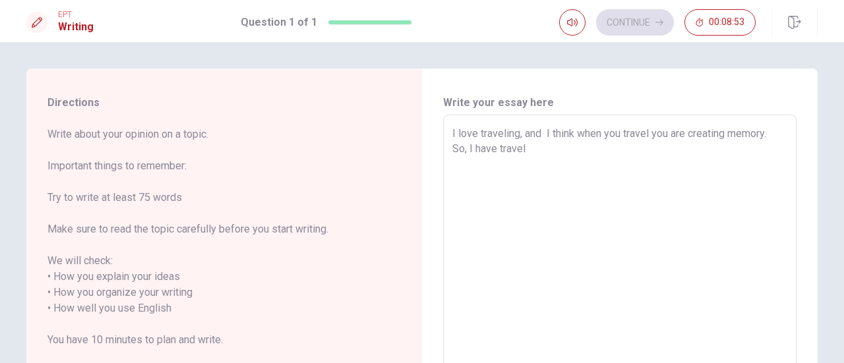
type textarea "I love traveling, and I think when you travel you are creating memory. So, I ha…"
type textarea "x"
type textarea "I love traveling, and I think when you travel you are creating memory. So, I ha…"
type textarea "x"
type textarea "I love traveling, and I think when you travel you are creating memory. So, I ha…"
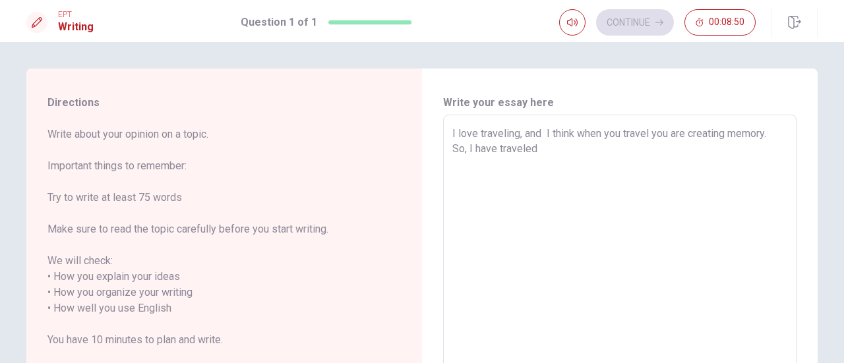
type textarea "x"
type textarea "I love traveling, and I think when you travel you are creating memory. So, I ha…"
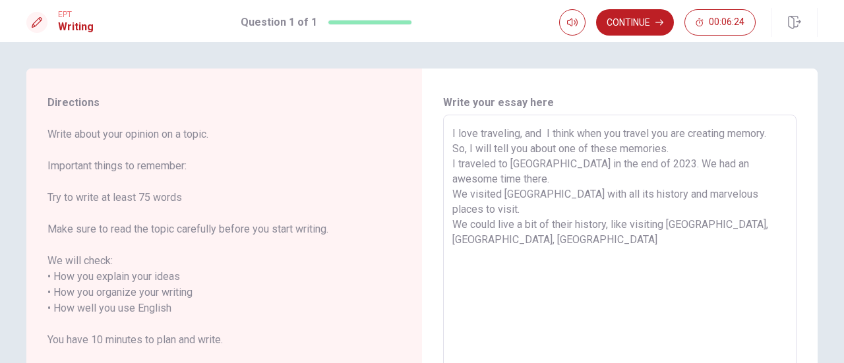
click at [452, 206] on textarea "I love traveling, and I think when you travel you are creating memory. So, I wi…" at bounding box center [619, 301] width 335 height 350
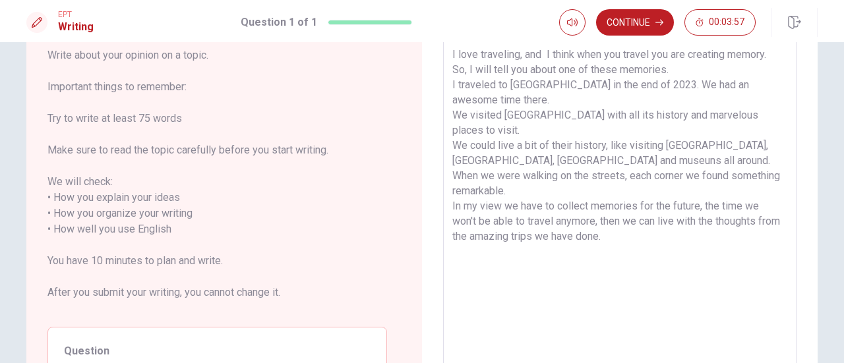
scroll to position [41, 0]
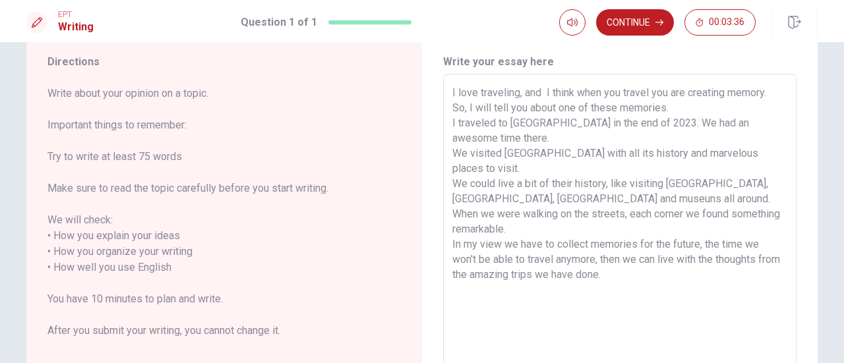
click at [641, 170] on textarea "I love traveling, and I think when you travel you are creating memory. So, I wi…" at bounding box center [619, 260] width 335 height 350
click at [584, 200] on textarea "I love traveling, and I think when you travel you are creating memory. So, I wi…" at bounding box center [619, 260] width 335 height 350
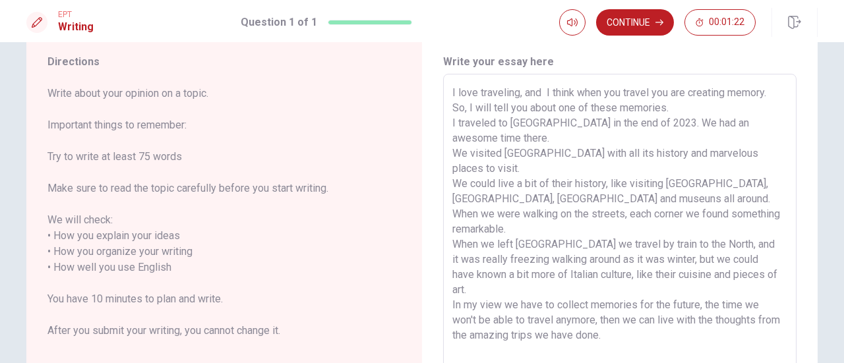
click at [479, 260] on textarea "I love traveling, and I think when you travel you are creating memory. So, I wi…" at bounding box center [619, 260] width 335 height 350
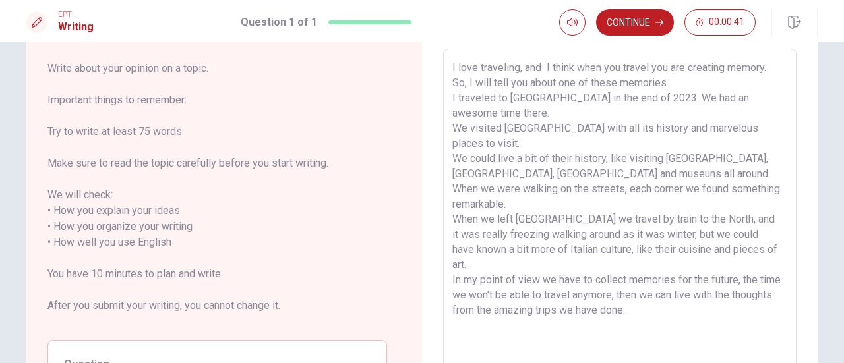
scroll to position [66, 0]
click at [684, 270] on textarea "I love traveling, and I think when you travel you are creating memory. So, I wi…" at bounding box center [619, 235] width 335 height 350
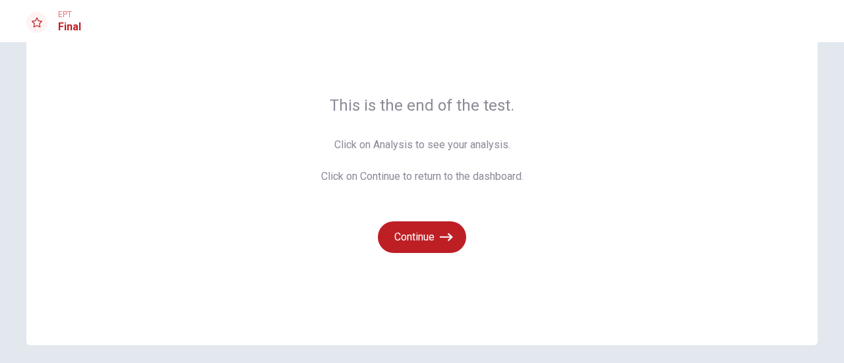
scroll to position [116, 0]
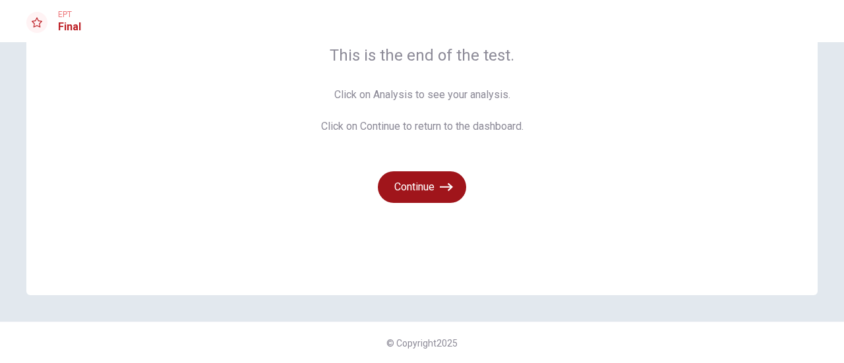
click at [447, 188] on icon "button" at bounding box center [446, 187] width 13 height 8
